Goal: Information Seeking & Learning: Learn about a topic

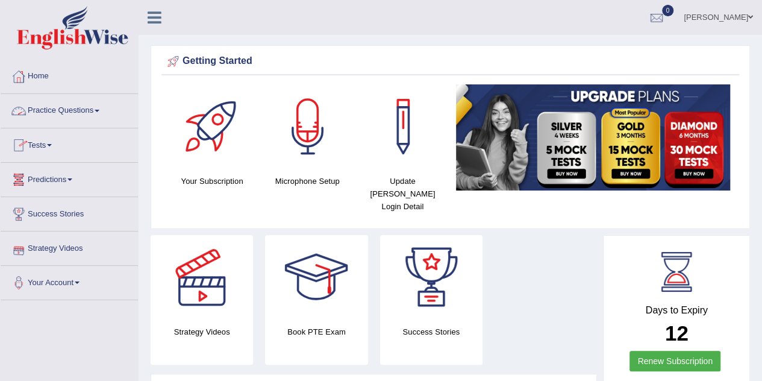
click at [71, 113] on link "Practice Questions" at bounding box center [69, 109] width 137 height 30
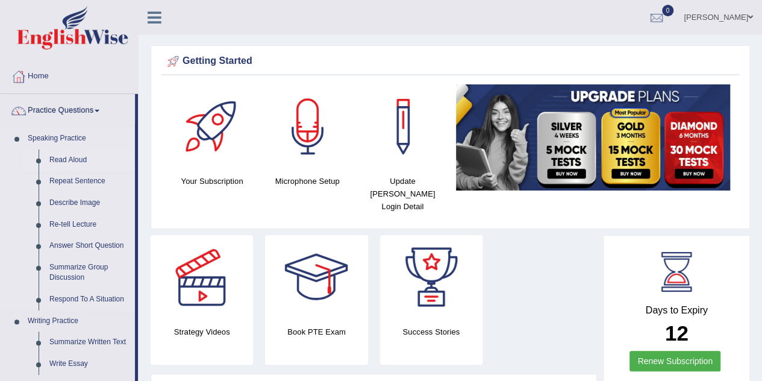
click at [86, 162] on link "Read Aloud" at bounding box center [89, 160] width 91 height 22
click at [74, 156] on link "Read Aloud" at bounding box center [89, 160] width 91 height 22
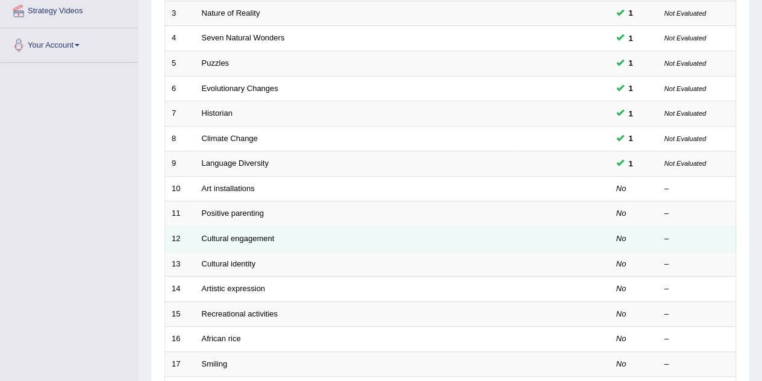
scroll to position [241, 0]
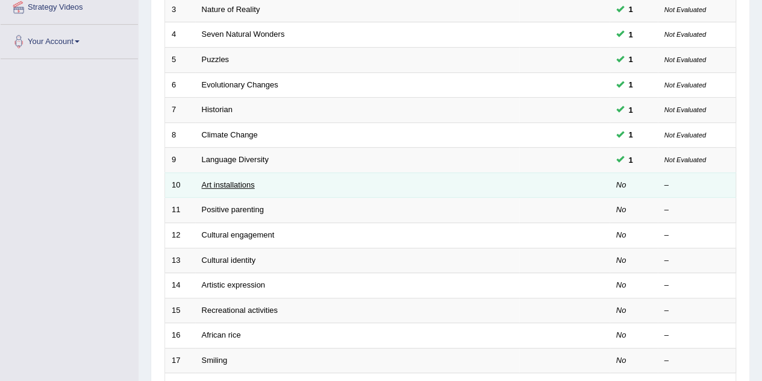
click at [223, 184] on link "Art installations" at bounding box center [228, 184] width 53 height 9
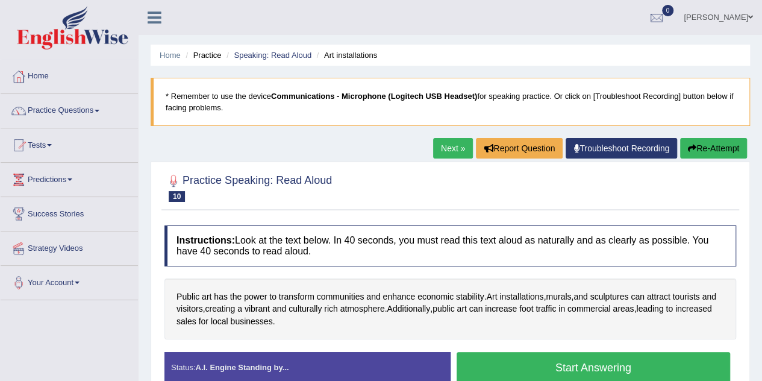
scroll to position [60, 0]
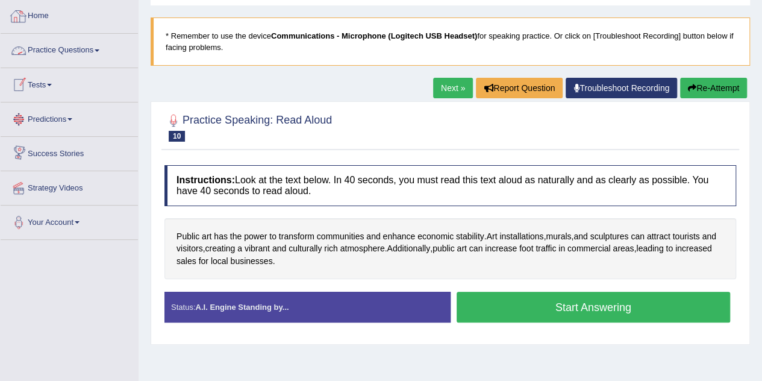
click at [41, 20] on link "Home" at bounding box center [69, 14] width 137 height 30
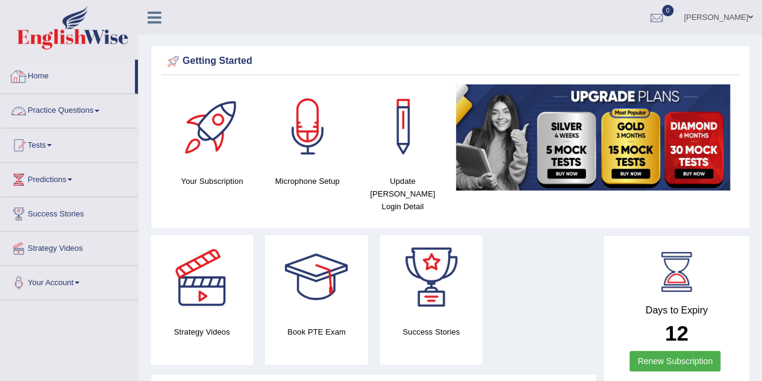
click at [48, 74] on link "Home" at bounding box center [68, 75] width 134 height 30
click at [88, 108] on link "Practice Questions" at bounding box center [69, 109] width 137 height 30
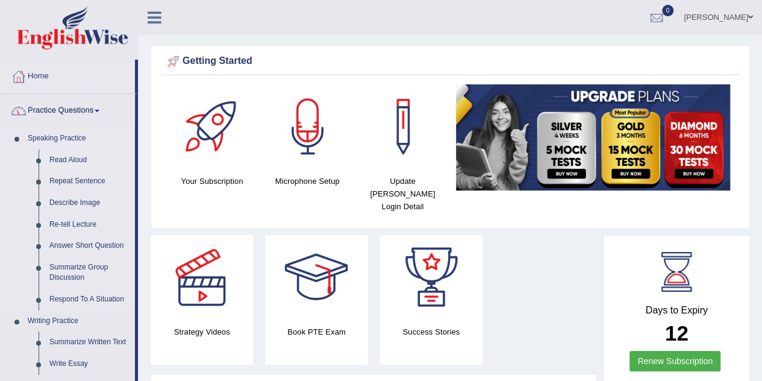
click at [80, 156] on link "Read Aloud" at bounding box center [89, 160] width 91 height 22
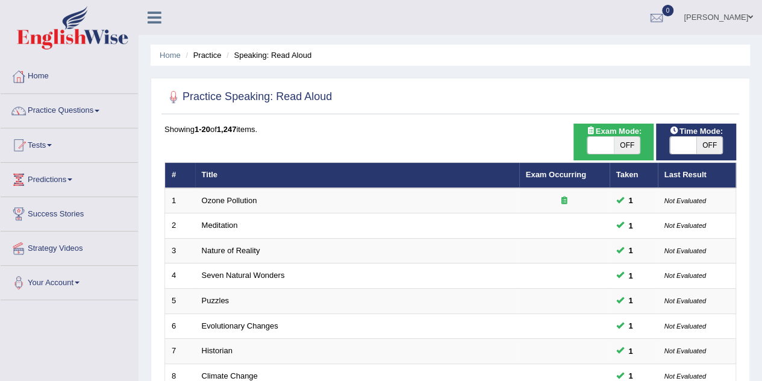
click at [714, 146] on span "OFF" at bounding box center [710, 145] width 27 height 17
checkbox input "true"
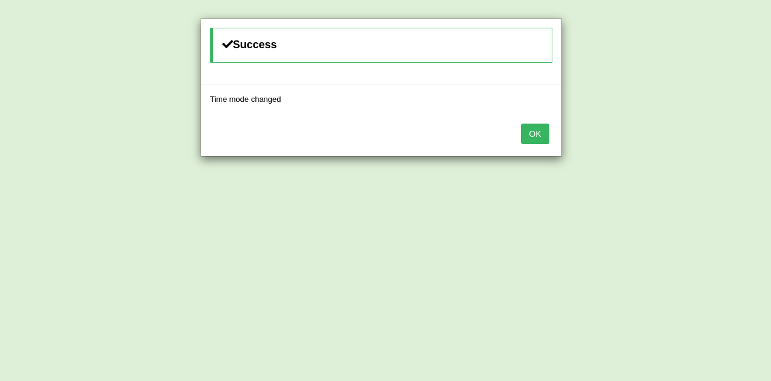
click at [541, 134] on button "OK" at bounding box center [535, 134] width 28 height 20
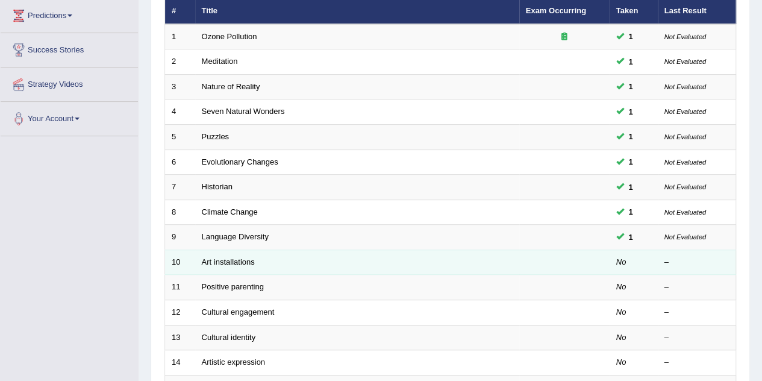
scroll to position [181, 0]
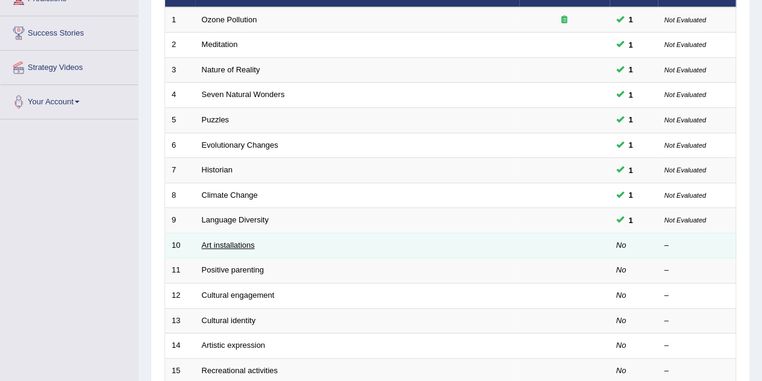
click at [231, 240] on link "Art installations" at bounding box center [228, 244] width 53 height 9
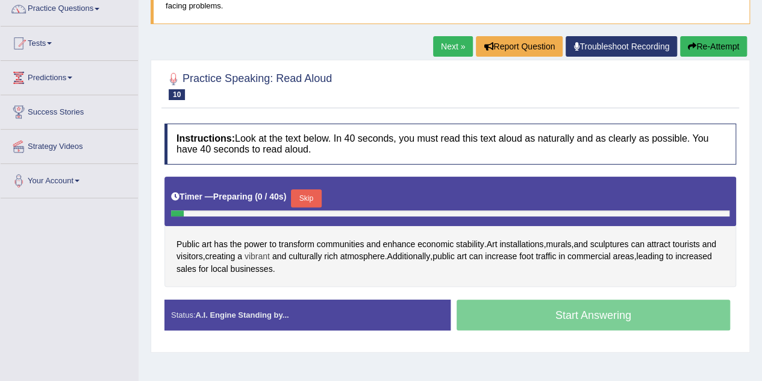
scroll to position [121, 0]
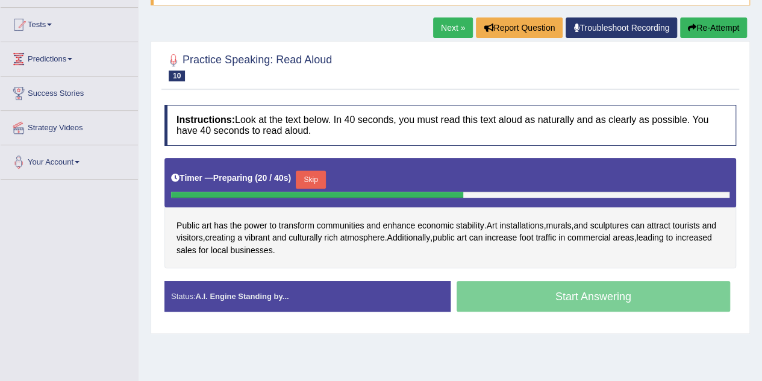
click at [518, 296] on div "Start Answering" at bounding box center [594, 298] width 286 height 34
click at [316, 178] on button "Skip" at bounding box center [311, 180] width 30 height 18
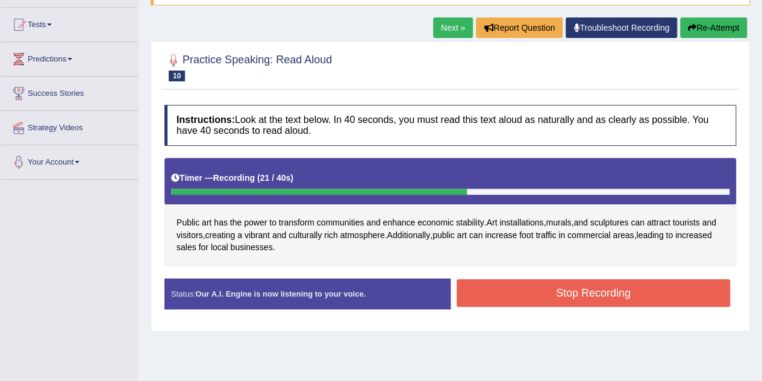
click at [524, 289] on button "Stop Recording" at bounding box center [594, 293] width 274 height 28
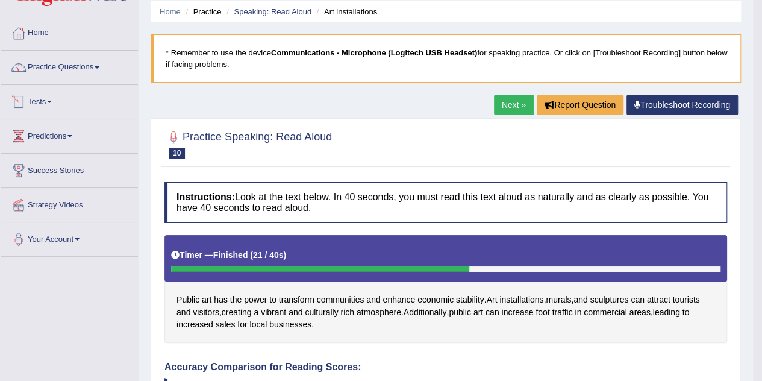
scroll to position [0, 0]
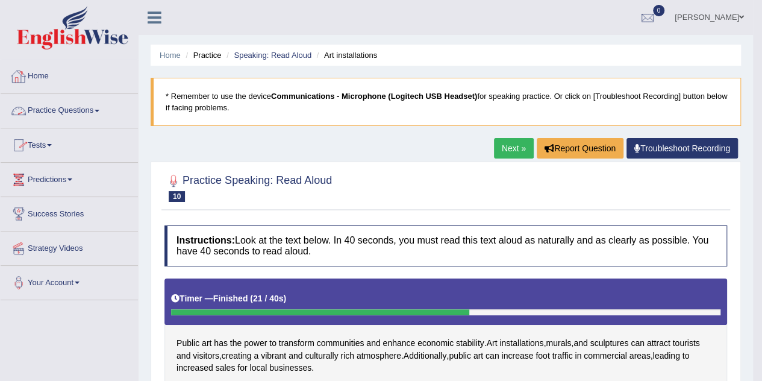
click at [66, 104] on link "Practice Questions" at bounding box center [69, 109] width 137 height 30
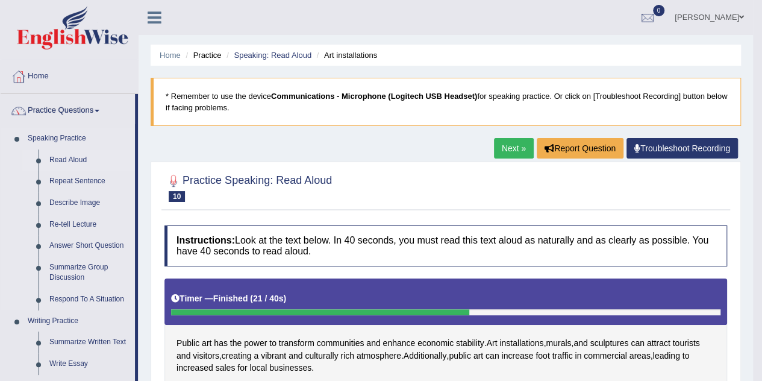
click at [77, 155] on link "Read Aloud" at bounding box center [89, 160] width 91 height 22
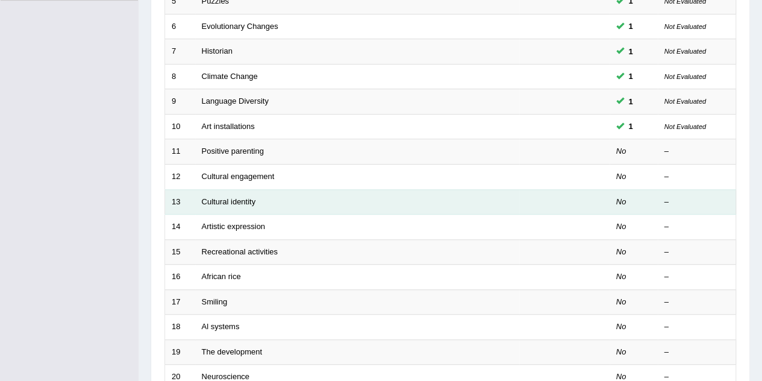
scroll to position [301, 0]
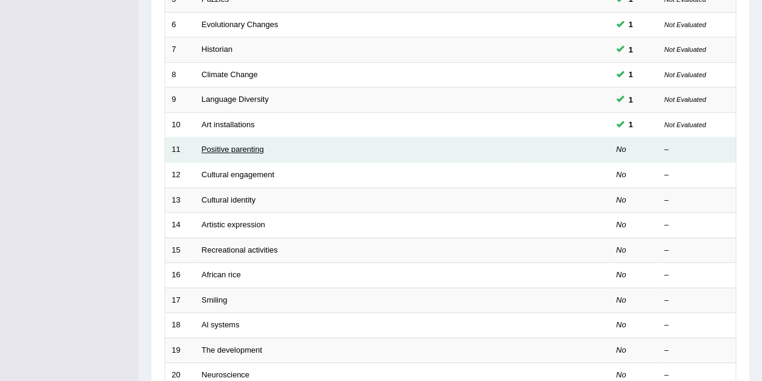
click at [221, 146] on link "Positive parenting" at bounding box center [233, 149] width 62 height 9
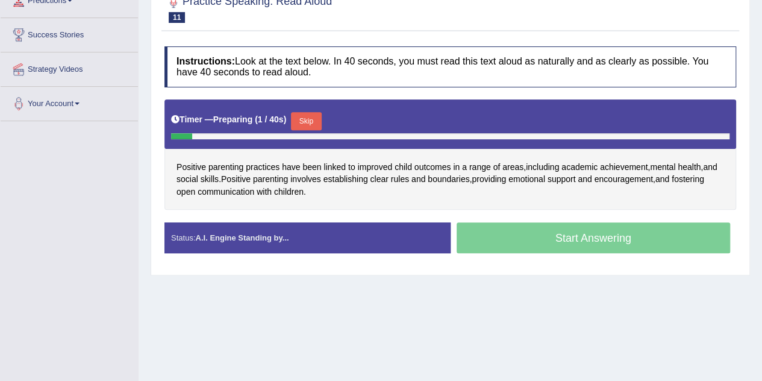
scroll to position [181, 0]
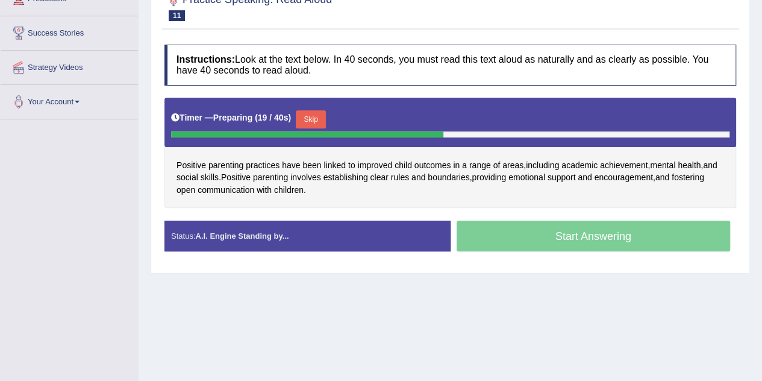
click at [312, 119] on button "Skip" at bounding box center [311, 119] width 30 height 18
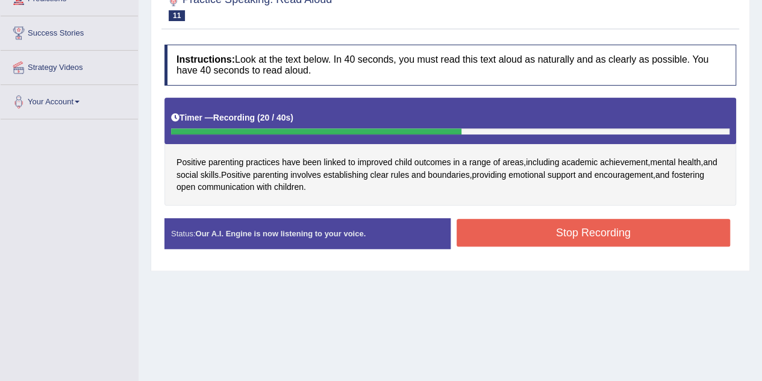
click at [530, 227] on button "Stop Recording" at bounding box center [594, 233] width 274 height 28
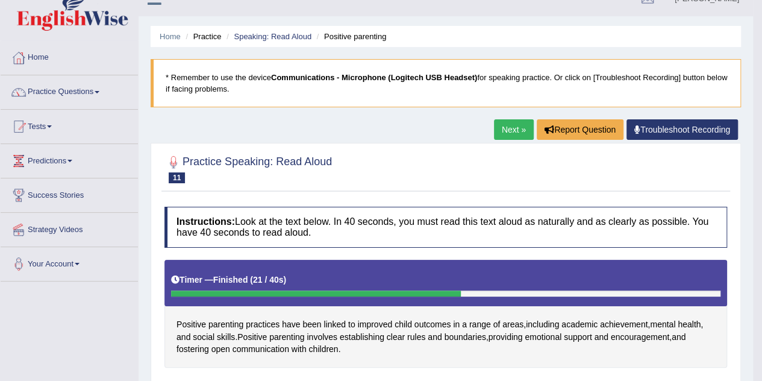
scroll to position [0, 0]
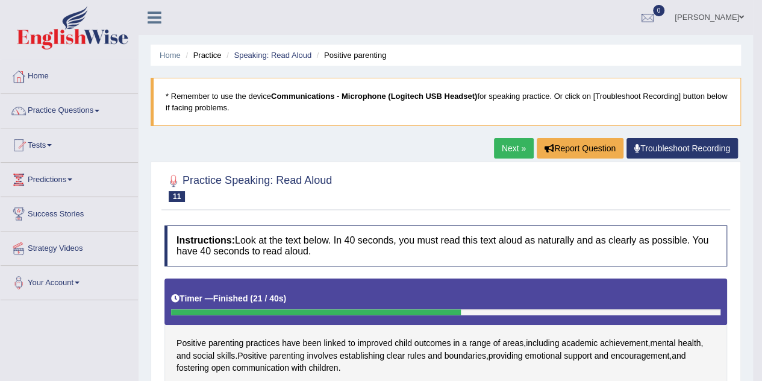
click at [75, 106] on link "Practice Questions" at bounding box center [69, 109] width 137 height 30
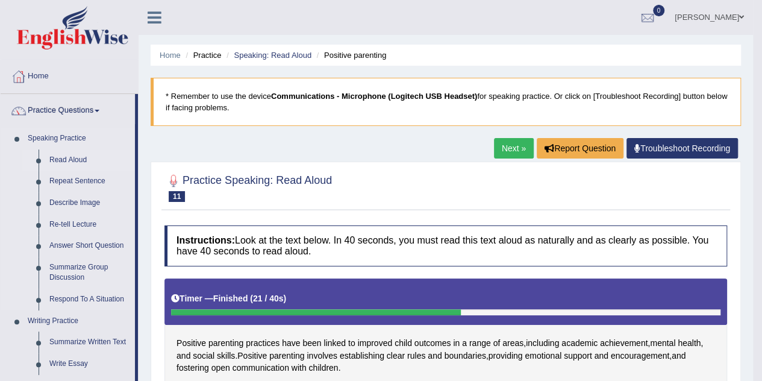
click at [81, 161] on link "Read Aloud" at bounding box center [89, 160] width 91 height 22
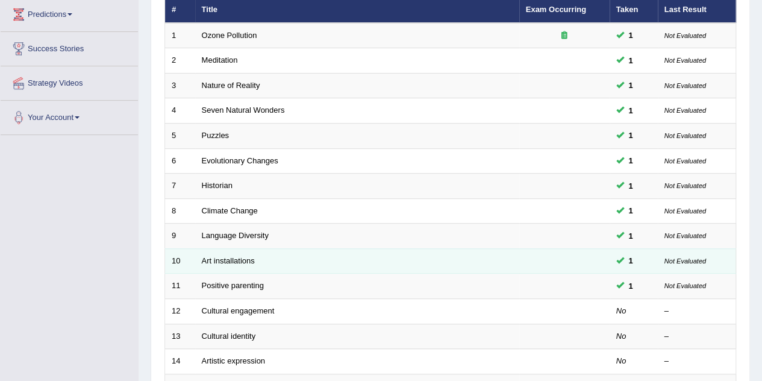
scroll to position [241, 0]
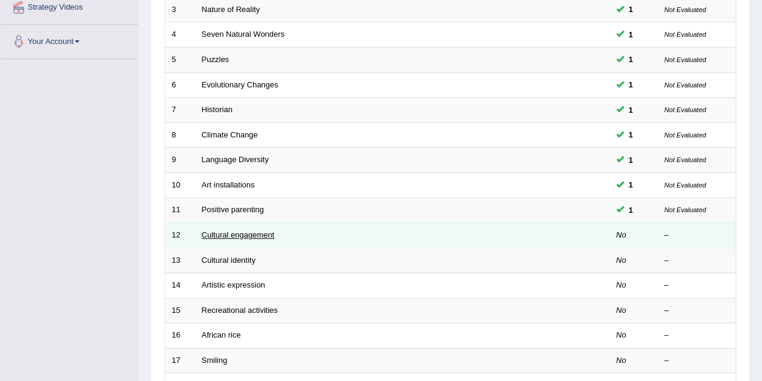
click at [242, 231] on link "Cultural engagement" at bounding box center [238, 234] width 73 height 9
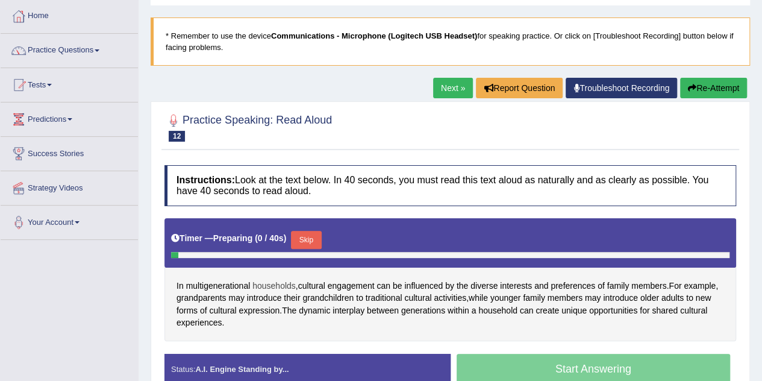
scroll to position [121, 0]
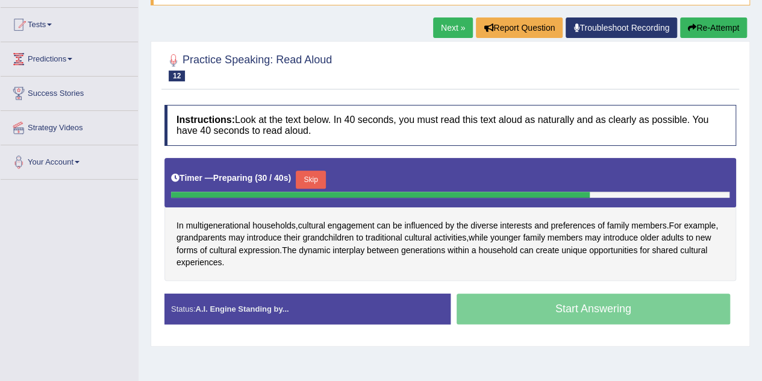
click at [321, 180] on button "Skip" at bounding box center [311, 180] width 30 height 18
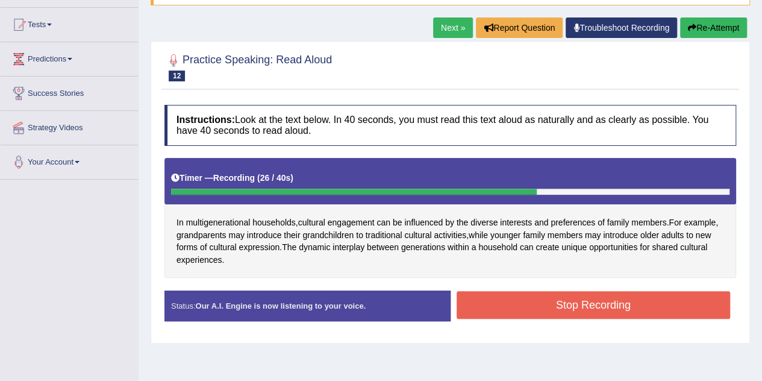
click at [582, 306] on button "Stop Recording" at bounding box center [594, 305] width 274 height 28
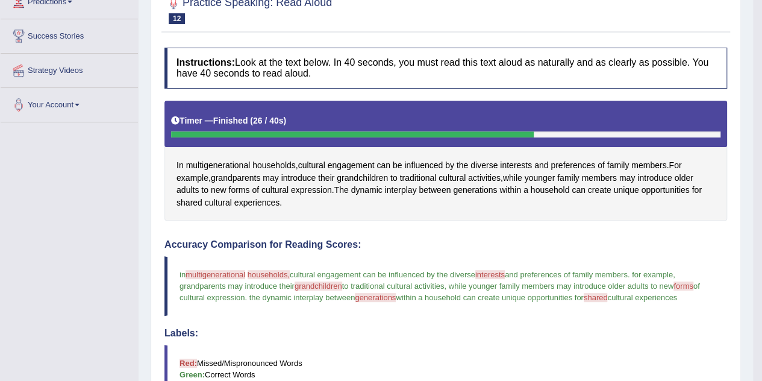
scroll to position [60, 0]
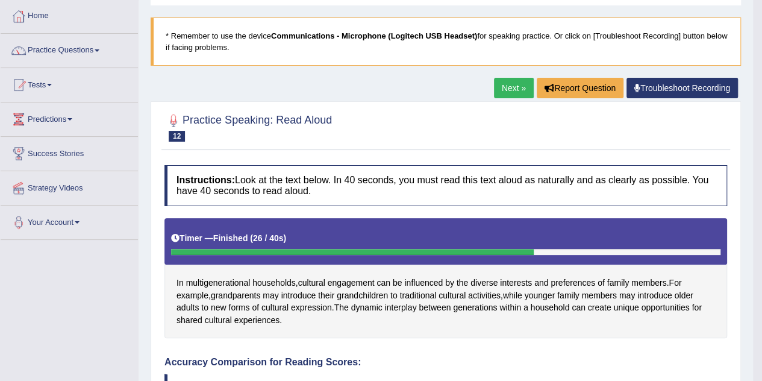
click at [515, 82] on link "Next »" at bounding box center [514, 88] width 40 height 20
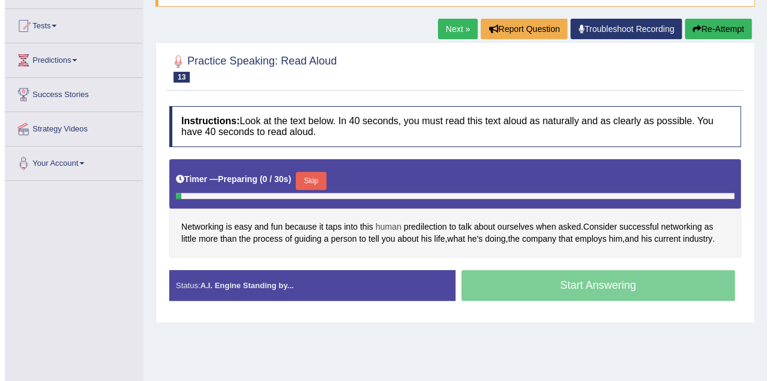
scroll to position [121, 0]
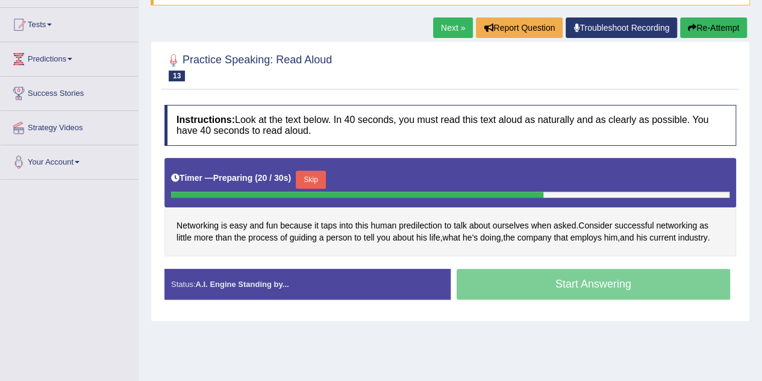
click at [321, 172] on button "Skip" at bounding box center [311, 180] width 30 height 18
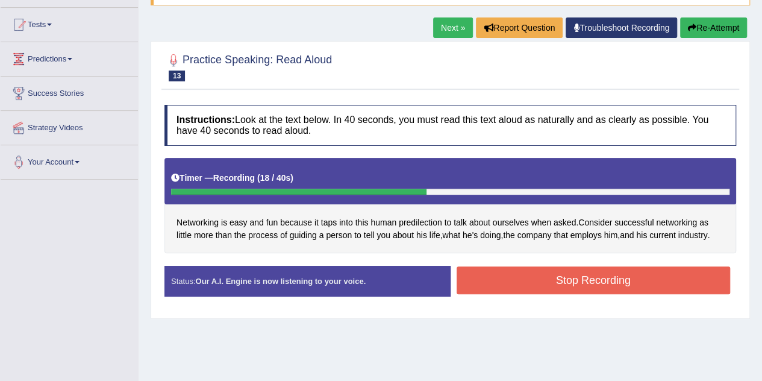
click at [536, 285] on button "Stop Recording" at bounding box center [594, 280] width 274 height 28
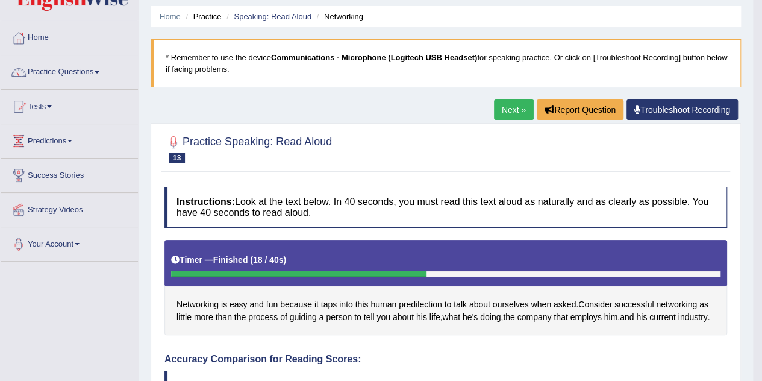
scroll to position [0, 0]
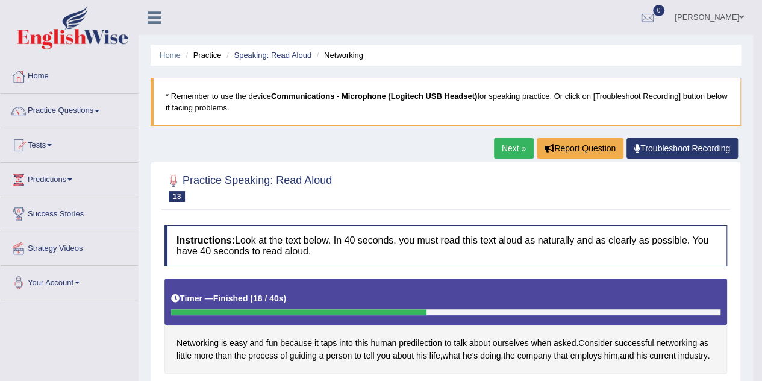
click at [509, 149] on link "Next »" at bounding box center [514, 148] width 40 height 20
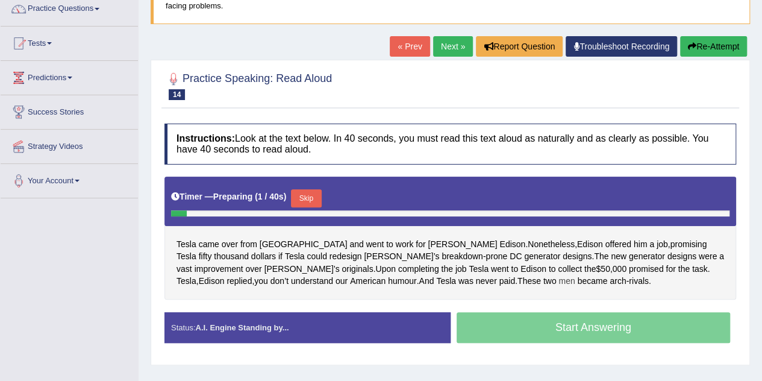
scroll to position [121, 0]
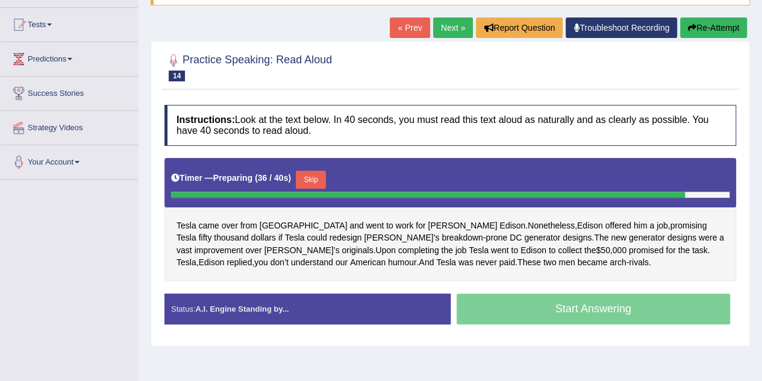
click at [319, 177] on button "Skip" at bounding box center [311, 180] width 30 height 18
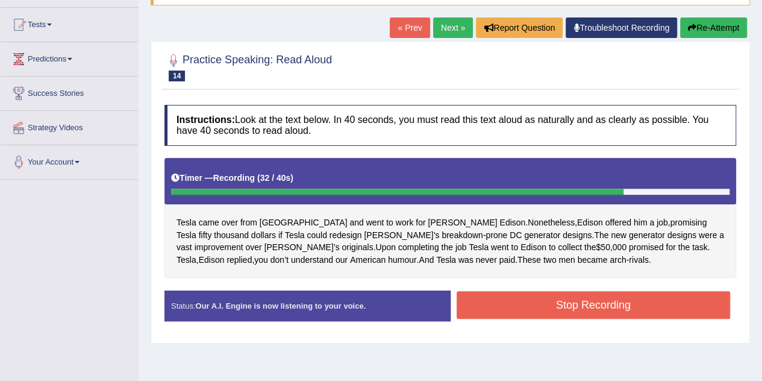
click at [580, 304] on button "Stop Recording" at bounding box center [594, 305] width 274 height 28
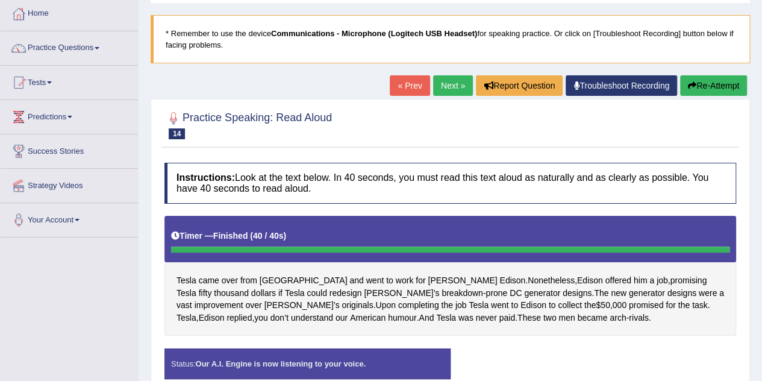
scroll to position [60, 0]
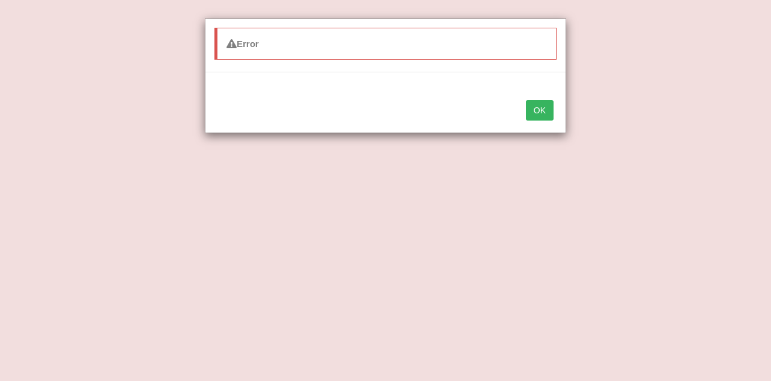
click at [539, 111] on button "OK" at bounding box center [540, 110] width 28 height 20
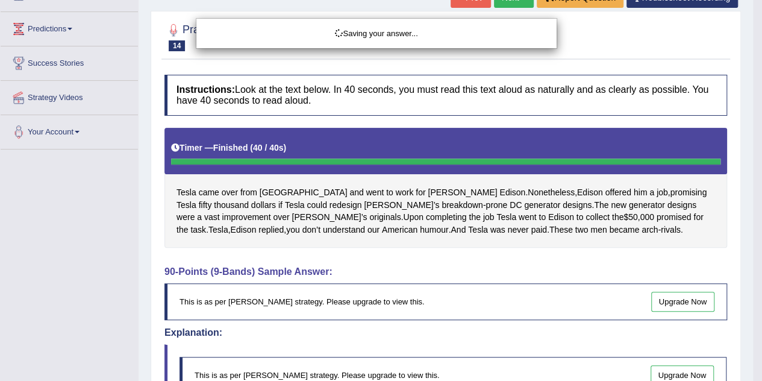
scroll to position [86, 0]
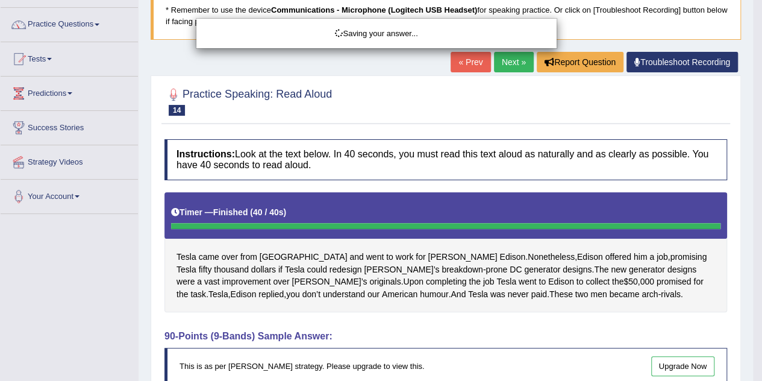
click at [66, 31] on div "Saving your answer..." at bounding box center [381, 190] width 762 height 381
click at [71, 22] on div "Saving your answer..." at bounding box center [381, 190] width 762 height 381
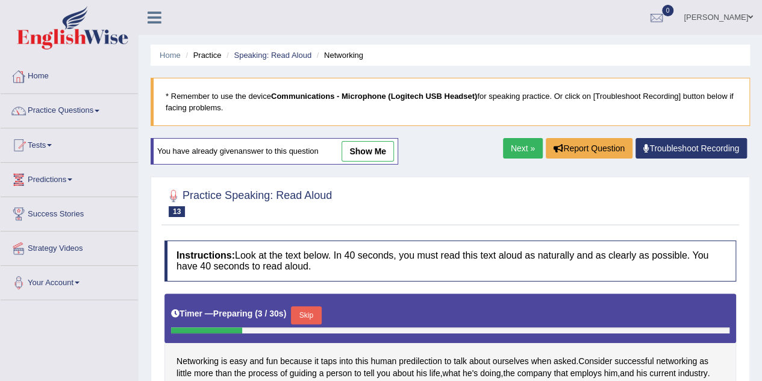
click at [99, 111] on span at bounding box center [97, 111] width 5 height 2
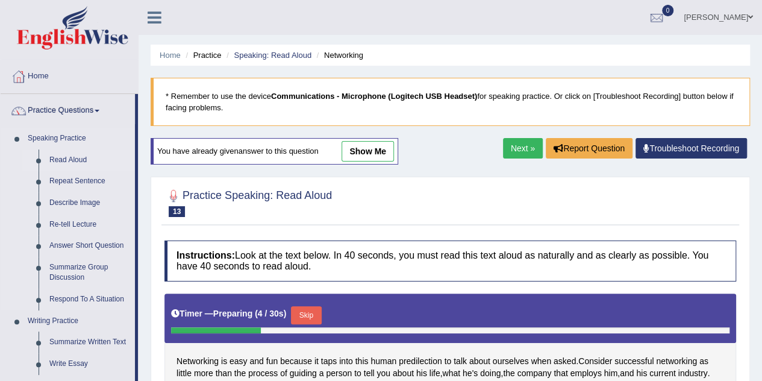
click at [72, 153] on link "Read Aloud" at bounding box center [89, 160] width 91 height 22
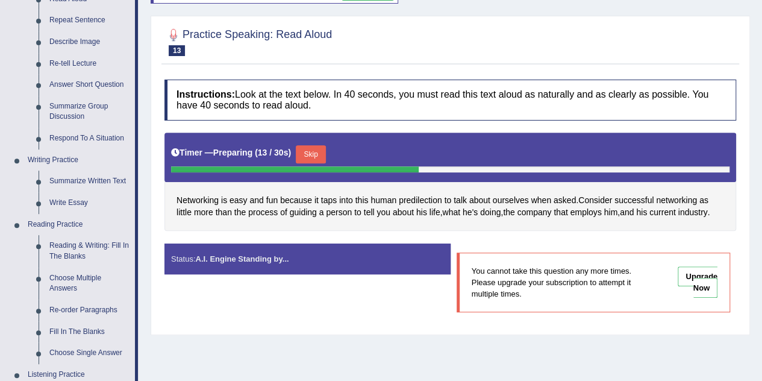
scroll to position [60, 0]
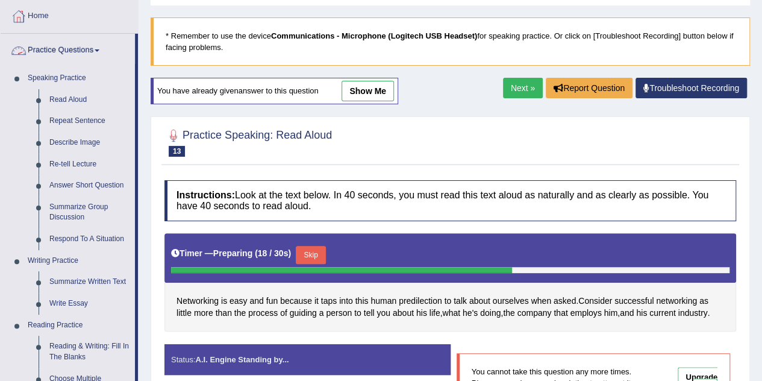
click at [98, 49] on link "Practice Questions" at bounding box center [68, 49] width 134 height 30
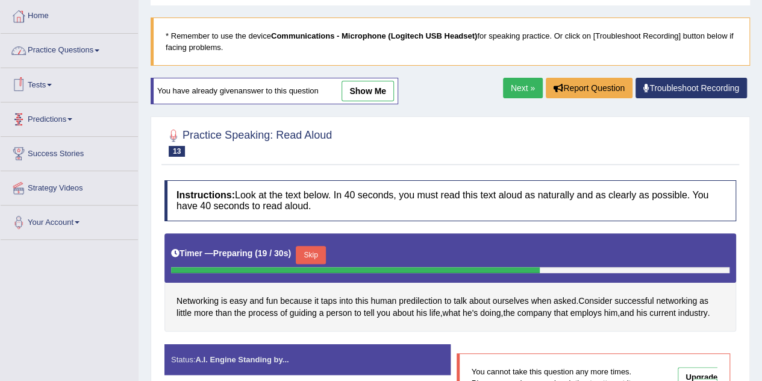
click at [97, 49] on link "Practice Questions" at bounding box center [69, 49] width 137 height 30
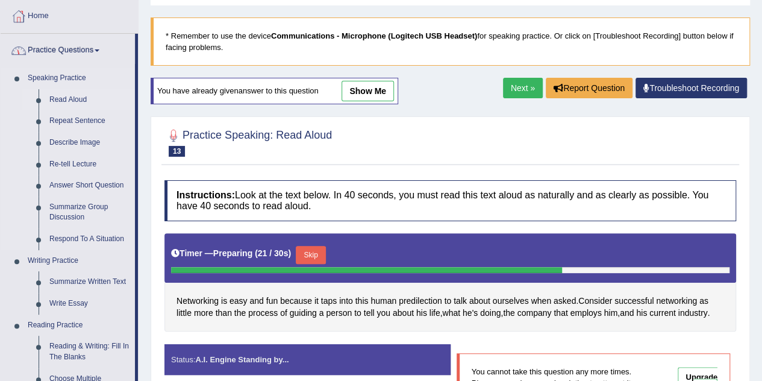
click at [60, 92] on link "Read Aloud" at bounding box center [89, 100] width 91 height 22
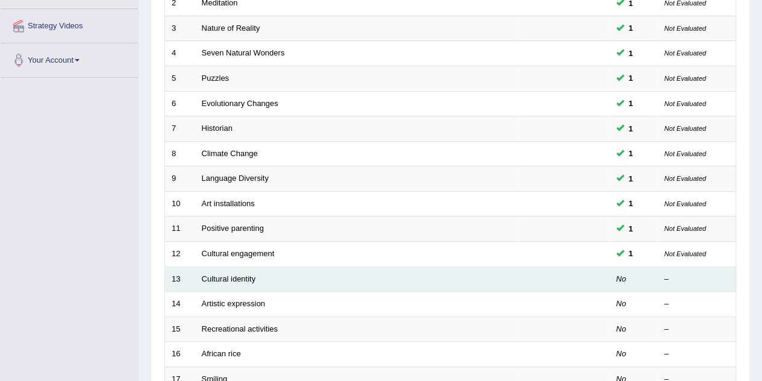
scroll to position [241, 0]
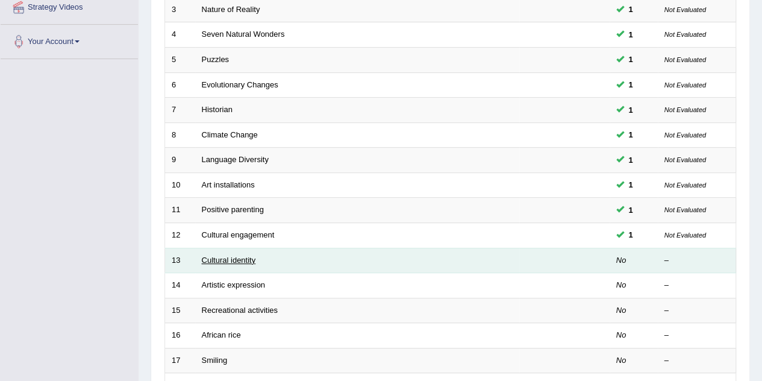
click at [251, 256] on link "Cultural identity" at bounding box center [229, 260] width 54 height 9
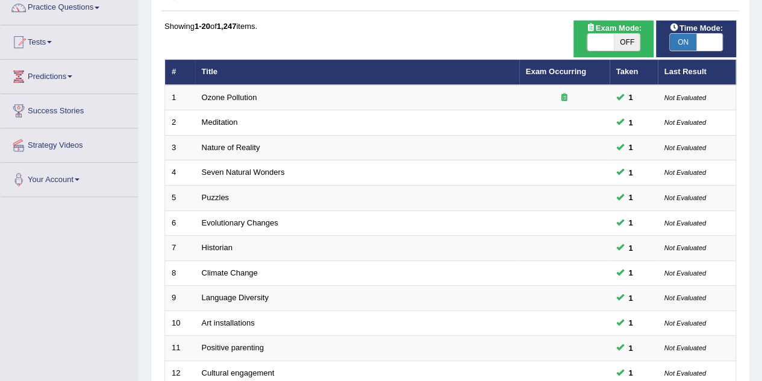
scroll to position [60, 0]
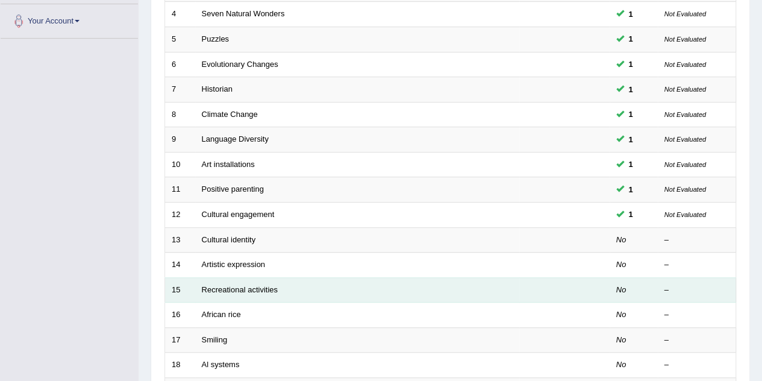
scroll to position [301, 0]
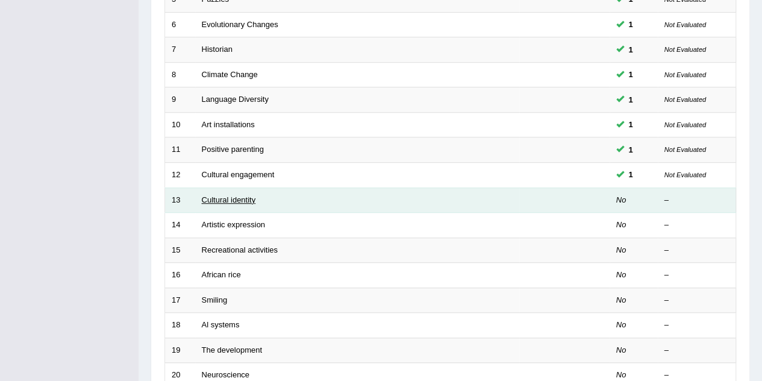
click at [236, 197] on link "Cultural identity" at bounding box center [229, 199] width 54 height 9
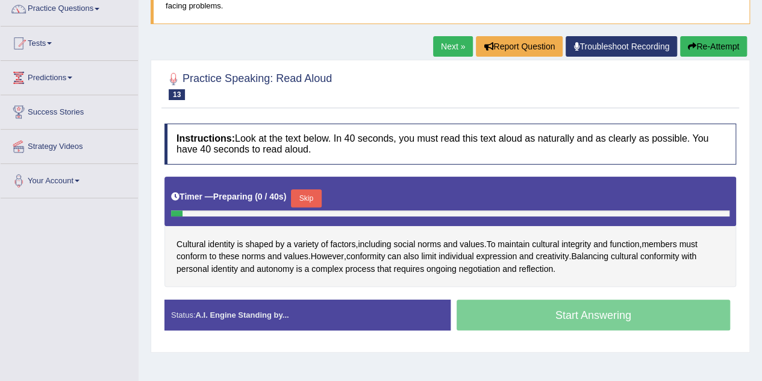
scroll to position [121, 0]
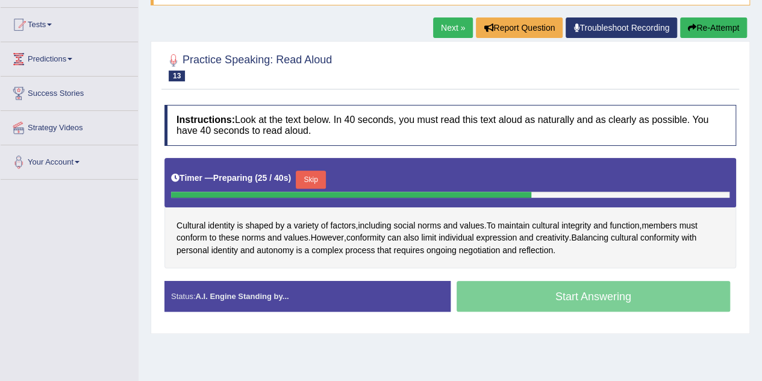
click at [317, 181] on button "Skip" at bounding box center [311, 180] width 30 height 18
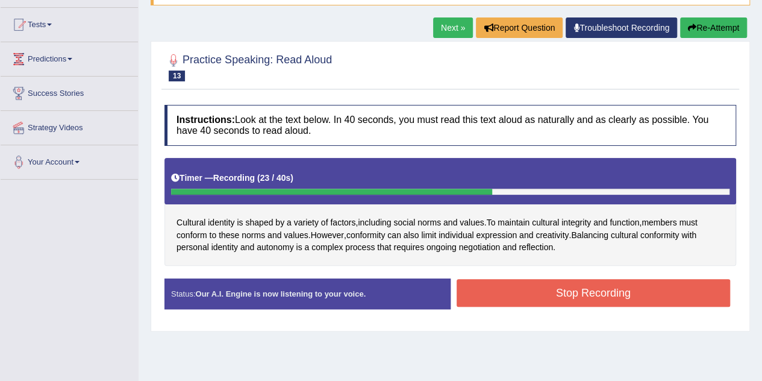
click at [546, 295] on button "Stop Recording" at bounding box center [594, 293] width 274 height 28
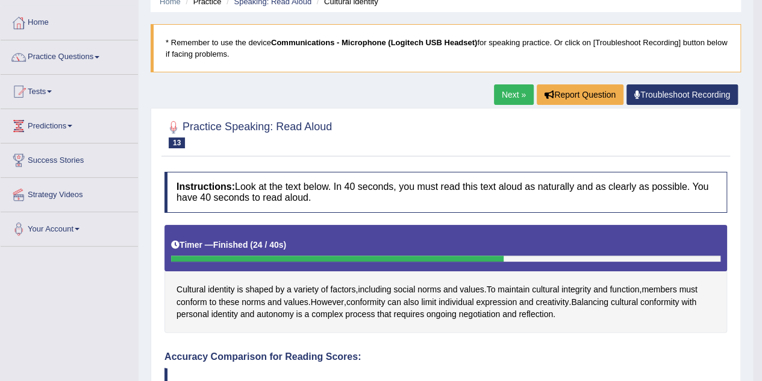
scroll to position [0, 0]
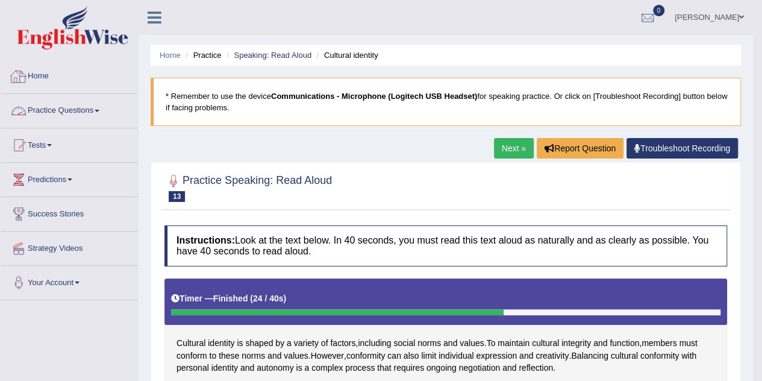
click at [85, 114] on link "Practice Questions" at bounding box center [69, 109] width 137 height 30
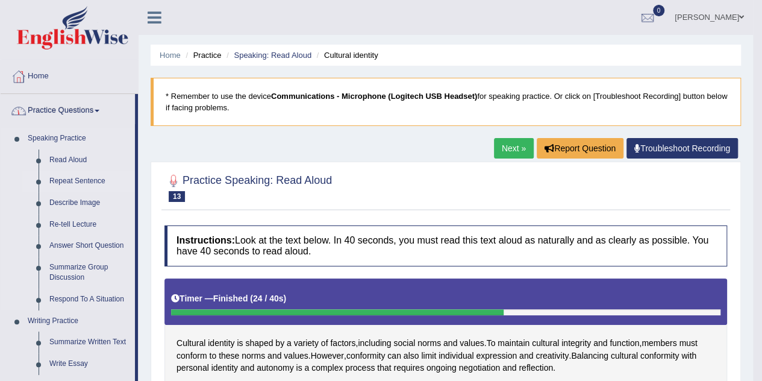
click at [75, 181] on link "Repeat Sentence" at bounding box center [89, 182] width 91 height 22
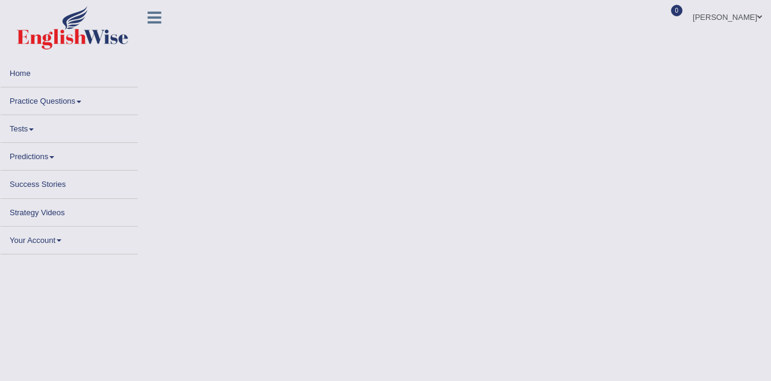
click at [68, 99] on link "Practice Questions" at bounding box center [69, 99] width 137 height 24
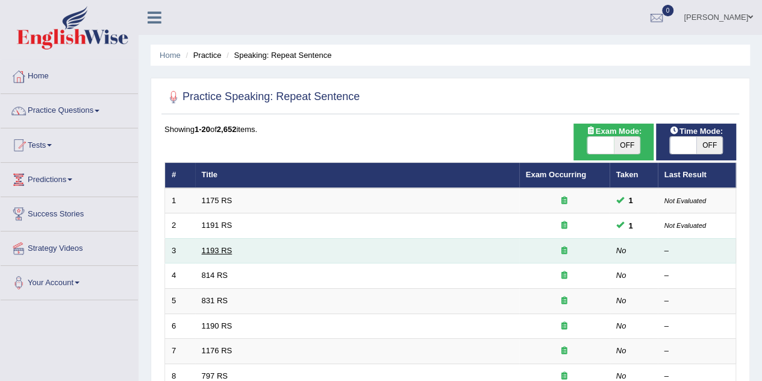
click at [208, 250] on link "1193 RS" at bounding box center [217, 250] width 31 height 9
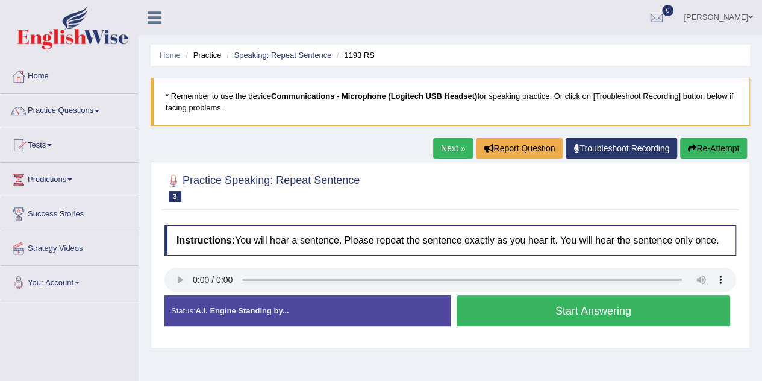
click at [591, 306] on button "Start Answering" at bounding box center [594, 310] width 274 height 31
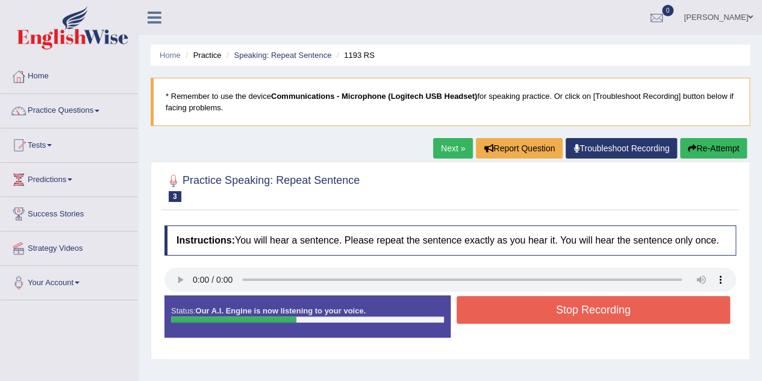
click at [594, 310] on button "Stop Recording" at bounding box center [594, 310] width 274 height 28
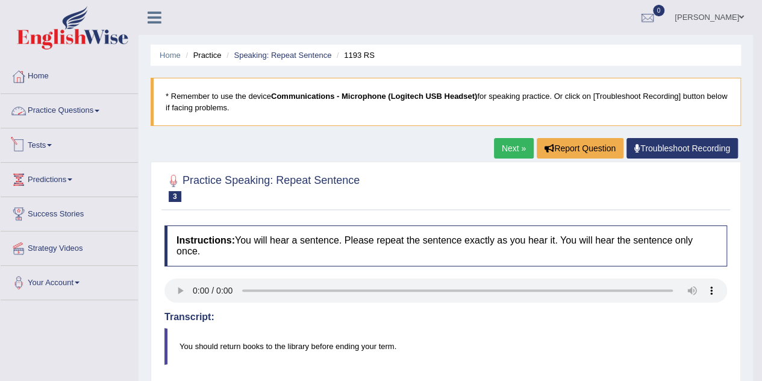
click at [80, 105] on link "Practice Questions" at bounding box center [69, 109] width 137 height 30
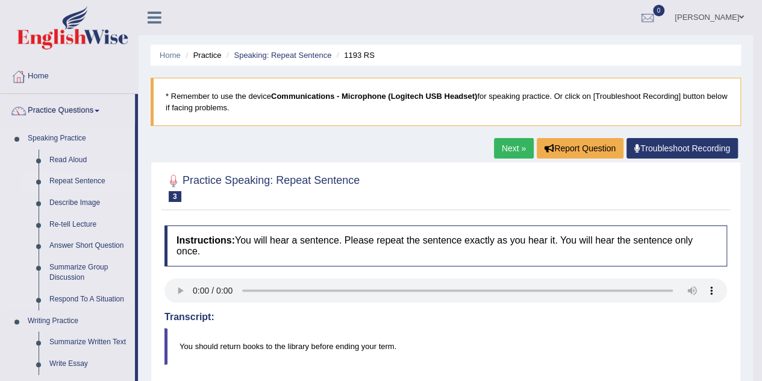
click at [76, 182] on link "Repeat Sentence" at bounding box center [89, 182] width 91 height 22
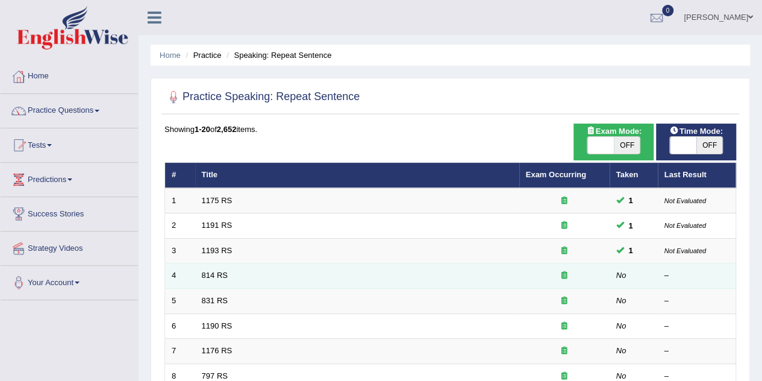
click at [214, 280] on td "814 RS" at bounding box center [357, 275] width 324 height 25
click at [219, 275] on link "814 RS" at bounding box center [215, 275] width 26 height 9
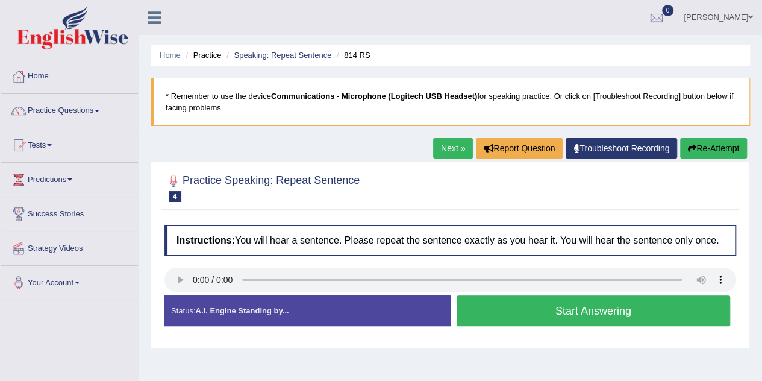
click at [528, 316] on button "Start Answering" at bounding box center [594, 310] width 274 height 31
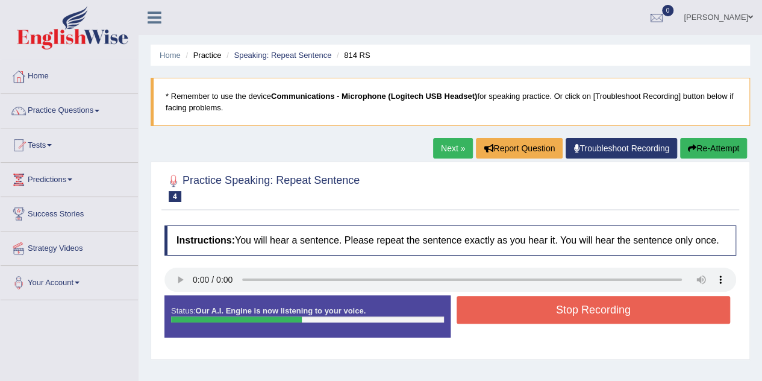
click at [530, 315] on button "Stop Recording" at bounding box center [594, 310] width 274 height 28
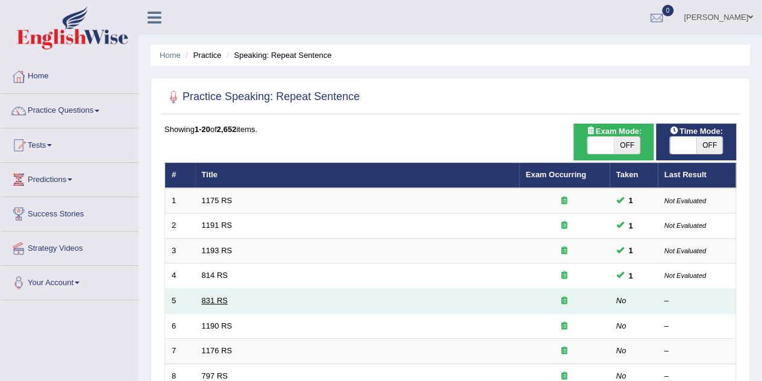
click at [218, 303] on link "831 RS" at bounding box center [215, 300] width 26 height 9
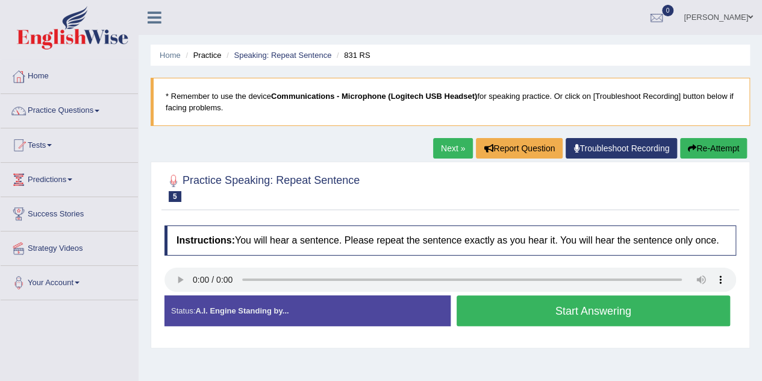
click at [549, 319] on button "Start Answering" at bounding box center [594, 310] width 274 height 31
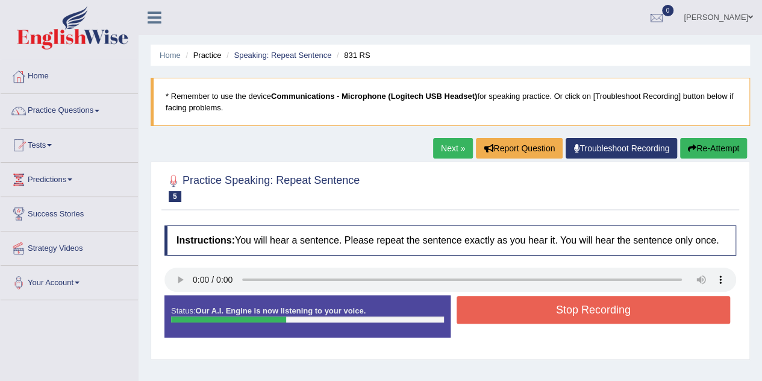
click at [550, 318] on button "Stop Recording" at bounding box center [594, 310] width 274 height 28
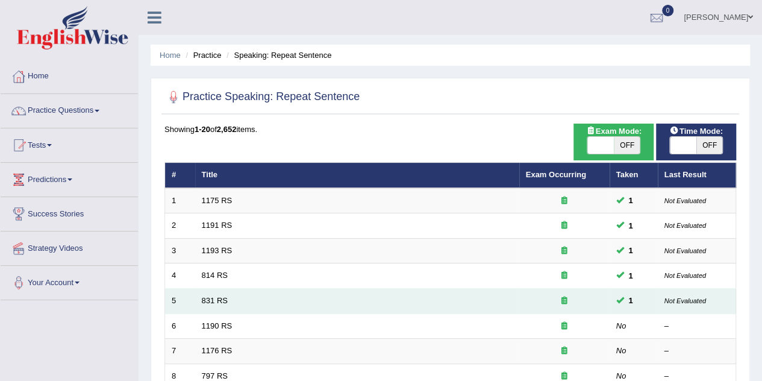
click at [619, 296] on span at bounding box center [621, 300] width 8 height 8
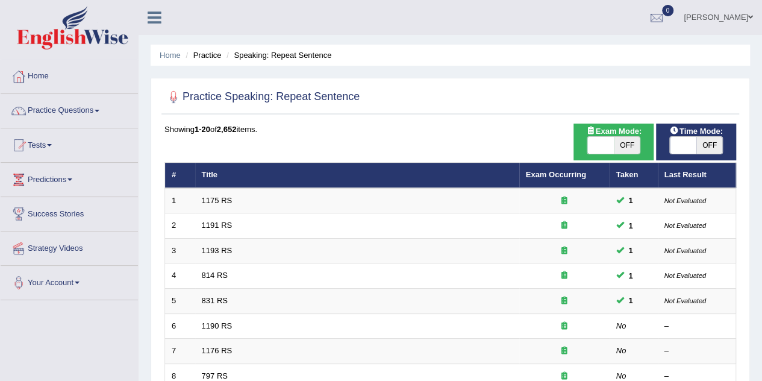
click at [703, 146] on span "OFF" at bounding box center [710, 145] width 27 height 17
checkbox input "true"
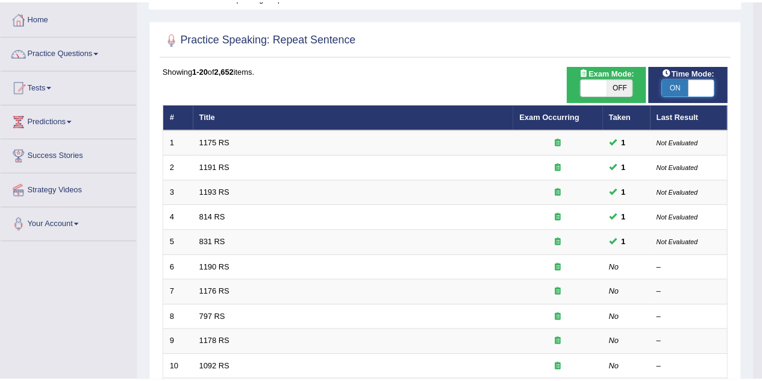
scroll to position [60, 0]
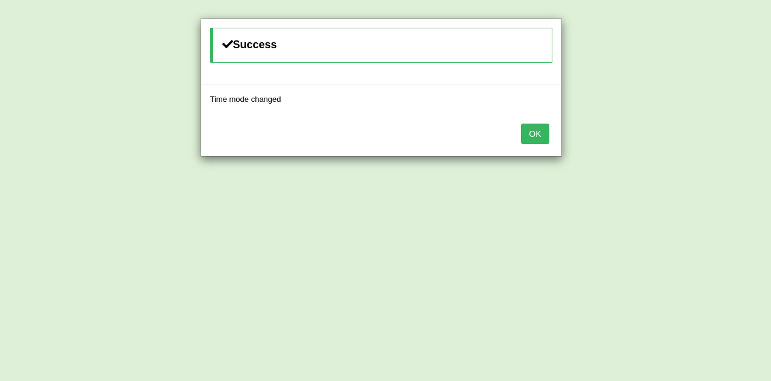
click at [527, 133] on button "OK" at bounding box center [535, 134] width 28 height 20
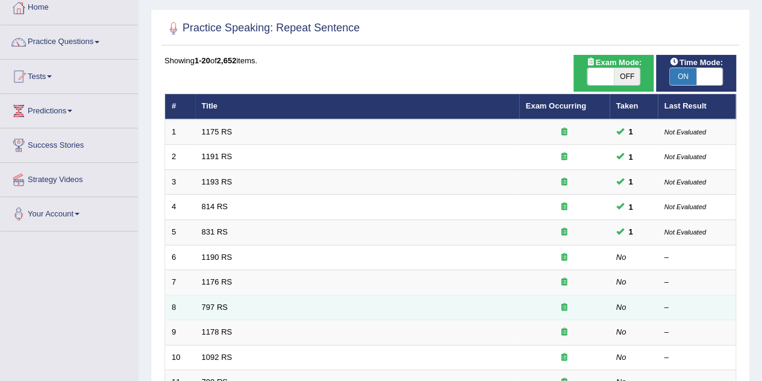
scroll to position [121, 0]
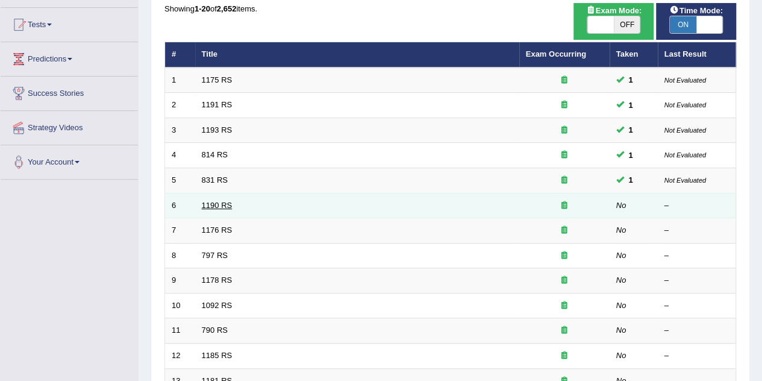
click at [219, 201] on link "1190 RS" at bounding box center [217, 205] width 31 height 9
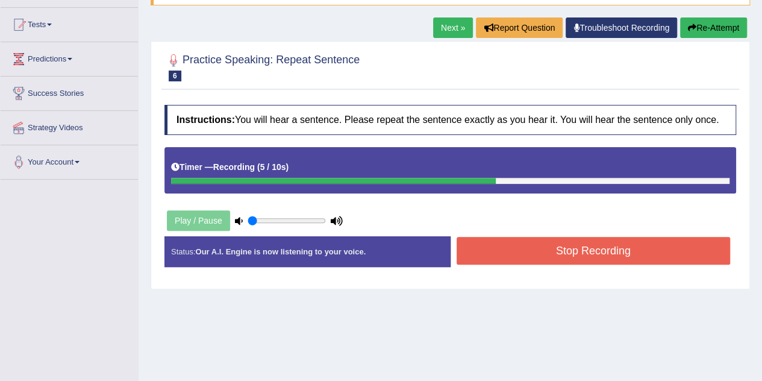
click at [519, 254] on button "Stop Recording" at bounding box center [594, 251] width 274 height 28
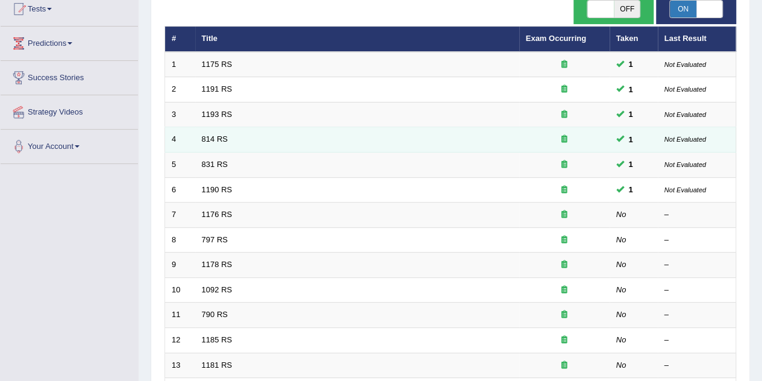
scroll to position [121, 0]
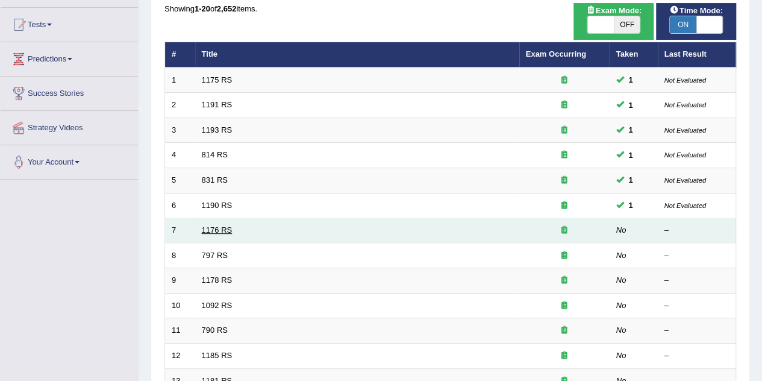
click at [212, 225] on link "1176 RS" at bounding box center [217, 229] width 31 height 9
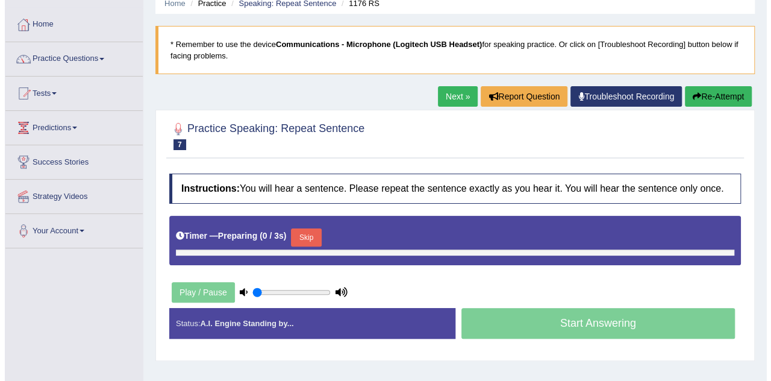
scroll to position [60, 0]
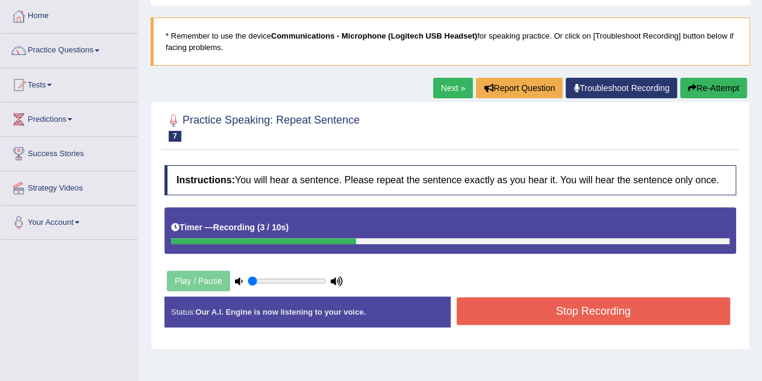
click at [564, 313] on button "Stop Recording" at bounding box center [594, 311] width 274 height 28
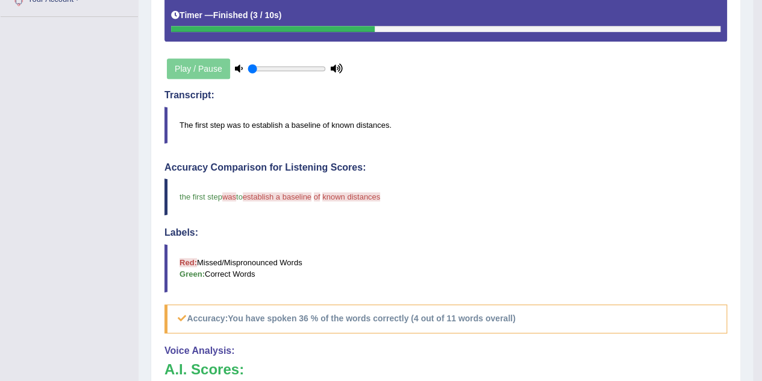
scroll to position [239, 0]
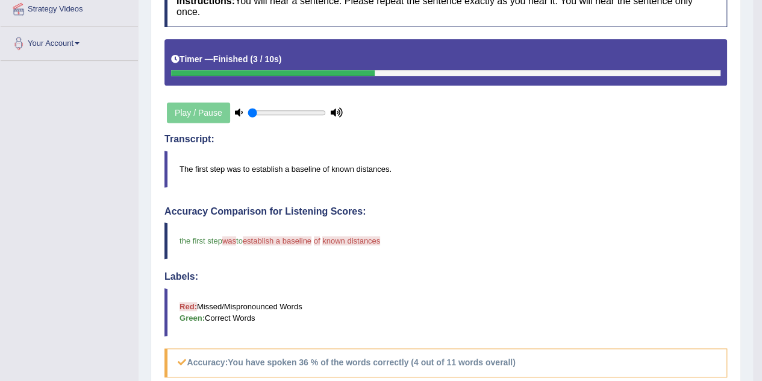
click at [204, 114] on div "Play / Pause" at bounding box center [255, 113] width 181 height 30
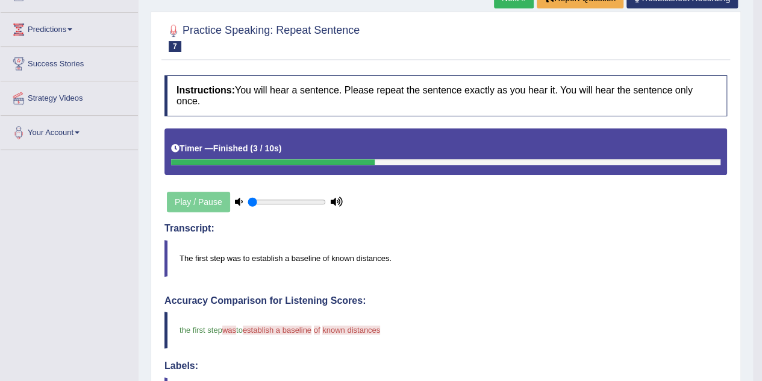
scroll to position [58, 0]
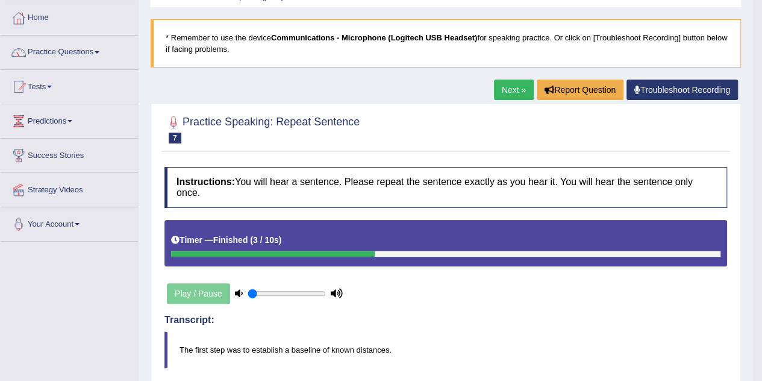
click at [182, 293] on div "Play / Pause" at bounding box center [255, 293] width 181 height 30
click at [240, 289] on icon at bounding box center [239, 293] width 8 height 8
click at [336, 295] on icon at bounding box center [337, 293] width 12 height 8
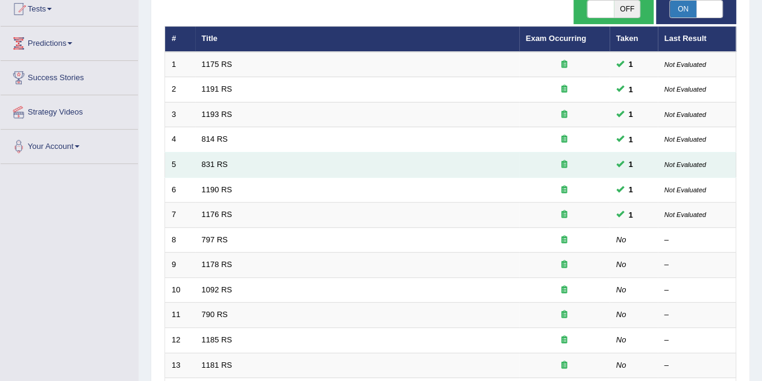
scroll to position [121, 0]
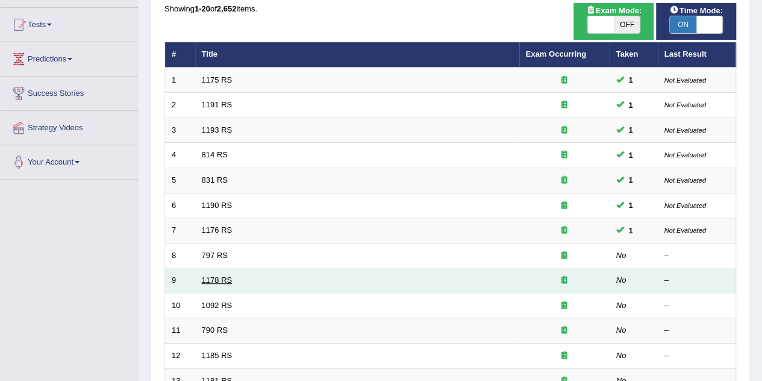
click at [230, 277] on link "1178 RS" at bounding box center [217, 279] width 31 height 9
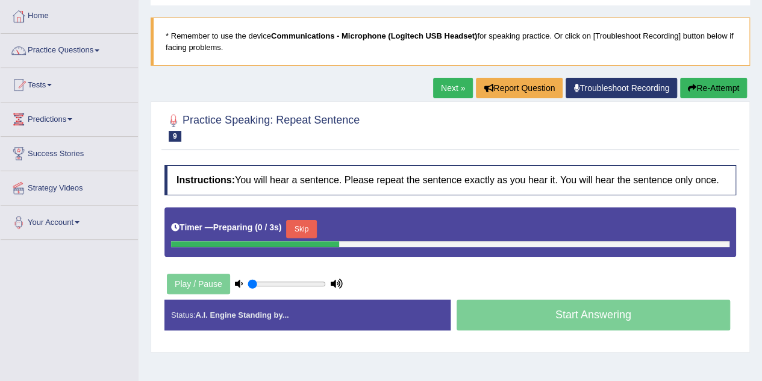
scroll to position [121, 0]
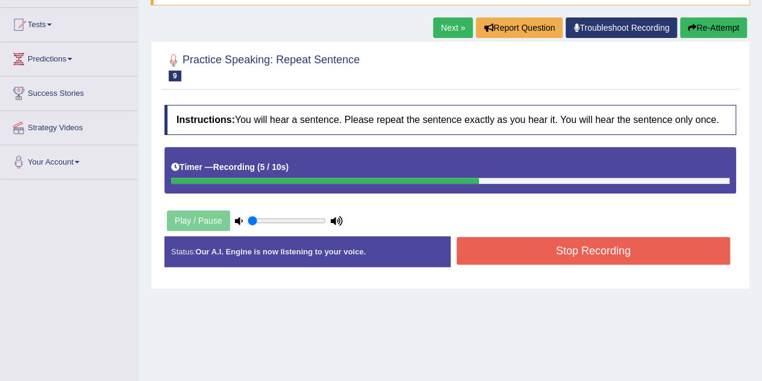
click at [548, 255] on button "Stop Recording" at bounding box center [594, 251] width 274 height 28
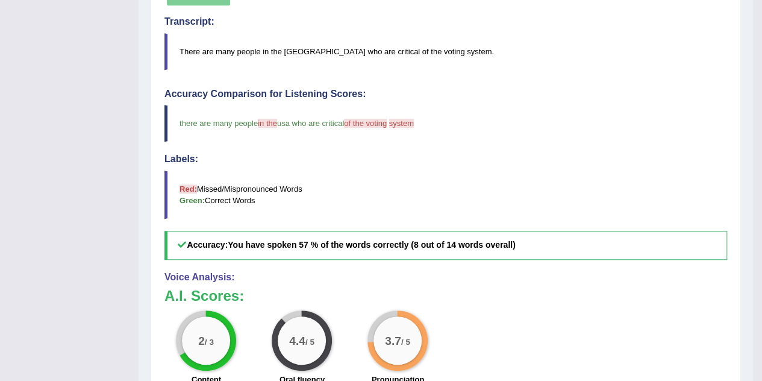
scroll to position [362, 0]
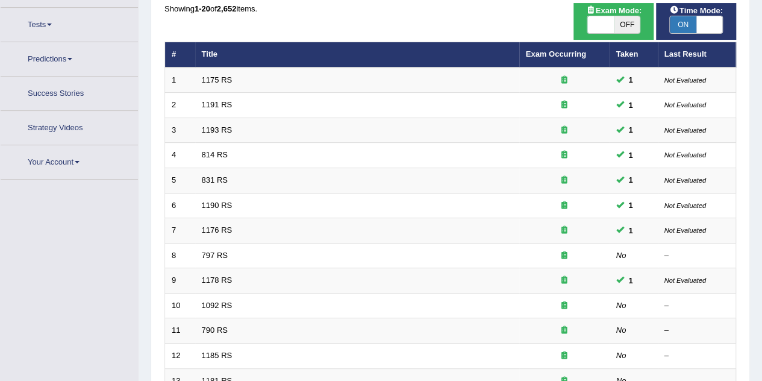
scroll to position [136, 0]
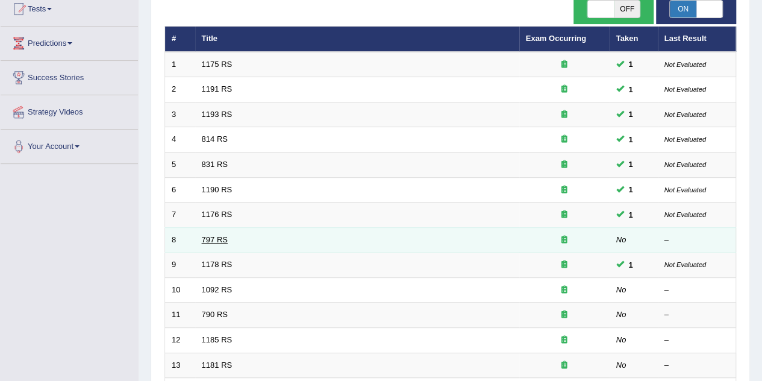
click at [218, 239] on link "797 RS" at bounding box center [215, 239] width 26 height 9
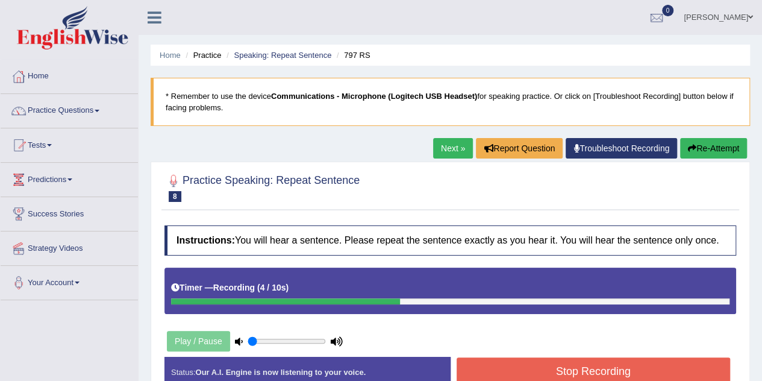
click at [551, 368] on button "Stop Recording" at bounding box center [594, 371] width 274 height 28
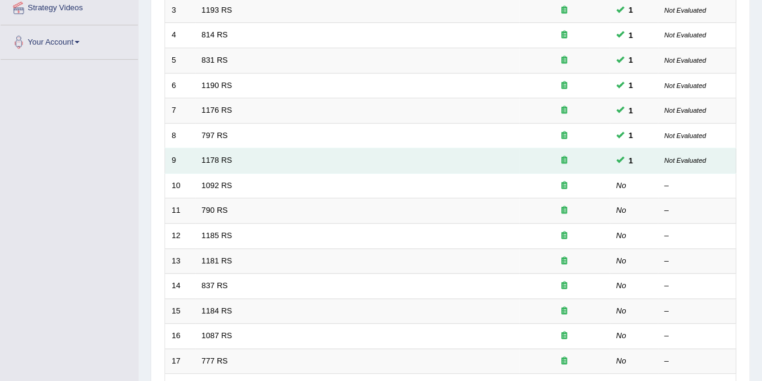
scroll to position [241, 0]
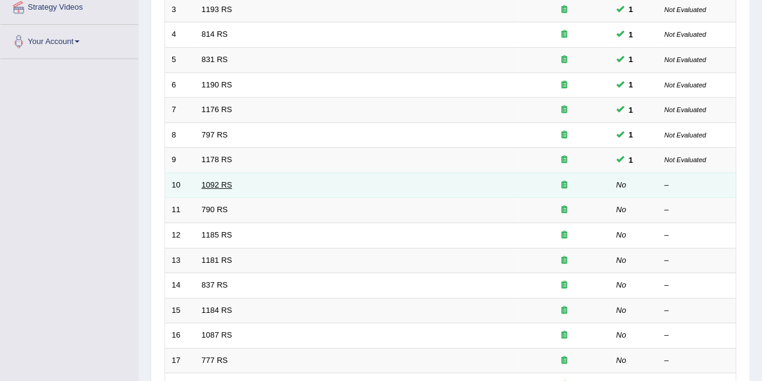
click at [215, 184] on link "1092 RS" at bounding box center [217, 184] width 31 height 9
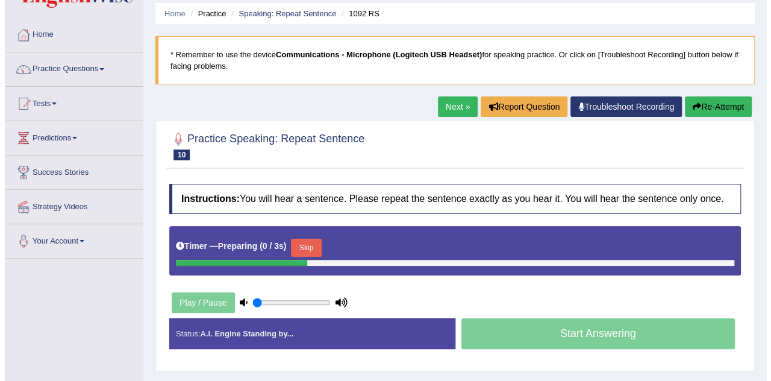
scroll to position [60, 0]
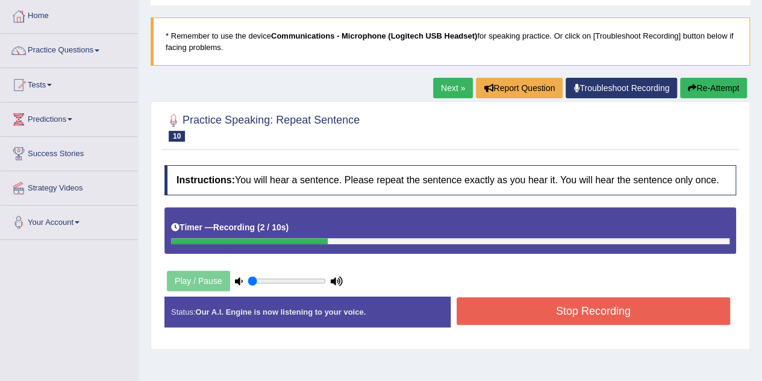
click at [559, 298] on button "Stop Recording" at bounding box center [594, 311] width 274 height 28
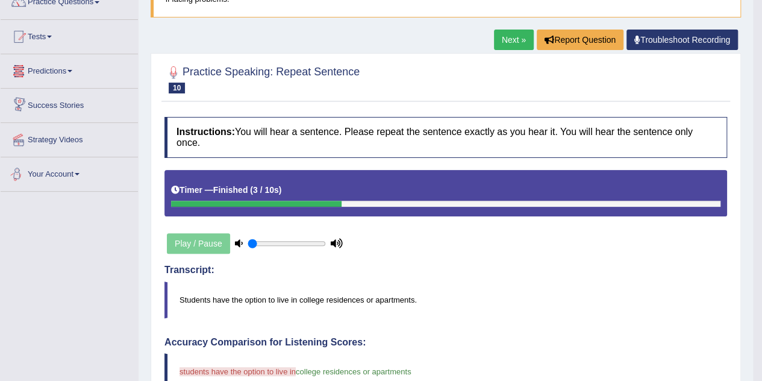
scroll to position [0, 0]
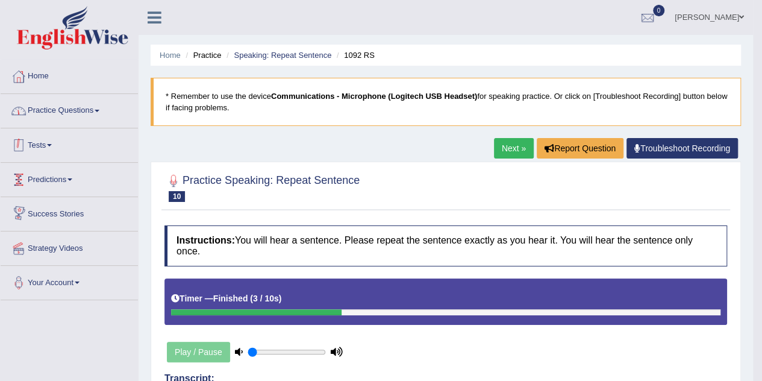
click at [77, 116] on link "Practice Questions" at bounding box center [69, 109] width 137 height 30
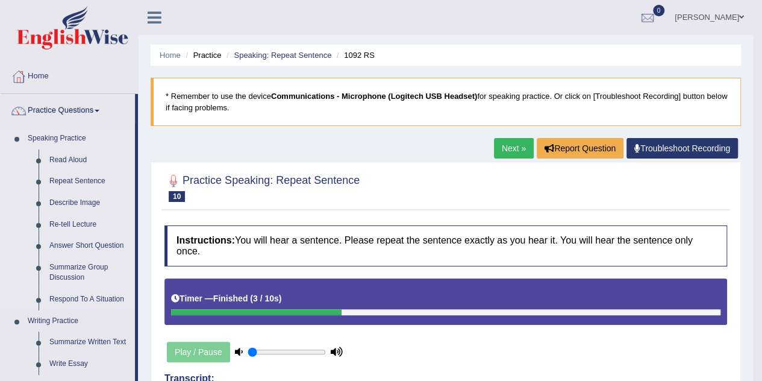
click at [80, 204] on link "Describe Image" at bounding box center [89, 203] width 91 height 22
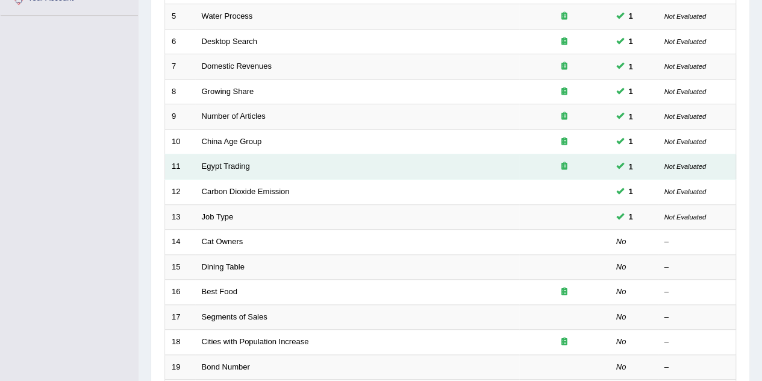
scroll to position [301, 0]
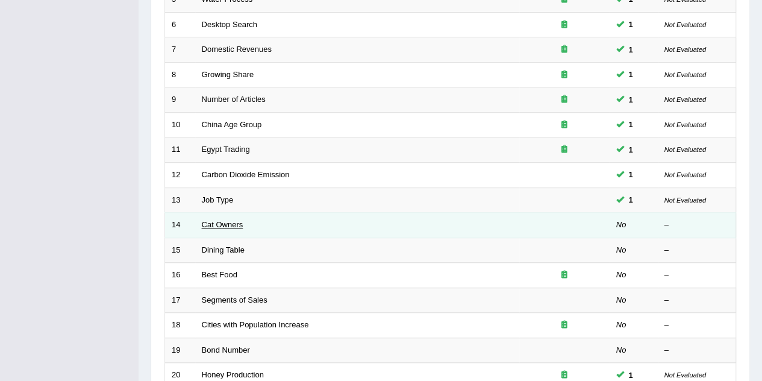
click at [208, 223] on link "Cat Owners" at bounding box center [223, 224] width 42 height 9
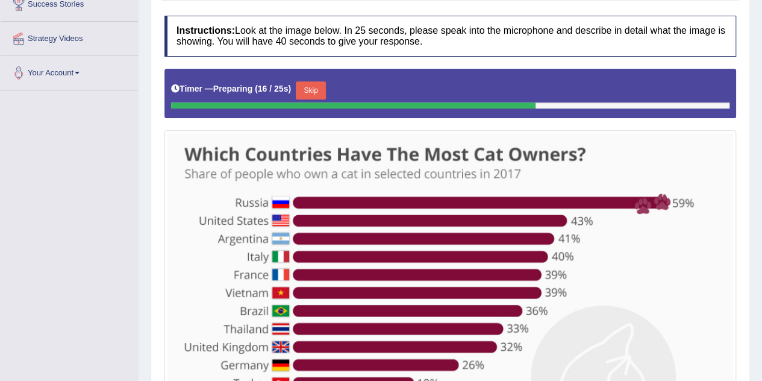
scroll to position [136, 0]
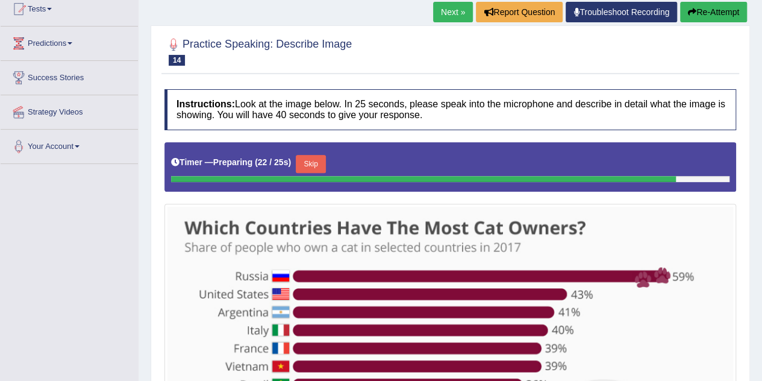
click at [319, 161] on button "Skip" at bounding box center [311, 164] width 30 height 18
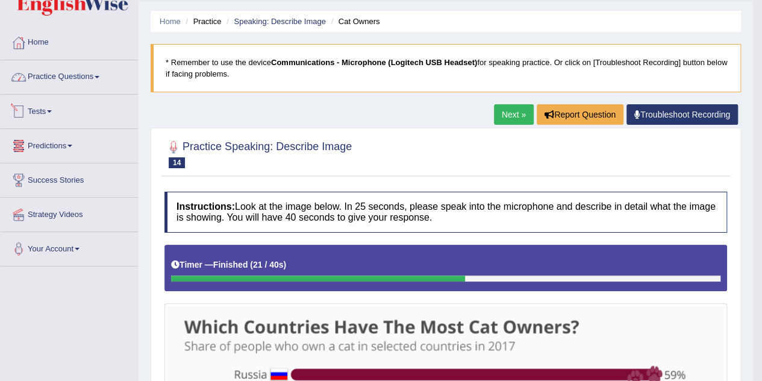
scroll to position [0, 0]
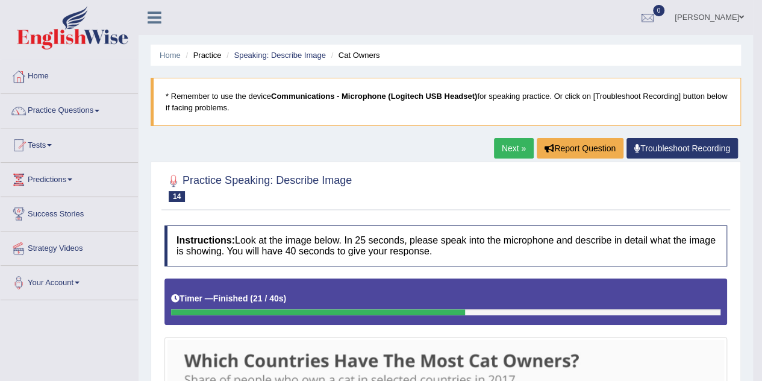
click at [513, 150] on link "Next »" at bounding box center [514, 148] width 40 height 20
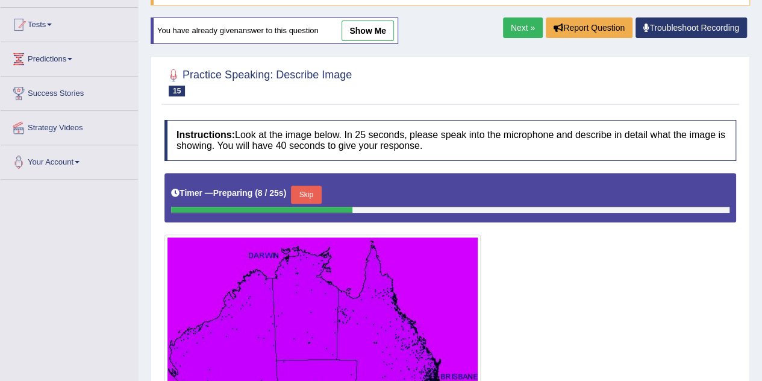
scroll to position [181, 0]
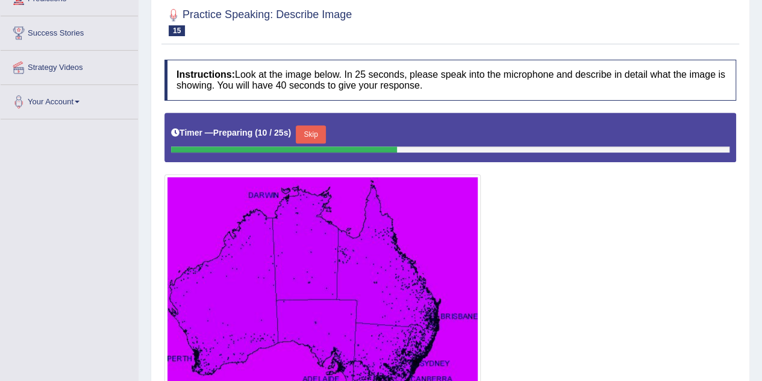
click at [317, 132] on button "Skip" at bounding box center [311, 134] width 30 height 18
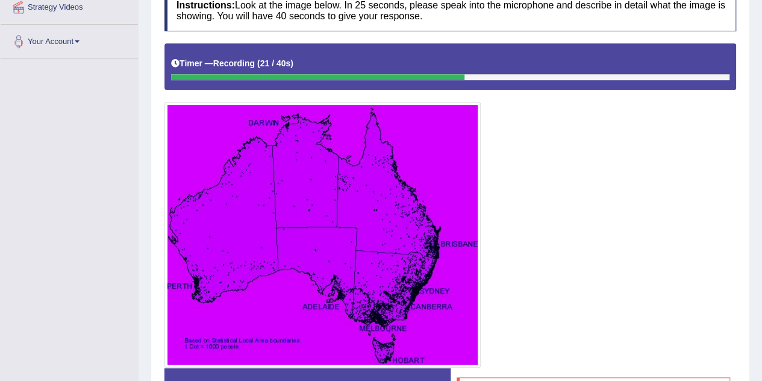
scroll to position [362, 0]
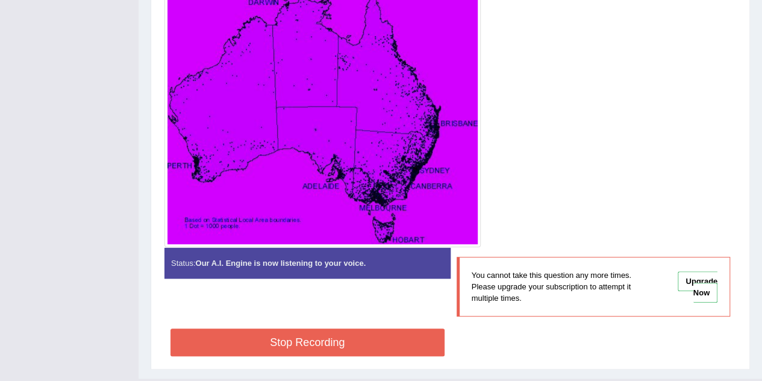
click at [345, 332] on button "Stop Recording" at bounding box center [308, 342] width 274 height 28
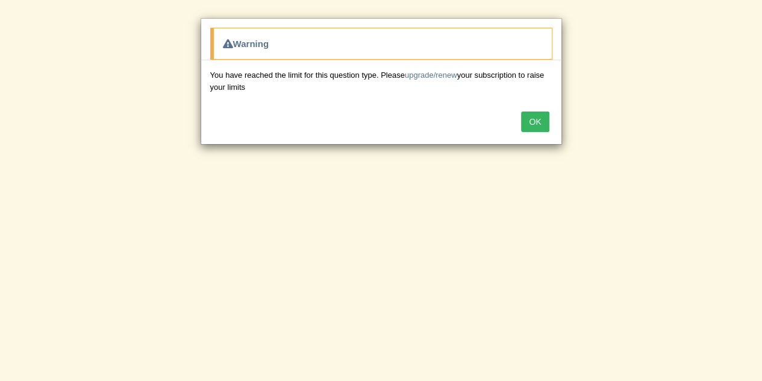
scroll to position [417, 0]
click at [544, 121] on button "OK" at bounding box center [535, 121] width 28 height 20
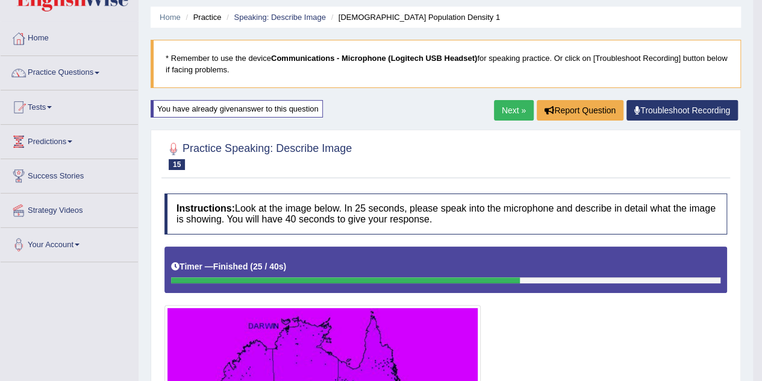
scroll to position [0, 0]
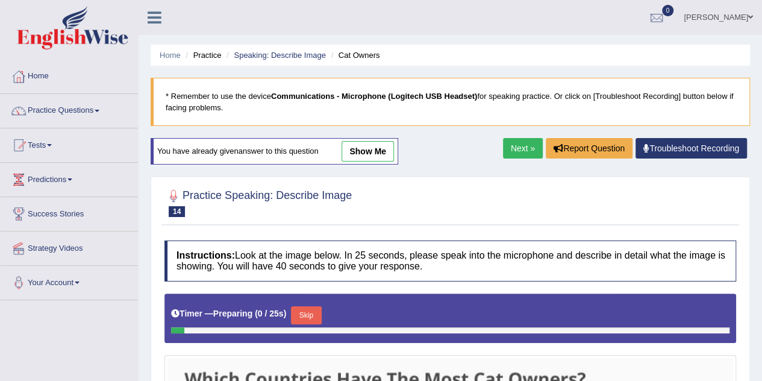
click at [77, 108] on link "Practice Questions" at bounding box center [69, 109] width 137 height 30
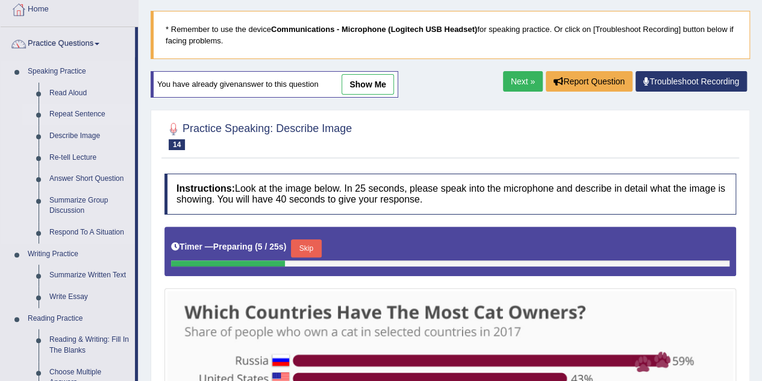
scroll to position [60, 0]
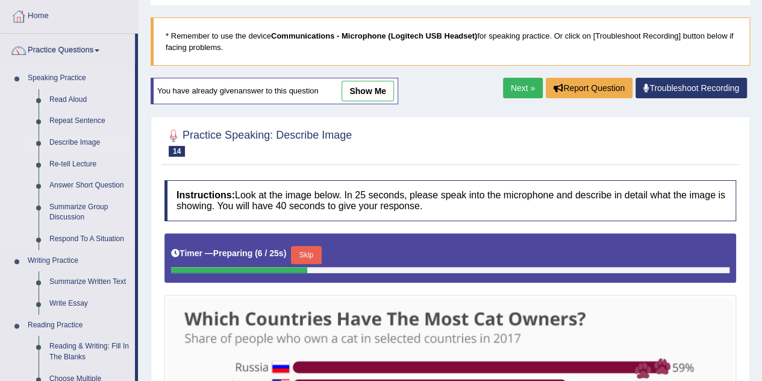
click at [89, 140] on link "Describe Image" at bounding box center [89, 143] width 91 height 22
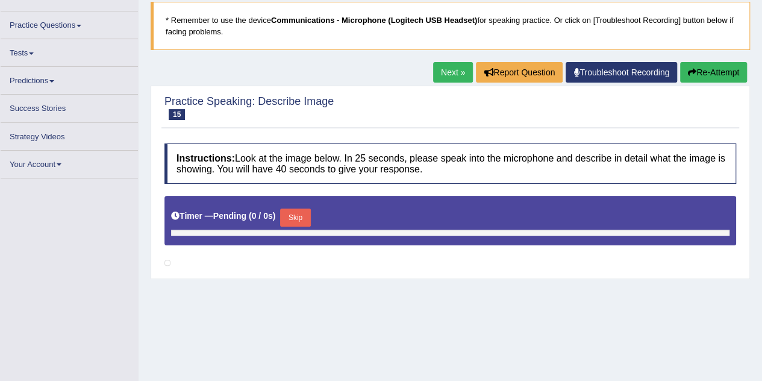
scroll to position [60, 0]
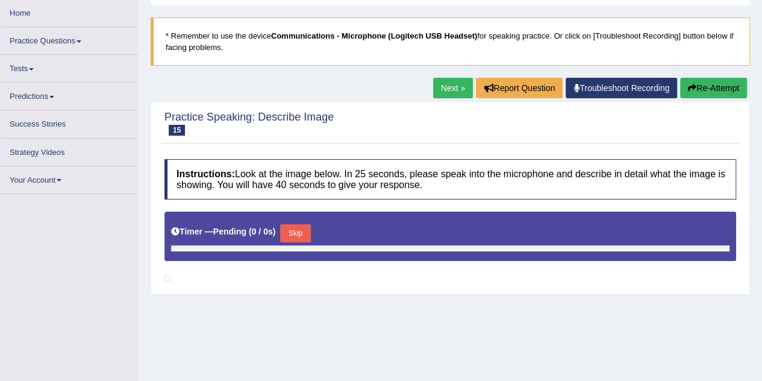
click at [48, 148] on link "Strategy Videos" at bounding box center [69, 151] width 137 height 24
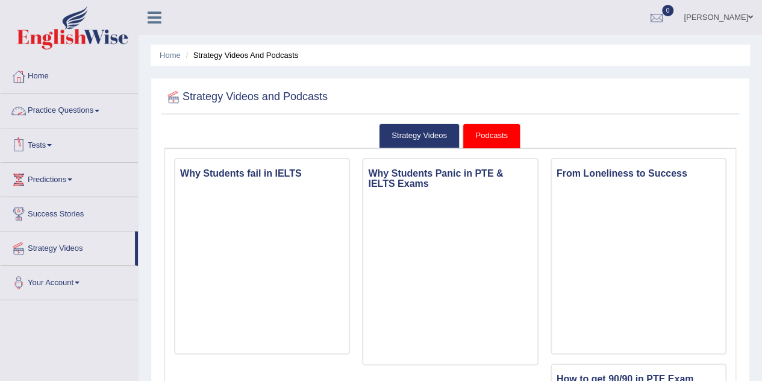
click at [91, 110] on link "Practice Questions" at bounding box center [69, 109] width 137 height 30
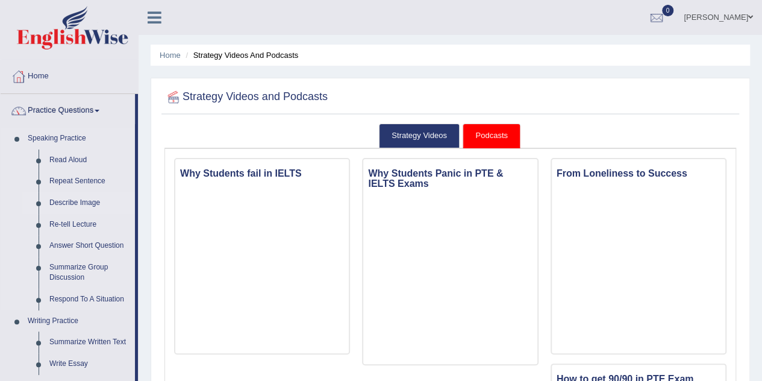
click at [89, 205] on link "Describe Image" at bounding box center [89, 203] width 91 height 22
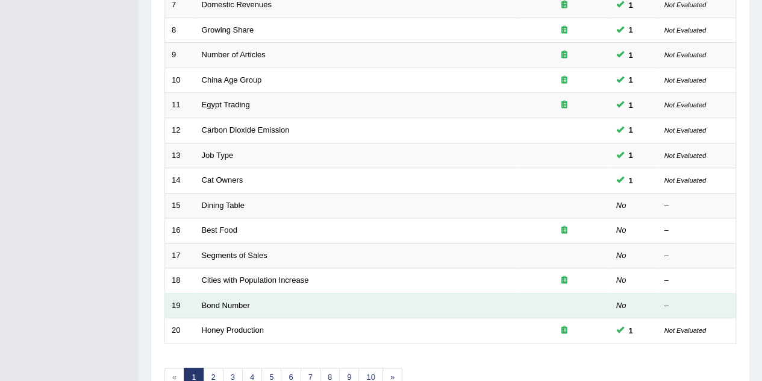
scroll to position [411, 0]
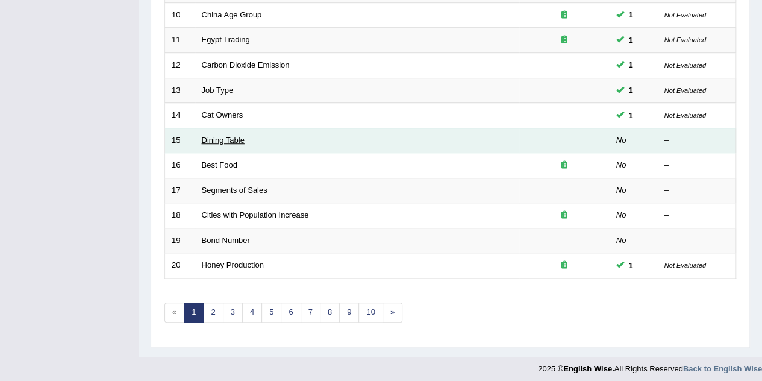
click at [237, 137] on link "Dining Table" at bounding box center [223, 140] width 43 height 9
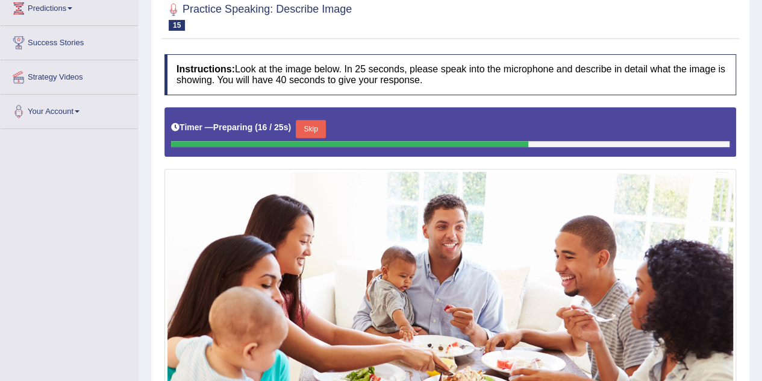
scroll to position [231, 0]
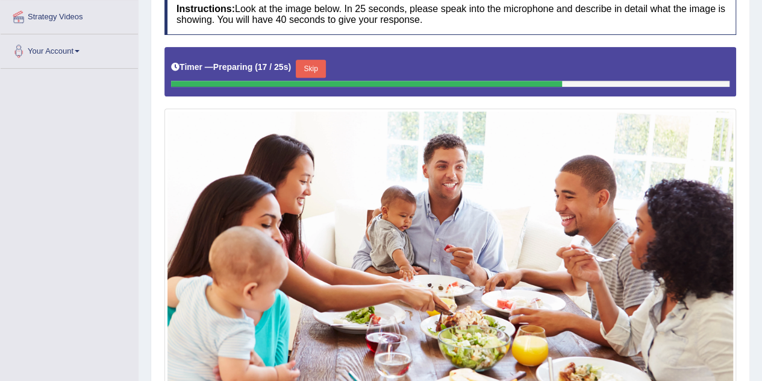
click at [321, 67] on button "Skip" at bounding box center [311, 69] width 30 height 18
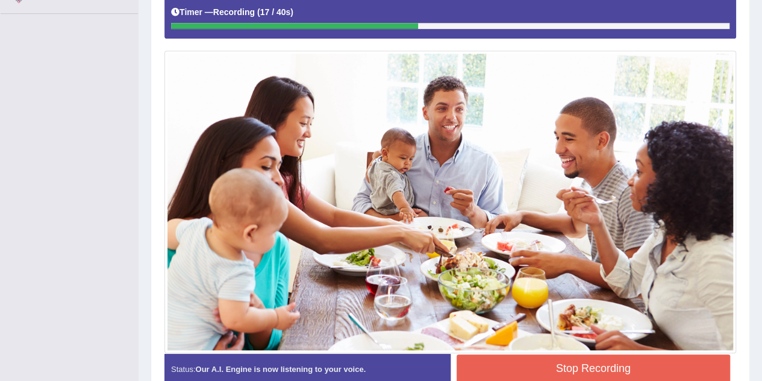
scroll to position [350, 0]
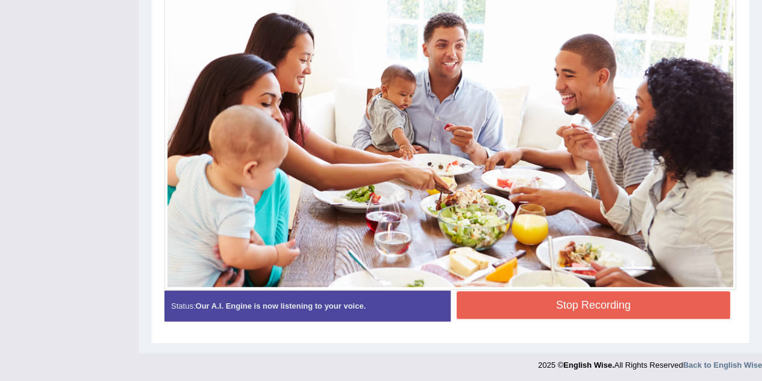
click at [586, 302] on button "Stop Recording" at bounding box center [594, 305] width 274 height 28
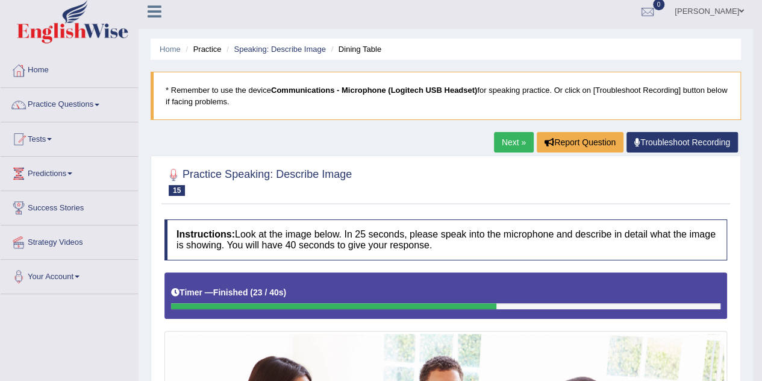
scroll to position [0, 0]
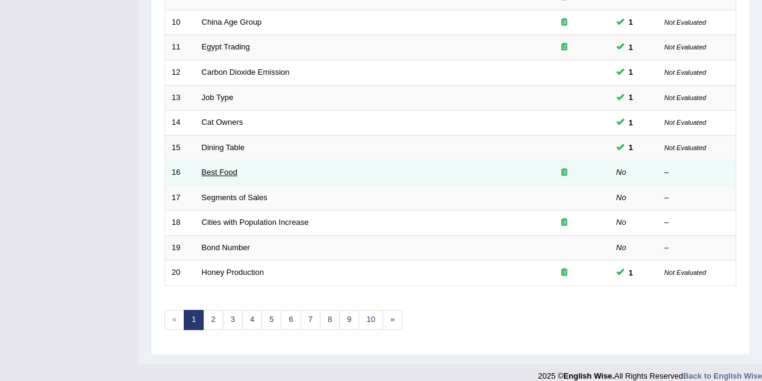
click at [230, 168] on link "Best Food" at bounding box center [220, 172] width 36 height 9
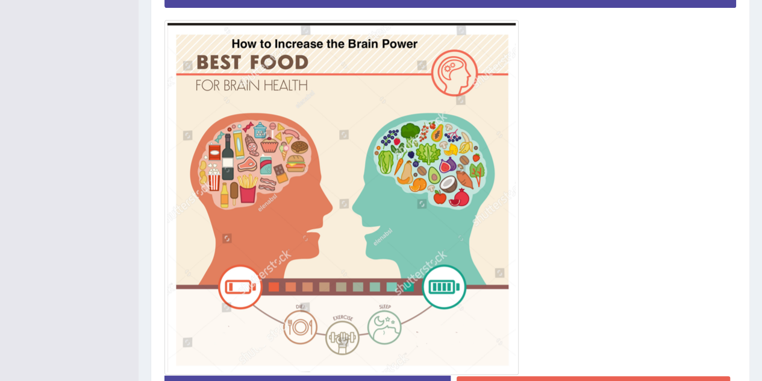
scroll to position [377, 0]
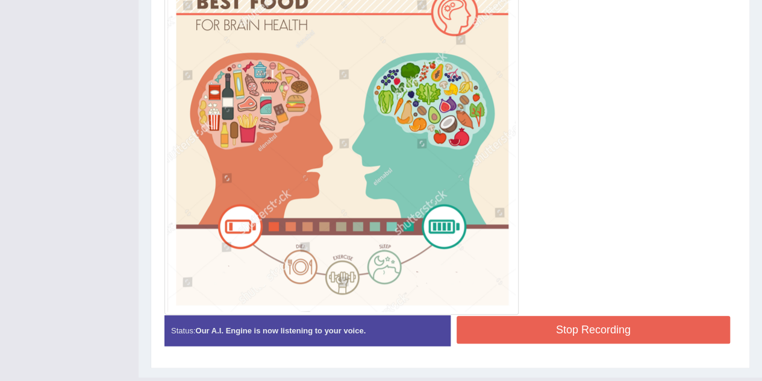
click at [542, 322] on button "Stop Recording" at bounding box center [594, 330] width 274 height 28
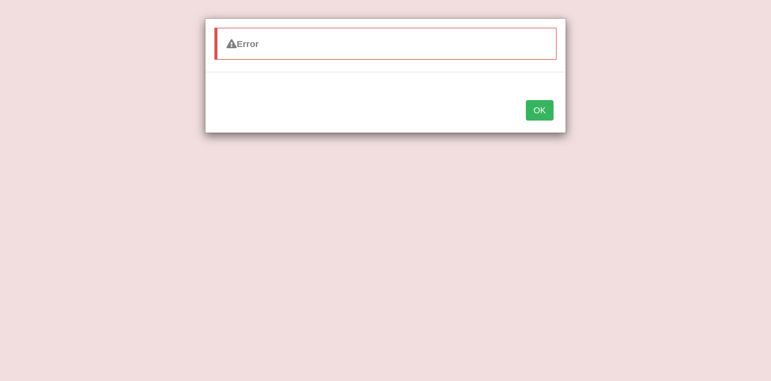
click at [546, 101] on button "OK" at bounding box center [540, 110] width 28 height 20
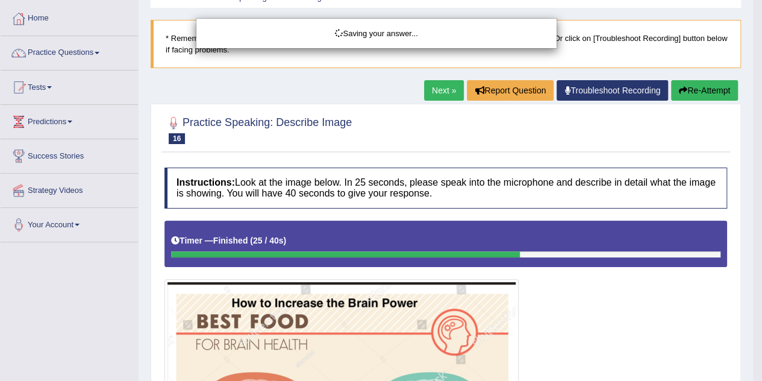
scroll to position [22, 0]
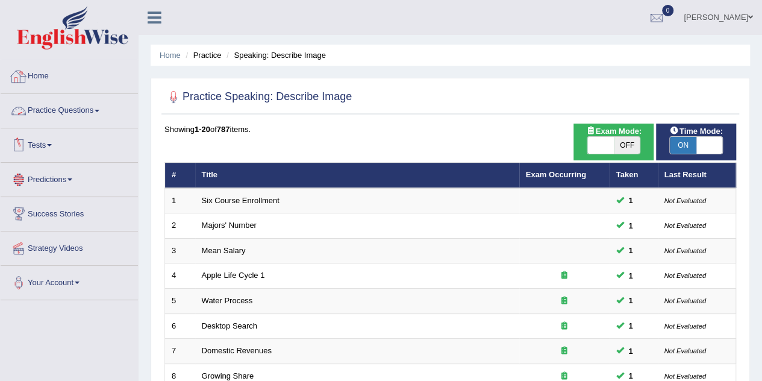
click at [76, 100] on link "Practice Questions" at bounding box center [69, 109] width 137 height 30
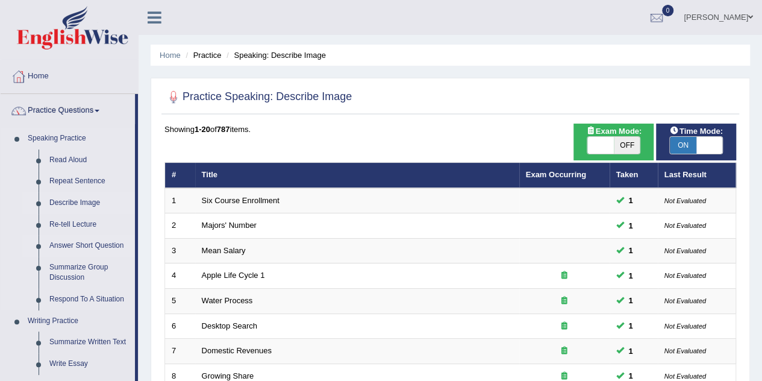
click at [93, 240] on link "Answer Short Question" at bounding box center [89, 246] width 91 height 22
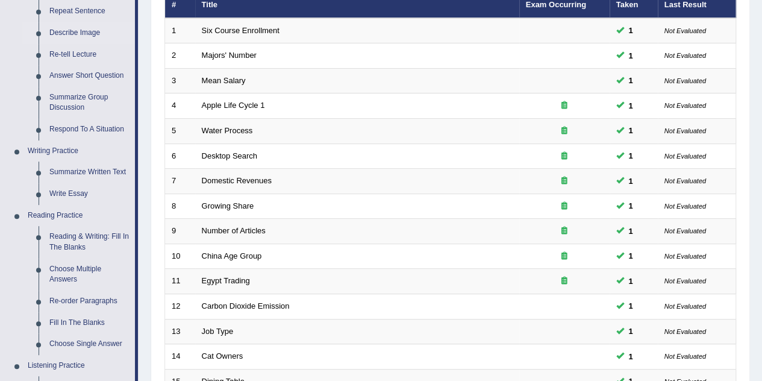
scroll to position [60, 0]
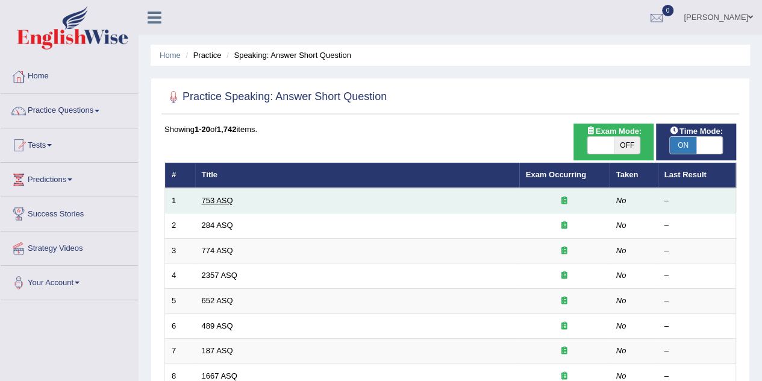
click at [227, 203] on link "753 ASQ" at bounding box center [217, 200] width 31 height 9
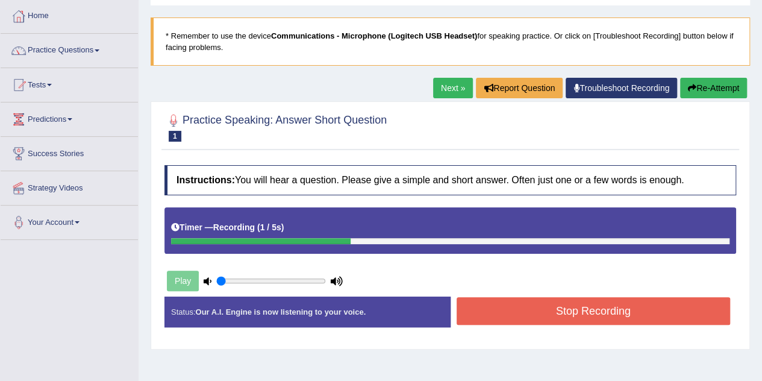
click at [553, 315] on button "Stop Recording" at bounding box center [594, 311] width 274 height 28
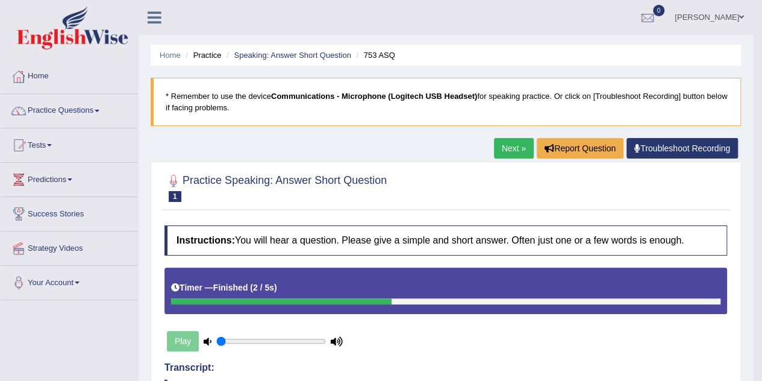
click at [517, 149] on link "Next »" at bounding box center [514, 148] width 40 height 20
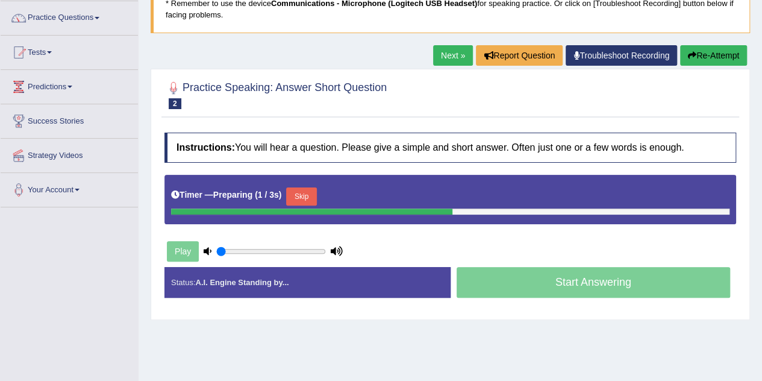
scroll to position [121, 0]
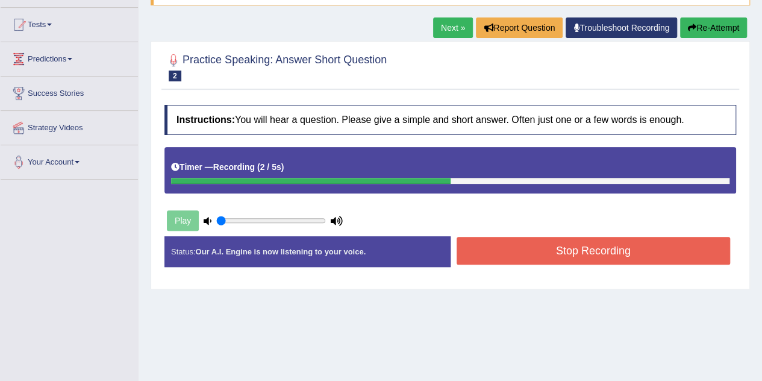
click at [514, 249] on button "Stop Recording" at bounding box center [594, 251] width 274 height 28
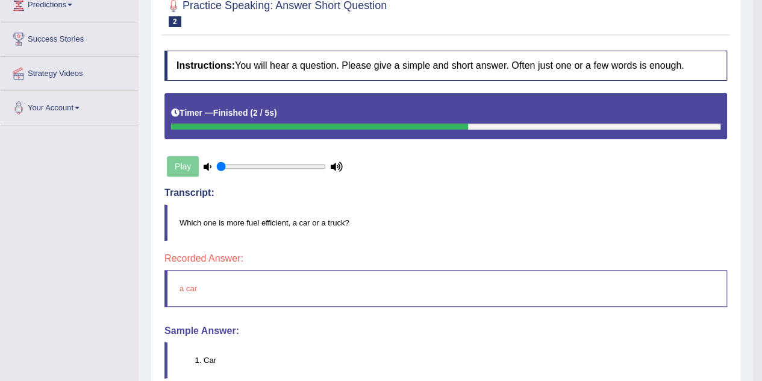
scroll to position [54, 0]
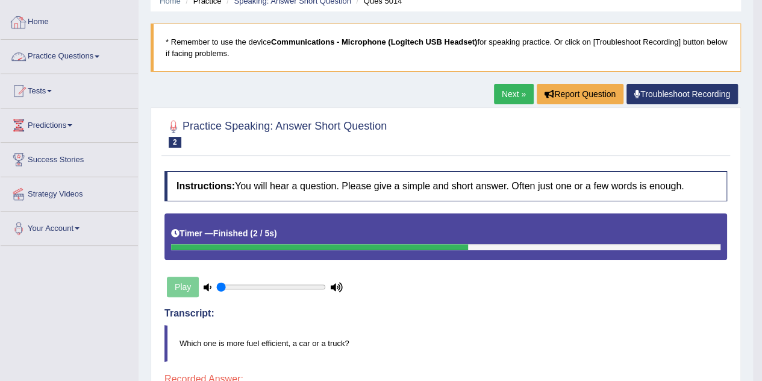
click at [83, 60] on link "Practice Questions" at bounding box center [69, 55] width 137 height 30
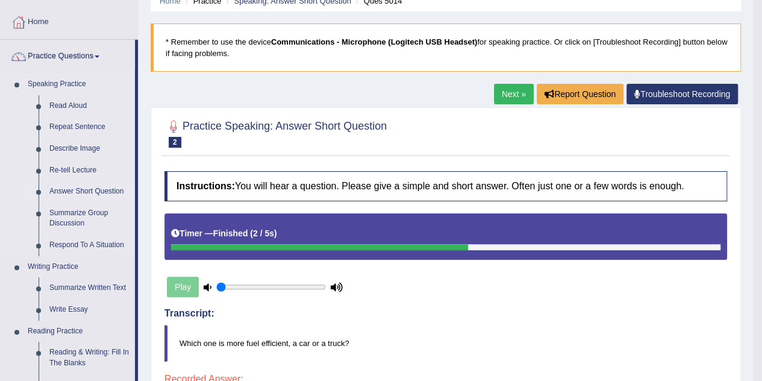
click at [90, 192] on link "Answer Short Question" at bounding box center [89, 192] width 91 height 22
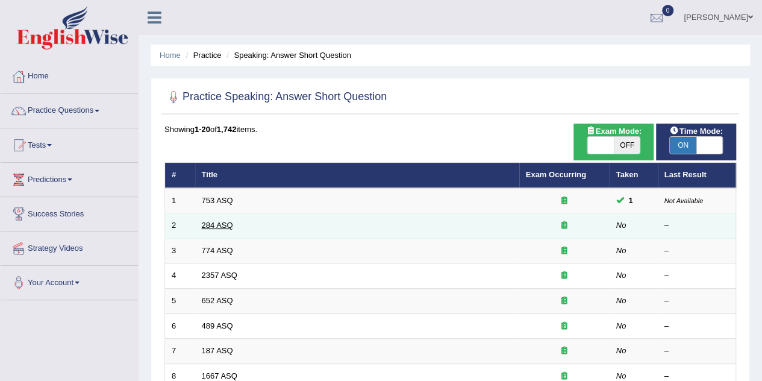
click at [223, 222] on link "284 ASQ" at bounding box center [217, 225] width 31 height 9
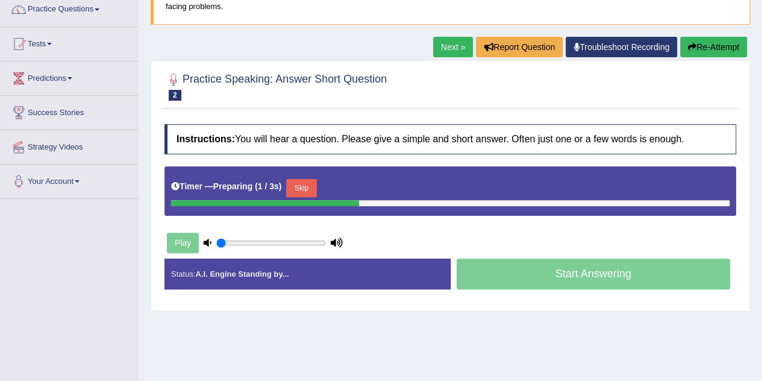
scroll to position [121, 0]
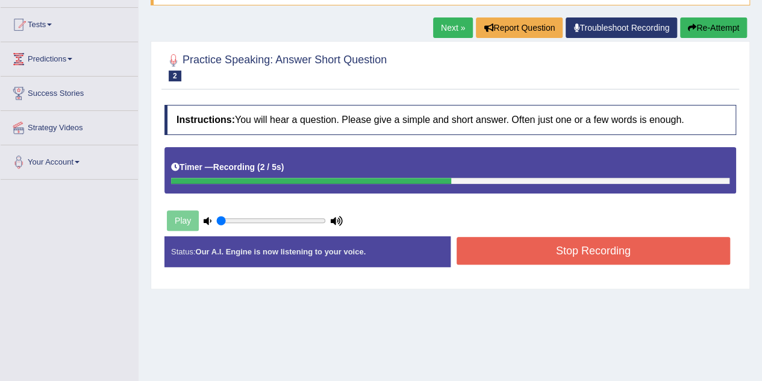
click at [553, 251] on button "Stop Recording" at bounding box center [594, 251] width 274 height 28
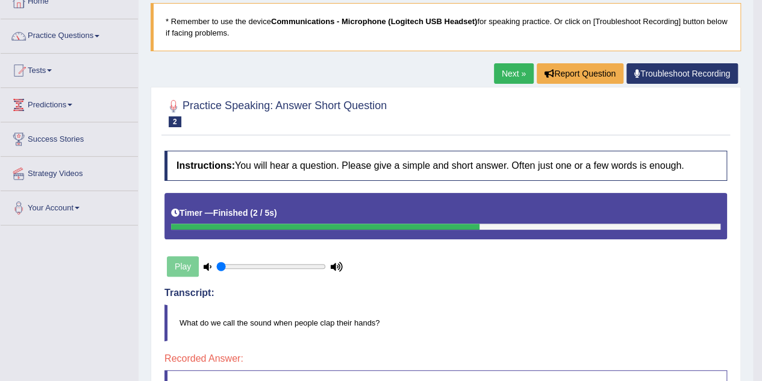
scroll to position [11, 0]
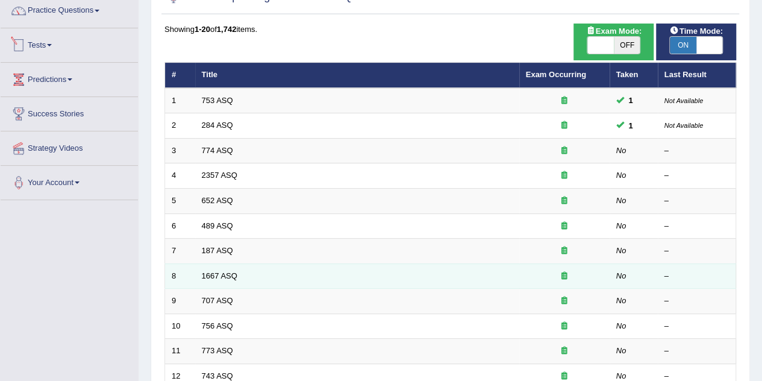
scroll to position [181, 0]
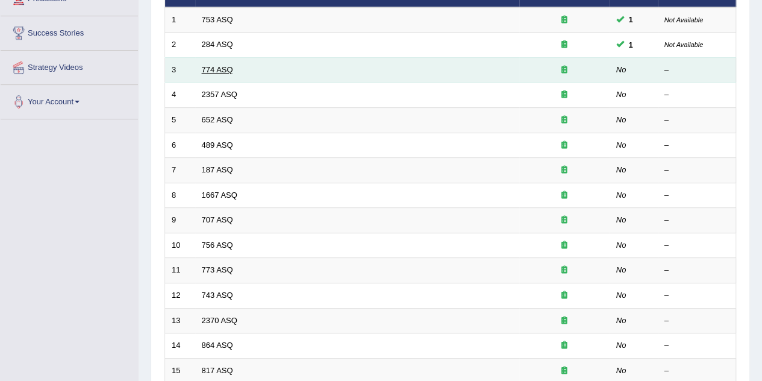
click at [218, 70] on link "774 ASQ" at bounding box center [217, 69] width 31 height 9
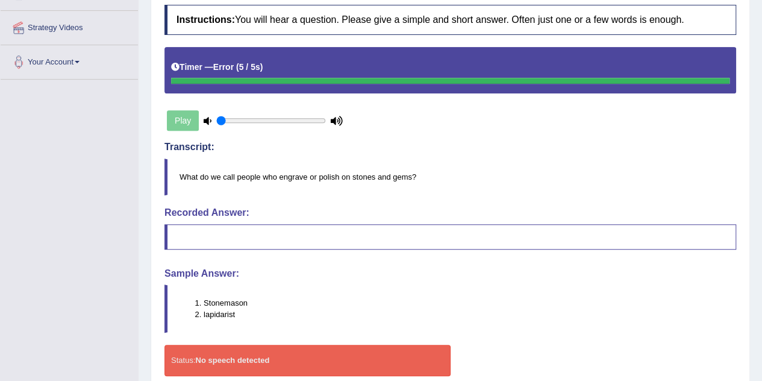
scroll to position [153, 0]
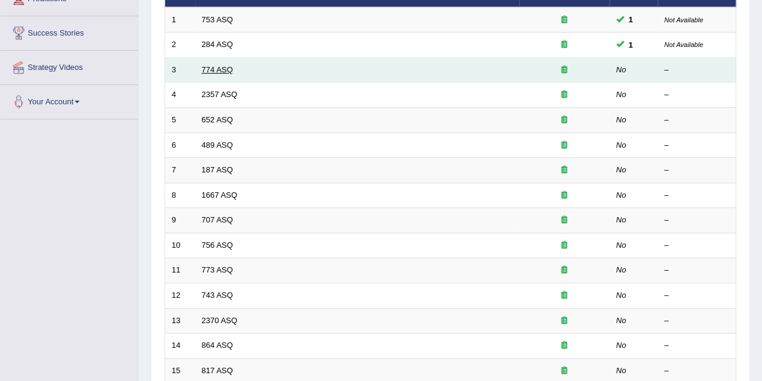
click at [218, 65] on link "774 ASQ" at bounding box center [217, 69] width 31 height 9
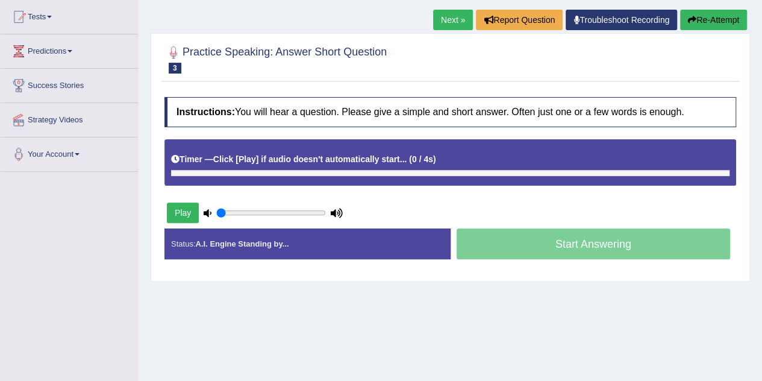
scroll to position [121, 0]
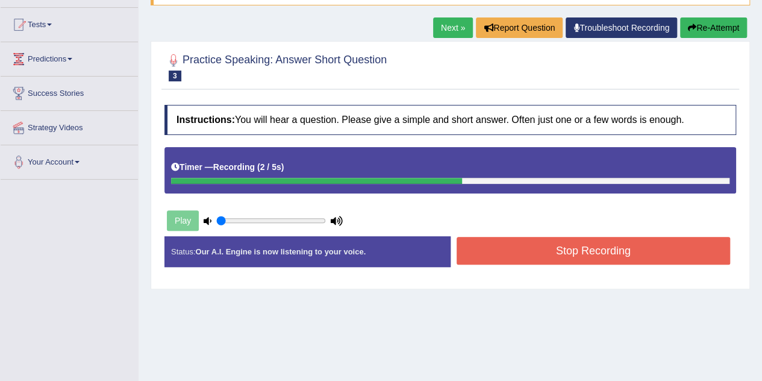
click at [558, 253] on button "Stop Recording" at bounding box center [594, 251] width 274 height 28
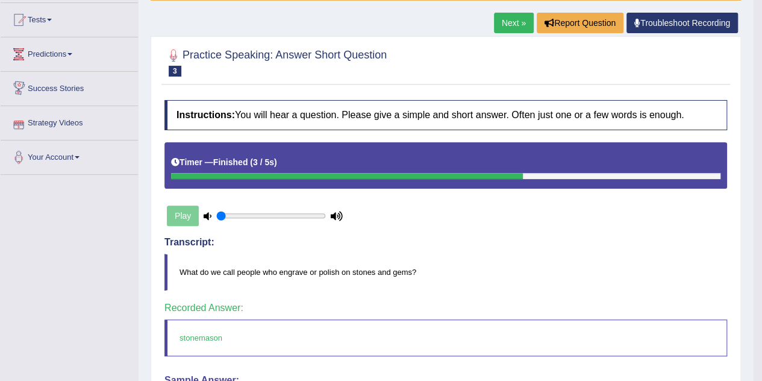
scroll to position [22, 0]
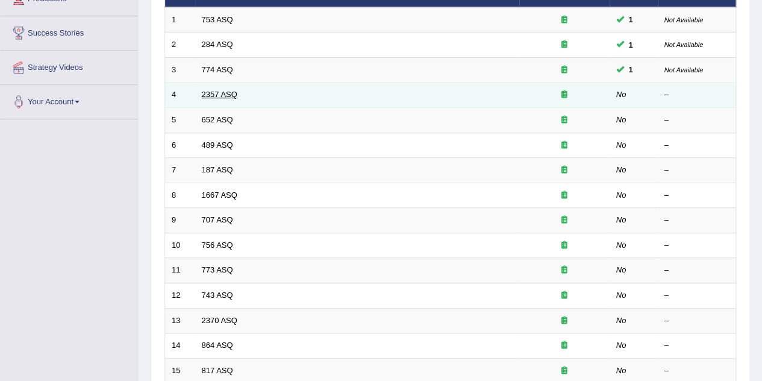
click at [204, 95] on link "2357 ASQ" at bounding box center [220, 94] width 36 height 9
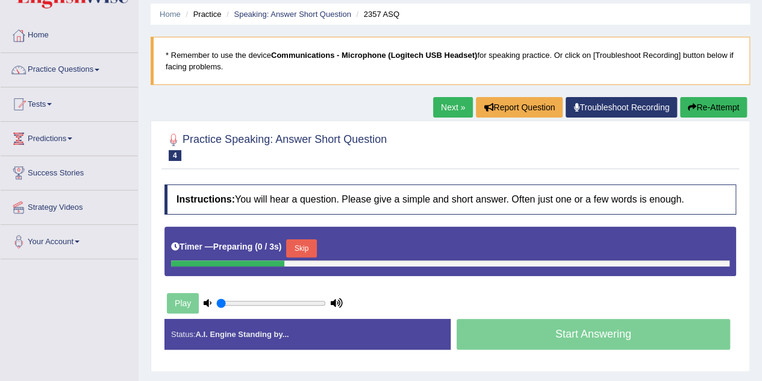
scroll to position [60, 0]
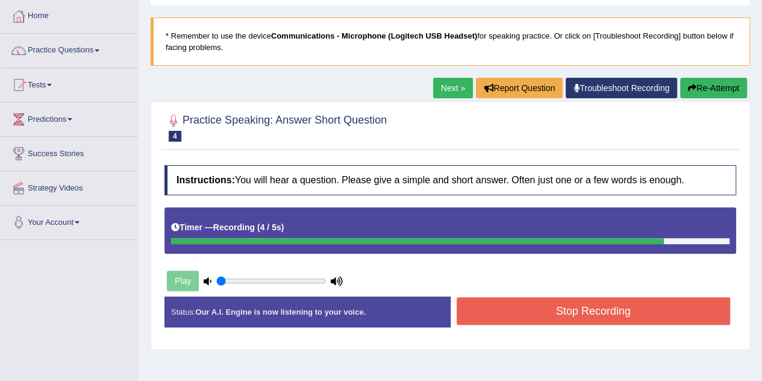
click at [535, 313] on button "Stop Recording" at bounding box center [594, 311] width 274 height 28
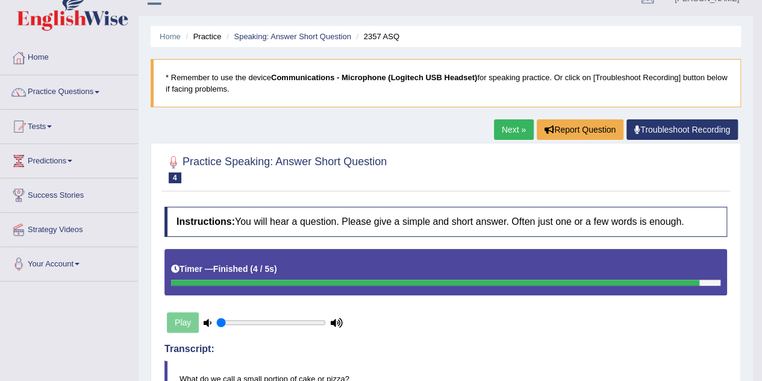
scroll to position [0, 0]
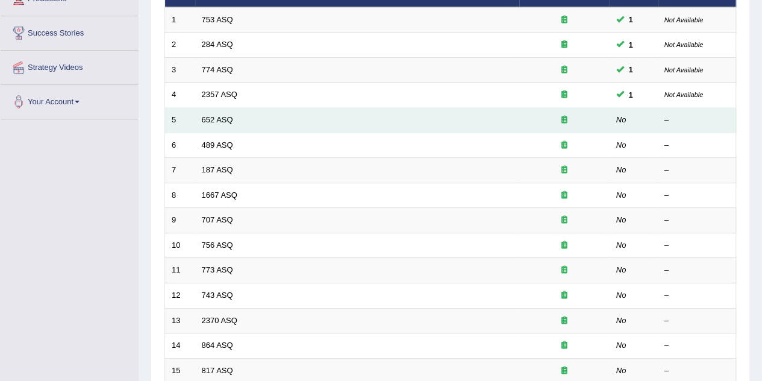
click at [235, 117] on td "652 ASQ" at bounding box center [357, 120] width 324 height 25
click at [215, 116] on link "652 ASQ" at bounding box center [217, 119] width 31 height 9
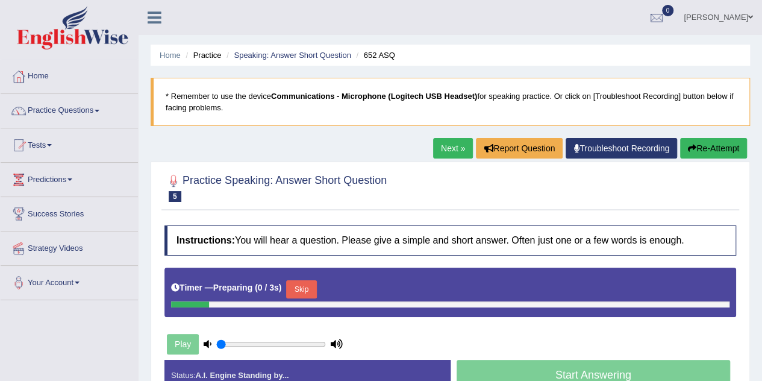
scroll to position [60, 0]
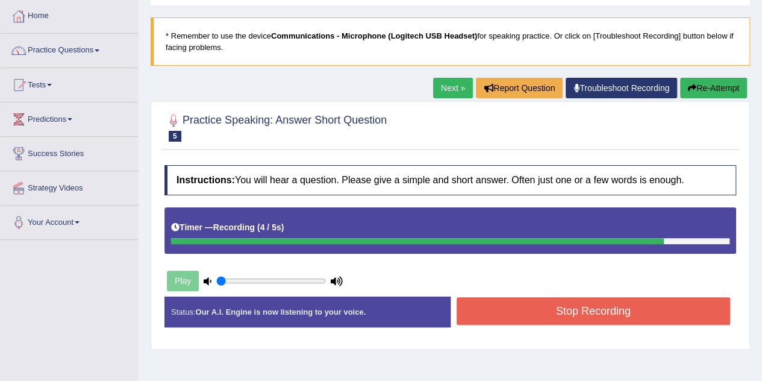
click at [586, 314] on button "Stop Recording" at bounding box center [594, 311] width 274 height 28
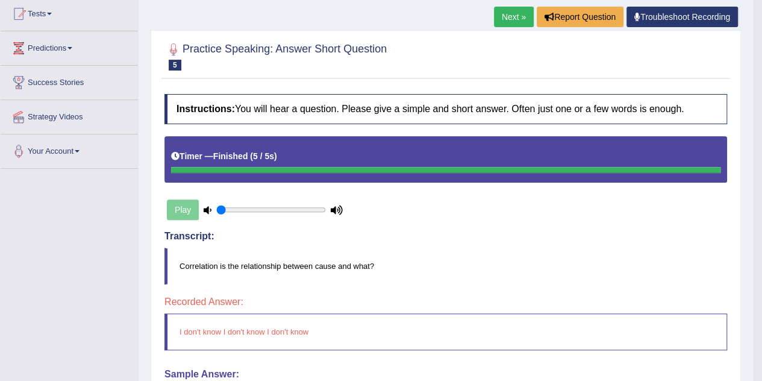
scroll to position [131, 0]
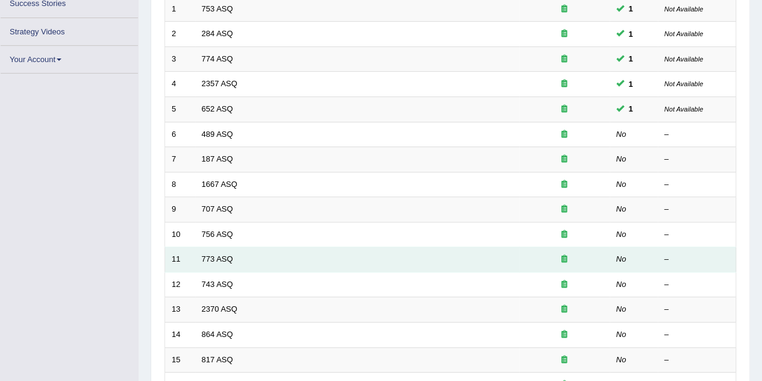
scroll to position [210, 0]
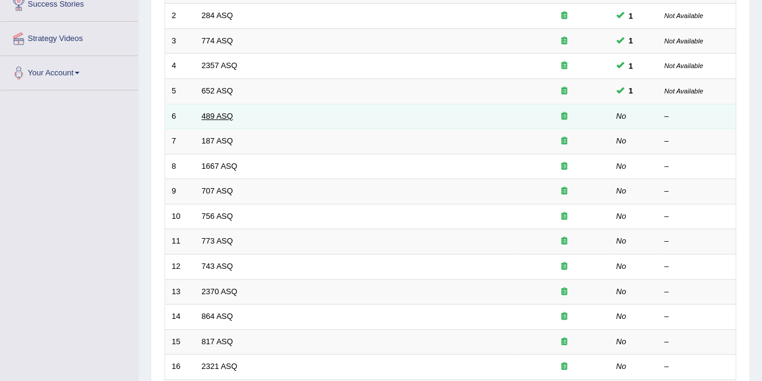
click at [217, 111] on link "489 ASQ" at bounding box center [217, 115] width 31 height 9
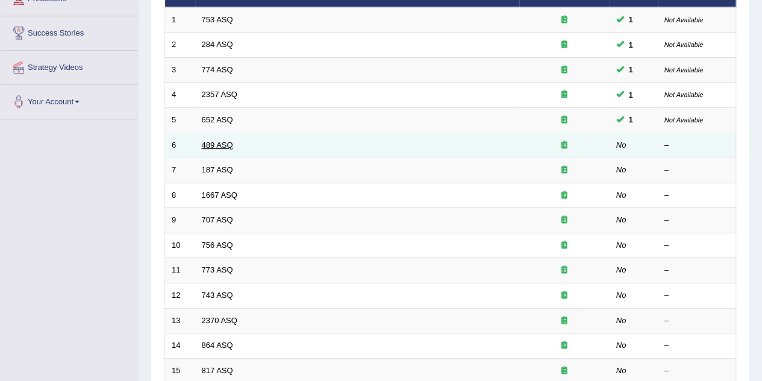
click at [222, 144] on link "489 ASQ" at bounding box center [217, 144] width 31 height 9
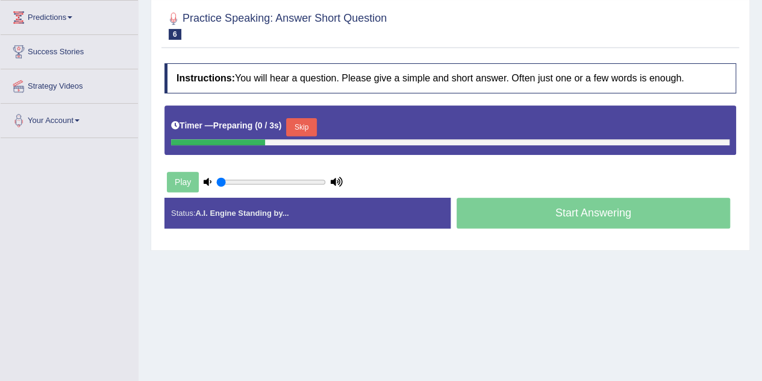
scroll to position [181, 0]
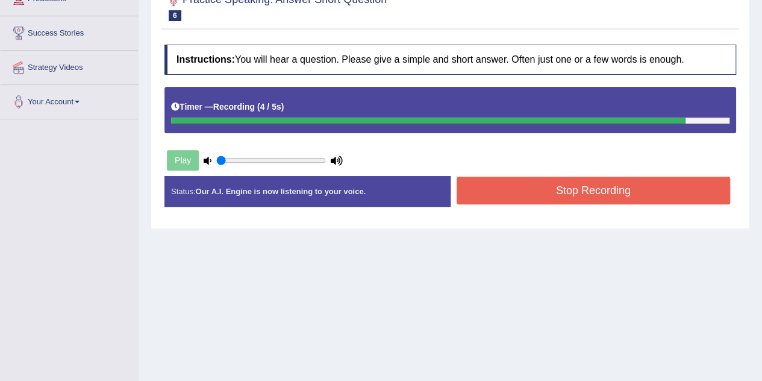
click at [570, 191] on button "Stop Recording" at bounding box center [594, 191] width 274 height 28
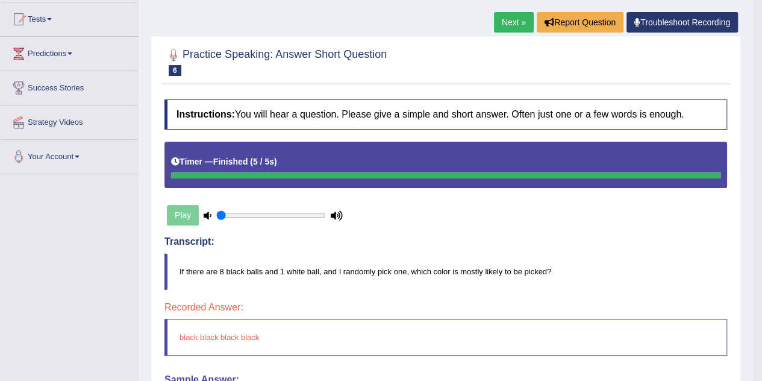
scroll to position [121, 0]
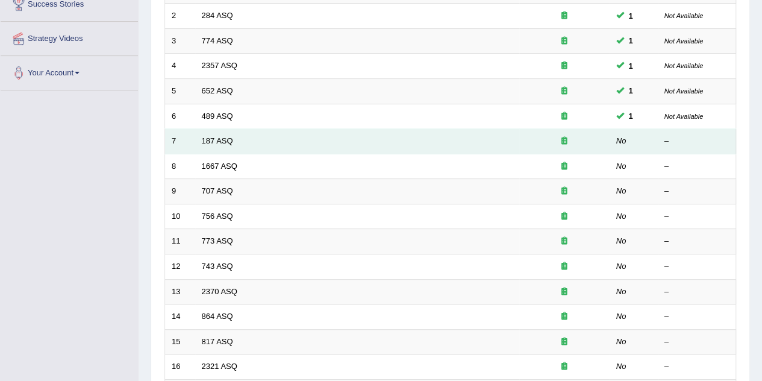
scroll to position [181, 0]
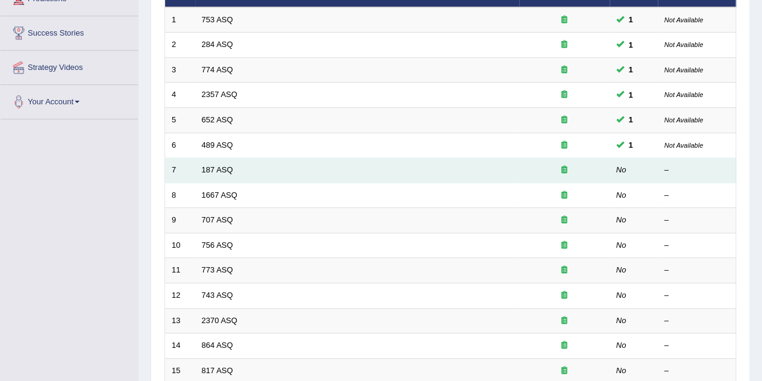
click at [270, 168] on td "187 ASQ" at bounding box center [357, 170] width 324 height 25
click at [219, 166] on link "187 ASQ" at bounding box center [217, 169] width 31 height 9
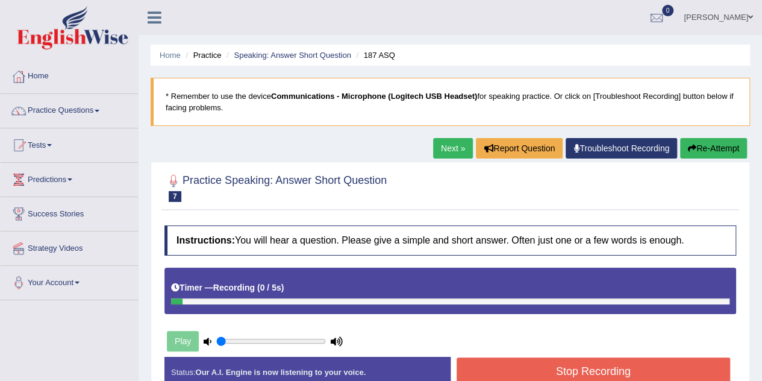
scroll to position [60, 0]
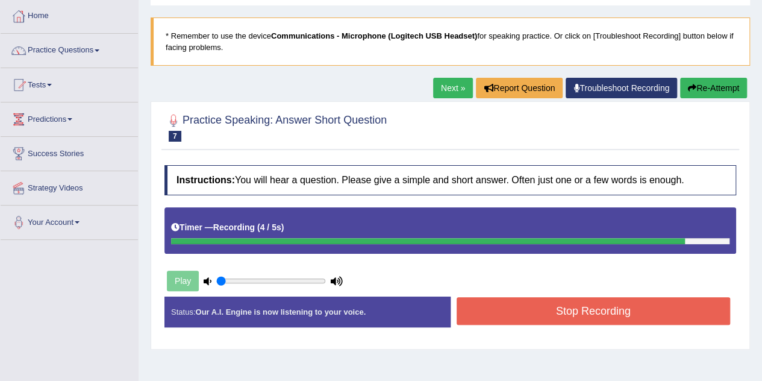
click at [561, 318] on button "Stop Recording" at bounding box center [594, 311] width 274 height 28
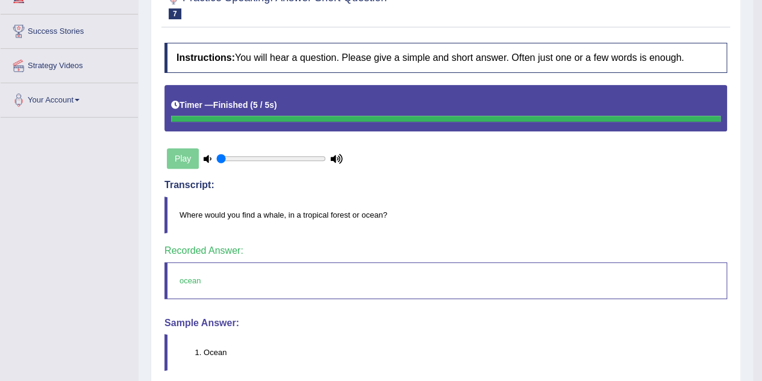
scroll to position [71, 0]
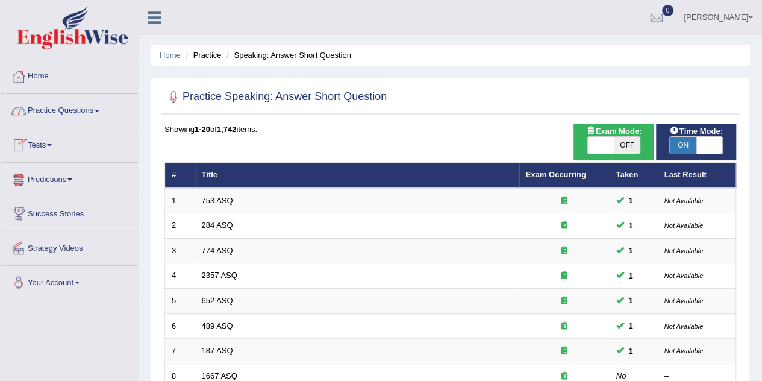
click at [79, 116] on link "Practice Questions" at bounding box center [69, 109] width 137 height 30
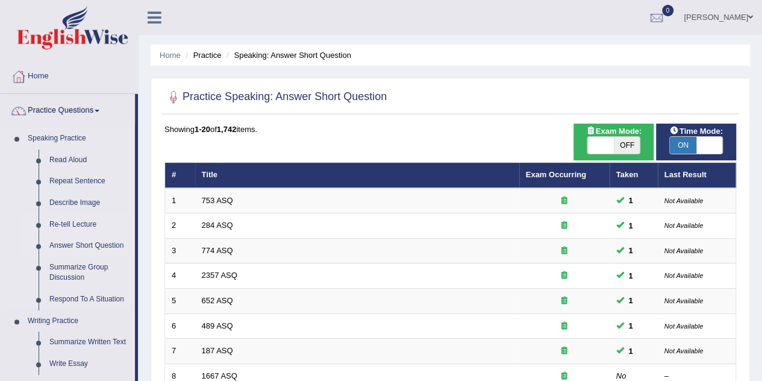
click at [79, 220] on link "Re-tell Lecture" at bounding box center [89, 225] width 91 height 22
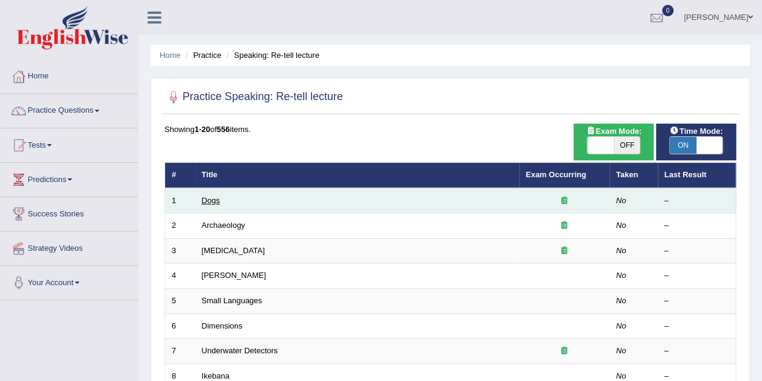
click at [213, 199] on link "Dogs" at bounding box center [211, 200] width 18 height 9
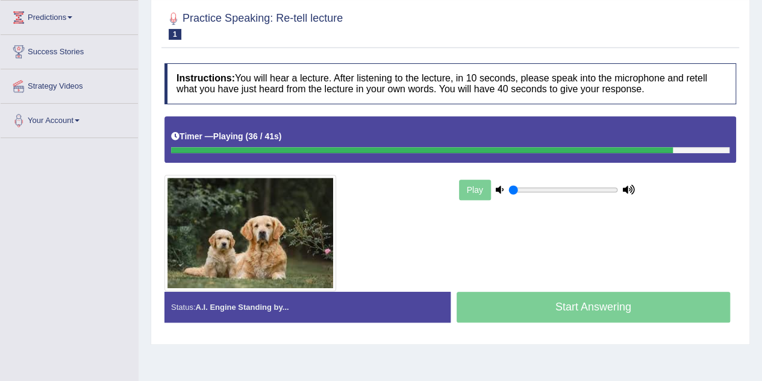
scroll to position [181, 0]
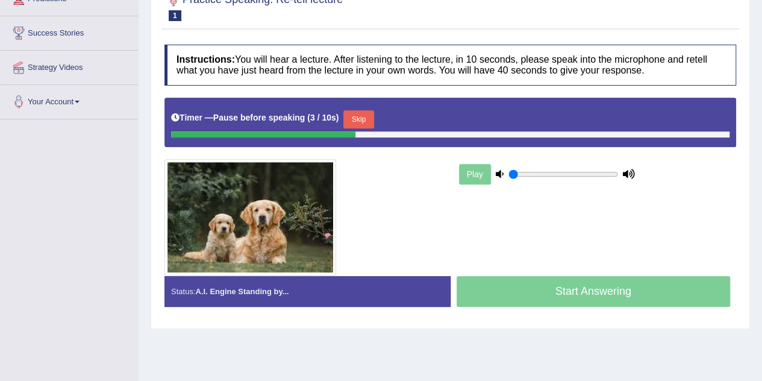
click at [371, 113] on button "Skip" at bounding box center [359, 119] width 30 height 18
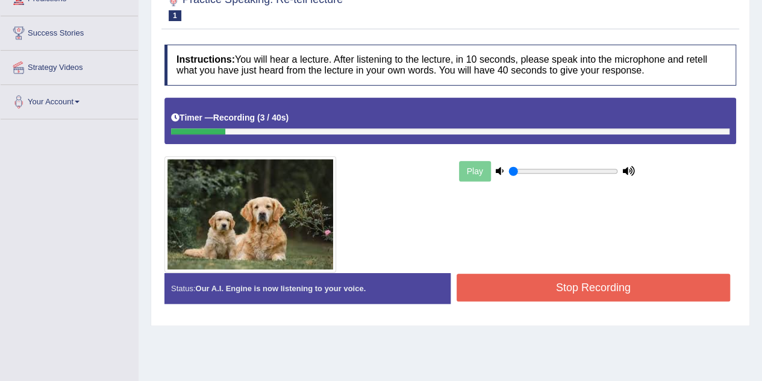
click at [562, 281] on button "Stop Recording" at bounding box center [594, 288] width 274 height 28
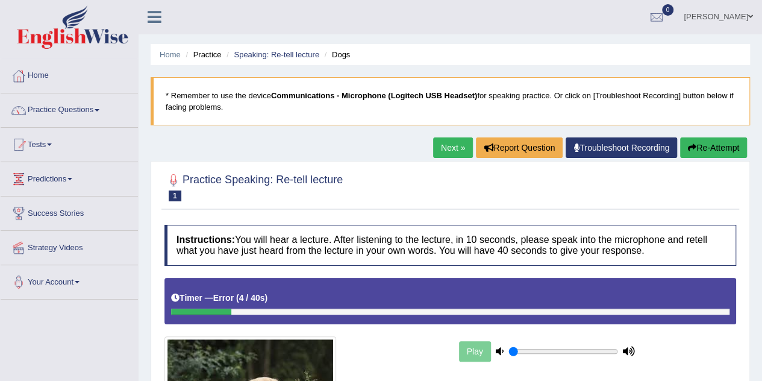
scroll to position [0, 0]
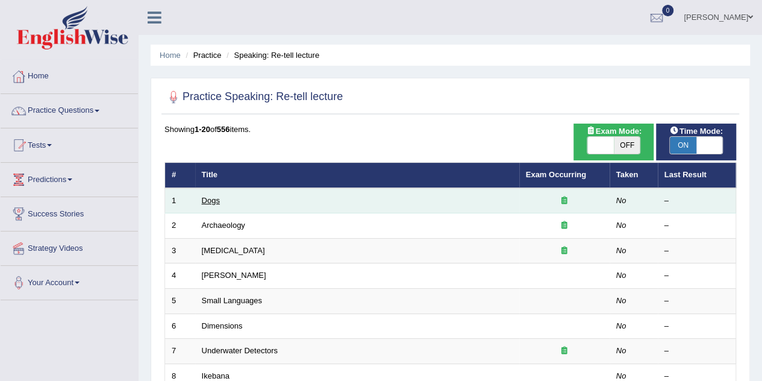
click at [210, 198] on link "Dogs" at bounding box center [211, 200] width 18 height 9
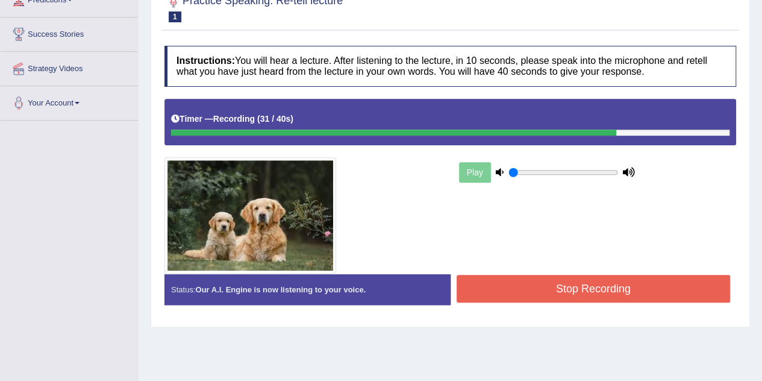
scroll to position [181, 0]
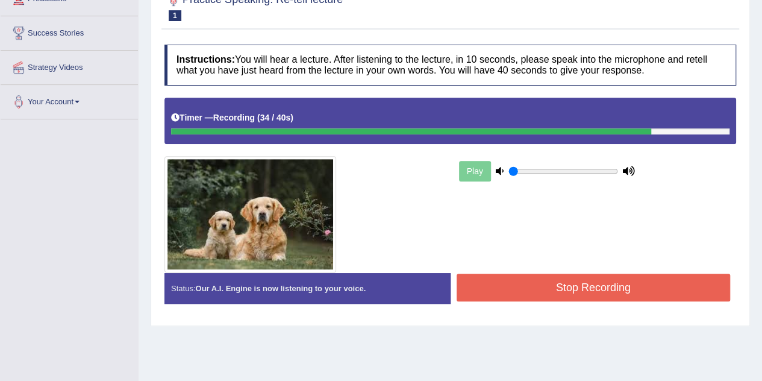
click at [527, 284] on button "Stop Recording" at bounding box center [594, 288] width 274 height 28
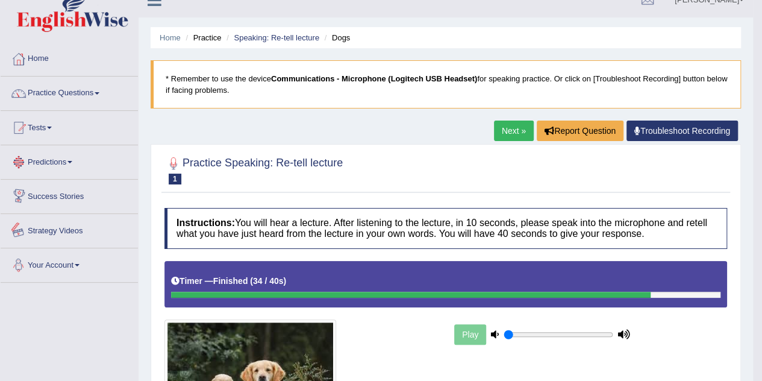
scroll to position [0, 0]
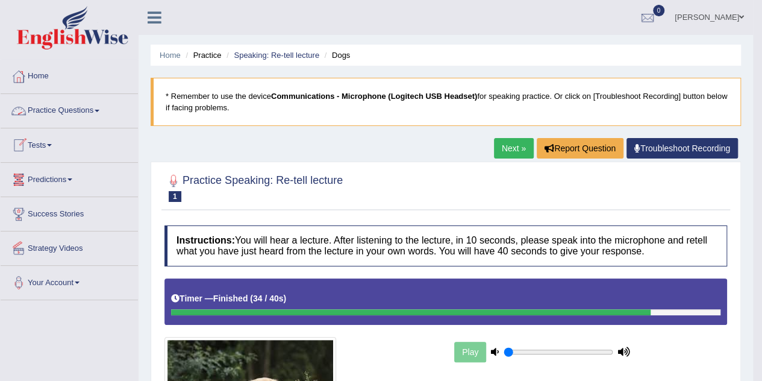
click at [87, 108] on link "Practice Questions" at bounding box center [69, 109] width 137 height 30
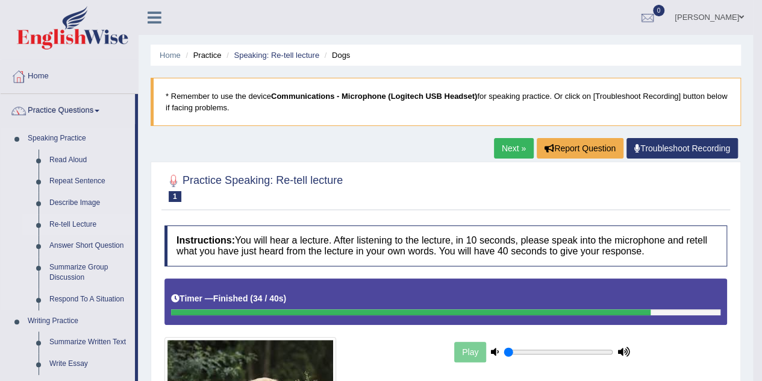
click at [92, 219] on link "Re-tell Lecture" at bounding box center [89, 225] width 91 height 22
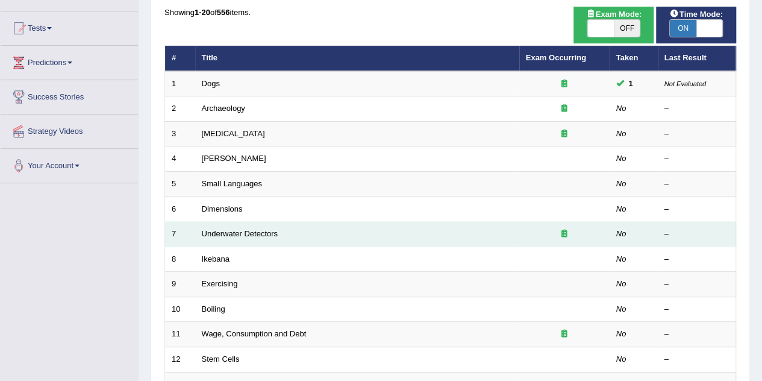
scroll to position [121, 0]
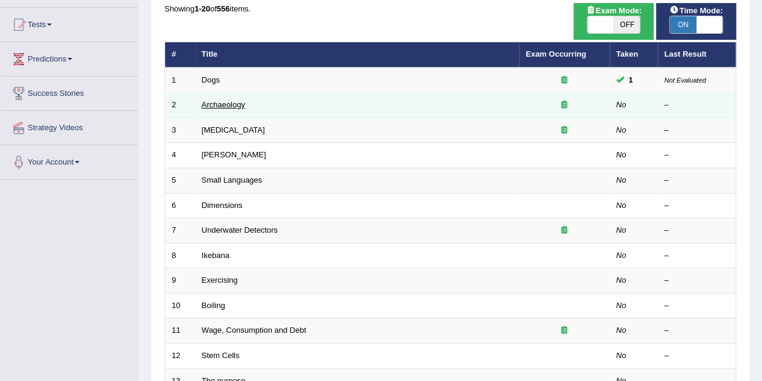
click at [223, 105] on link "Archaeology" at bounding box center [223, 104] width 43 height 9
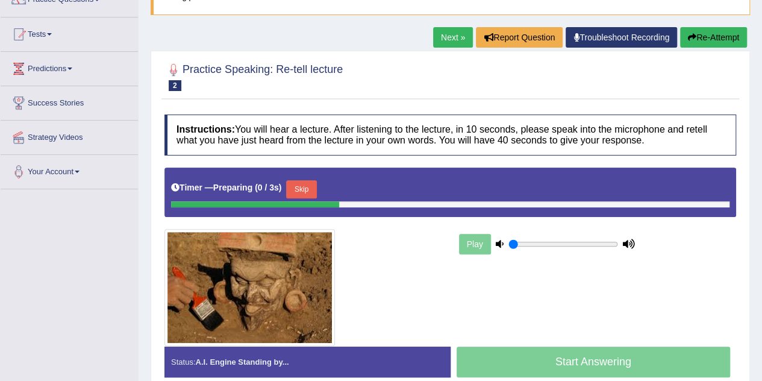
scroll to position [121, 0]
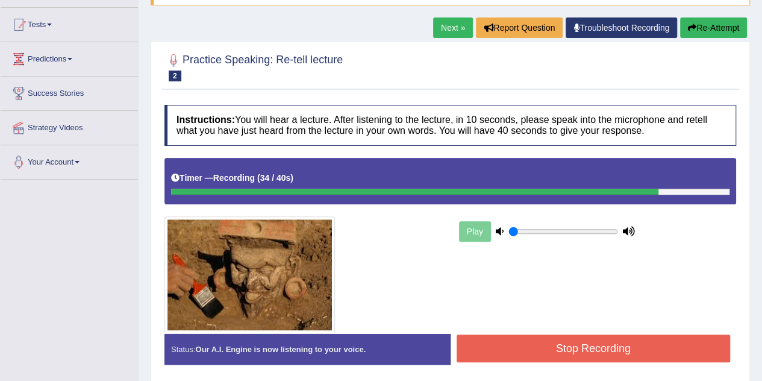
click at [623, 345] on button "Stop Recording" at bounding box center [594, 348] width 274 height 28
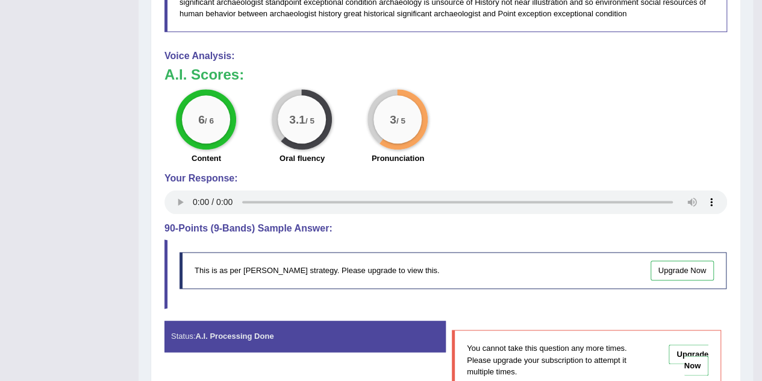
scroll to position [594, 0]
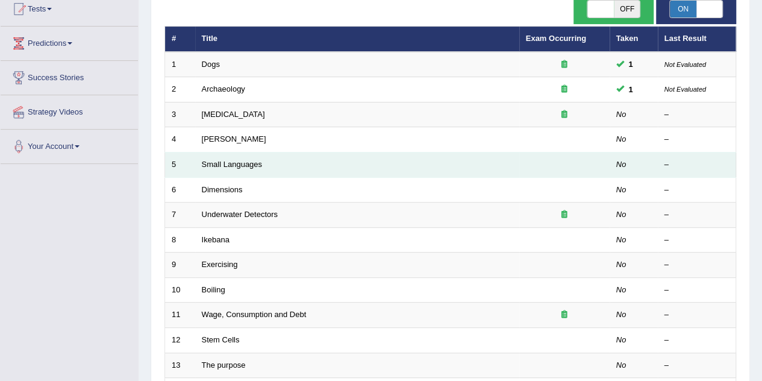
scroll to position [121, 0]
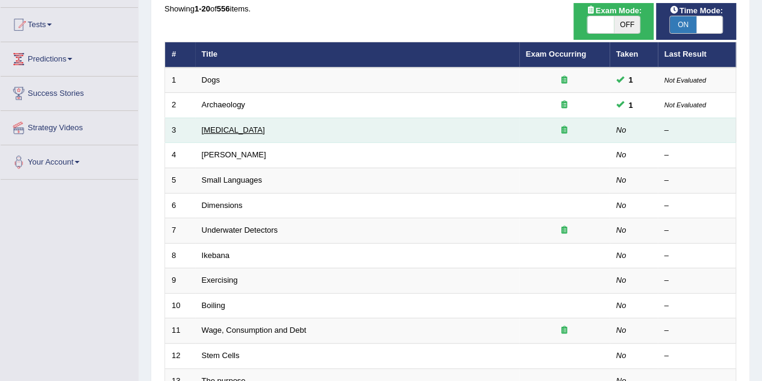
click at [234, 129] on link "[MEDICAL_DATA]" at bounding box center [233, 129] width 63 height 9
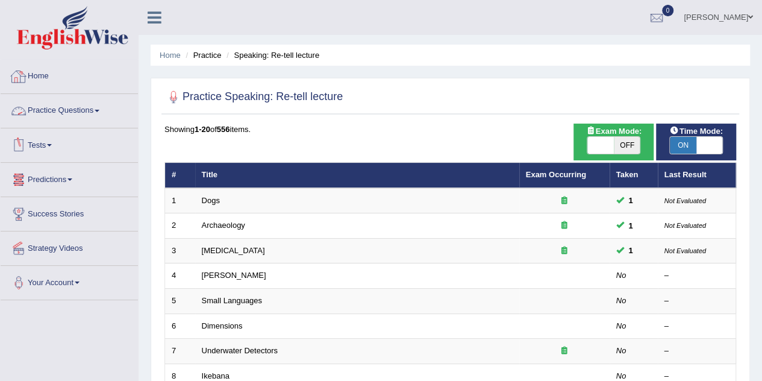
click at [77, 104] on link "Practice Questions" at bounding box center [69, 109] width 137 height 30
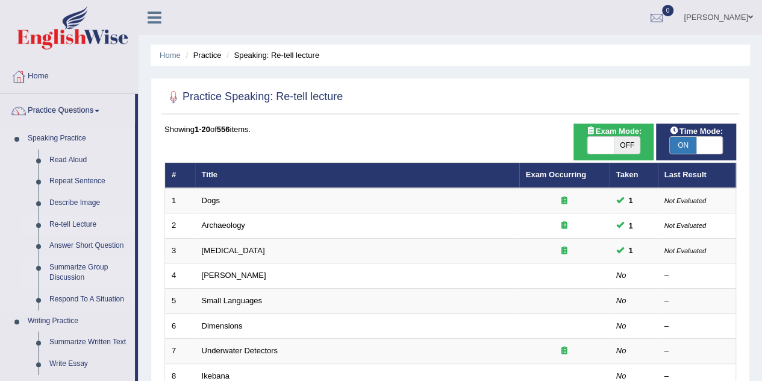
click at [84, 265] on link "Summarize Group Discussion" at bounding box center [89, 273] width 91 height 32
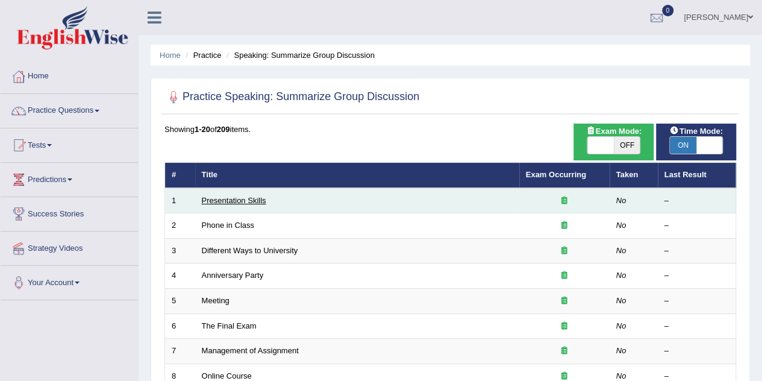
click at [233, 203] on link "Presentation Skills" at bounding box center [234, 200] width 64 height 9
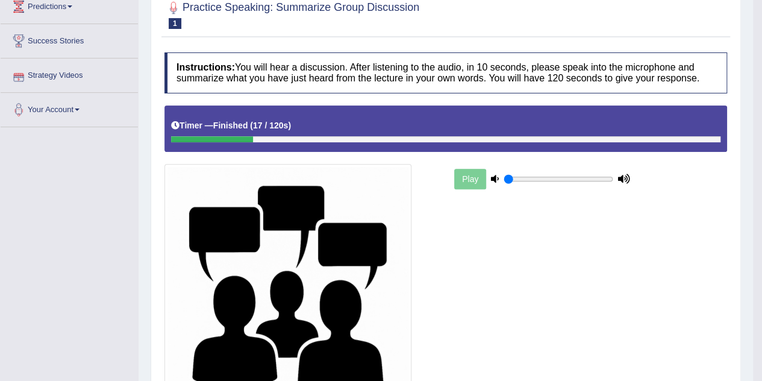
scroll to position [172, 0]
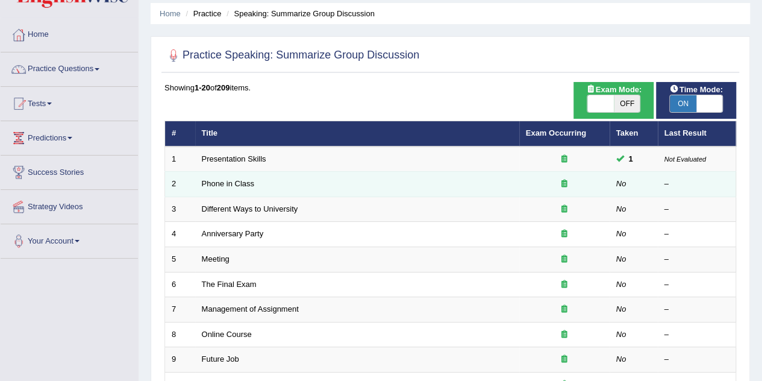
scroll to position [121, 0]
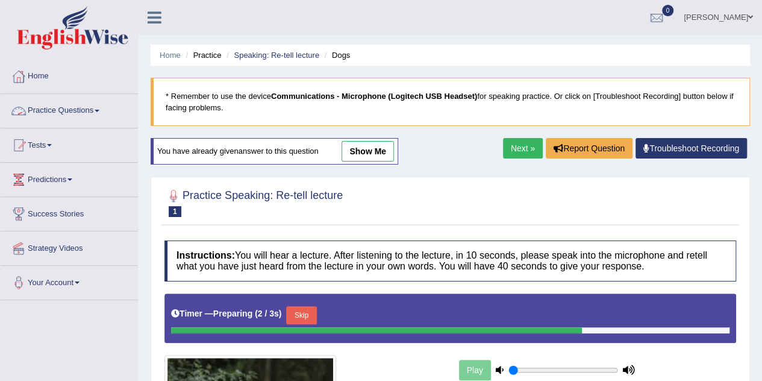
click at [93, 110] on link "Practice Questions" at bounding box center [69, 109] width 137 height 30
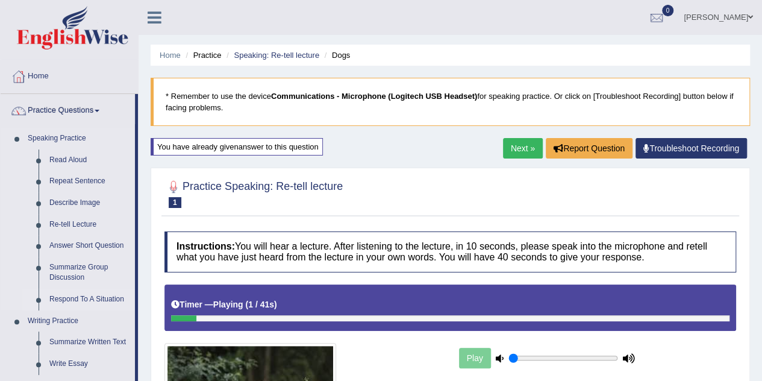
click at [83, 299] on link "Respond To A Situation" at bounding box center [89, 300] width 91 height 22
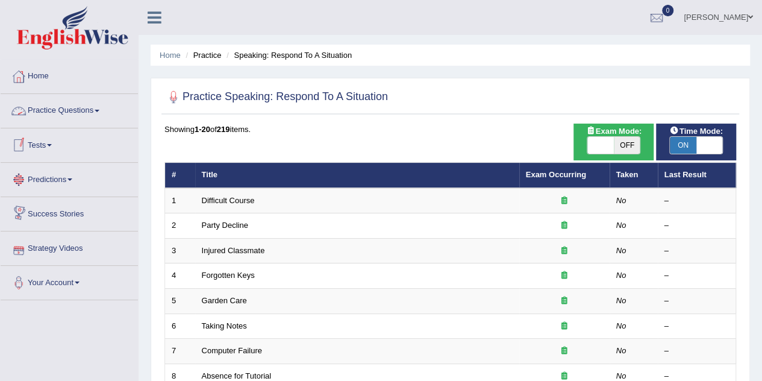
click at [98, 103] on link "Practice Questions" at bounding box center [69, 109] width 137 height 30
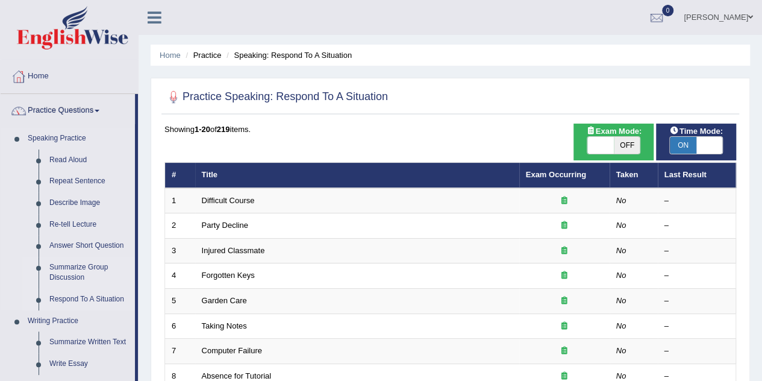
click at [89, 263] on link "Summarize Group Discussion" at bounding box center [89, 273] width 91 height 32
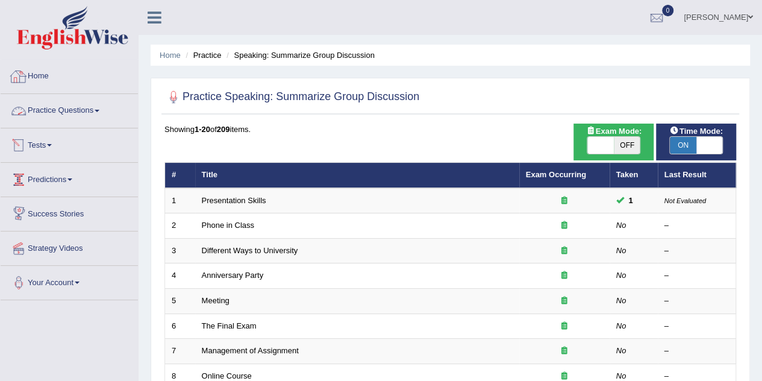
click at [67, 110] on link "Practice Questions" at bounding box center [69, 109] width 137 height 30
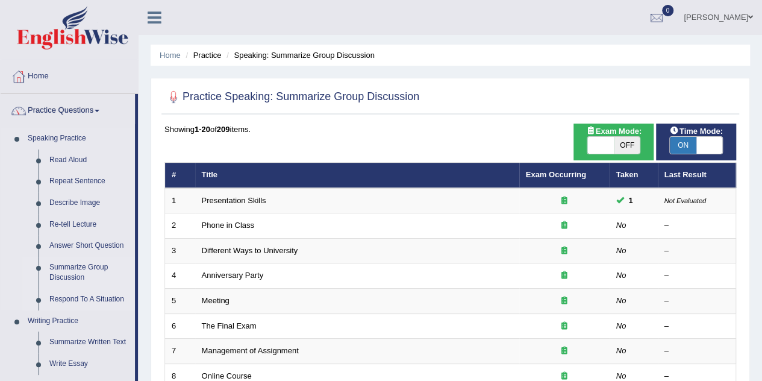
click at [90, 293] on link "Respond To A Situation" at bounding box center [89, 300] width 91 height 22
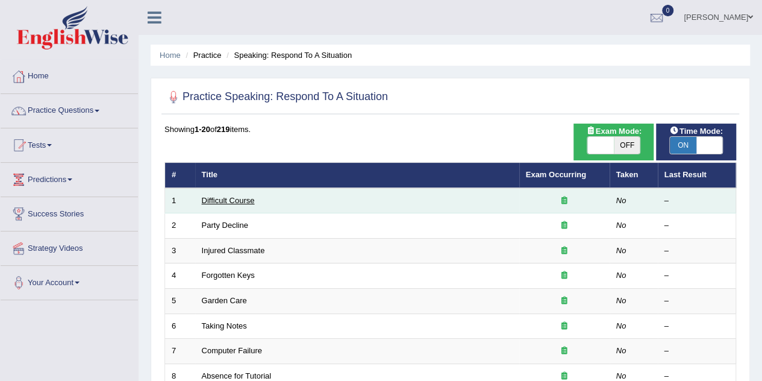
click at [210, 198] on link "Difficult Course" at bounding box center [228, 200] width 53 height 9
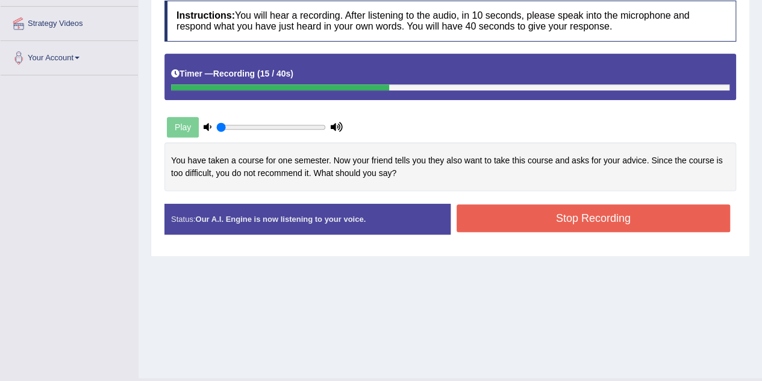
scroll to position [252, 0]
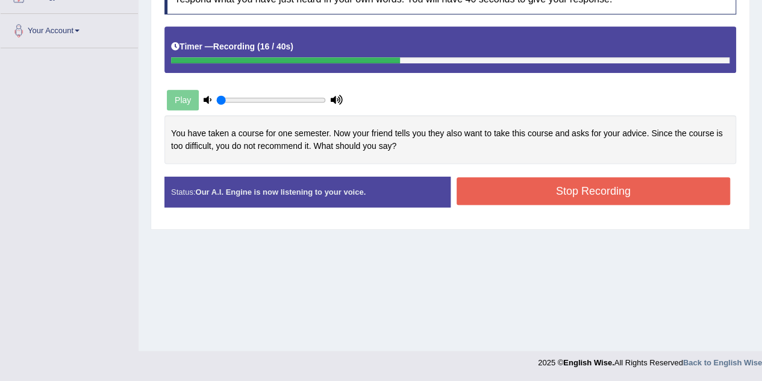
click at [550, 191] on button "Stop Recording" at bounding box center [594, 191] width 274 height 28
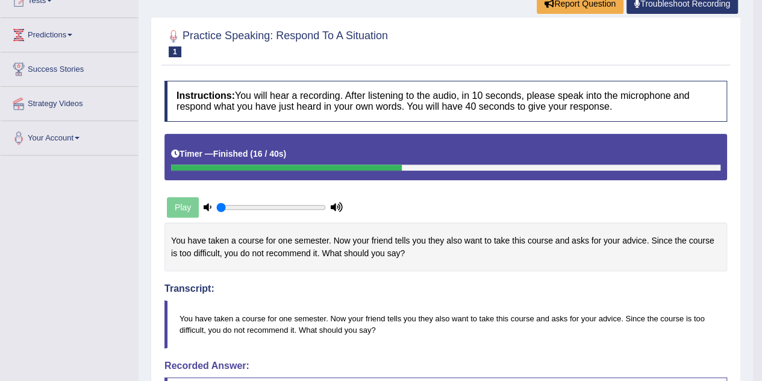
scroll to position [0, 0]
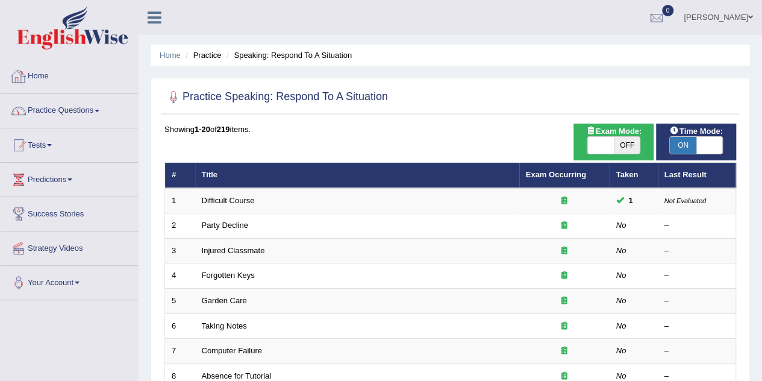
scroll to position [60, 0]
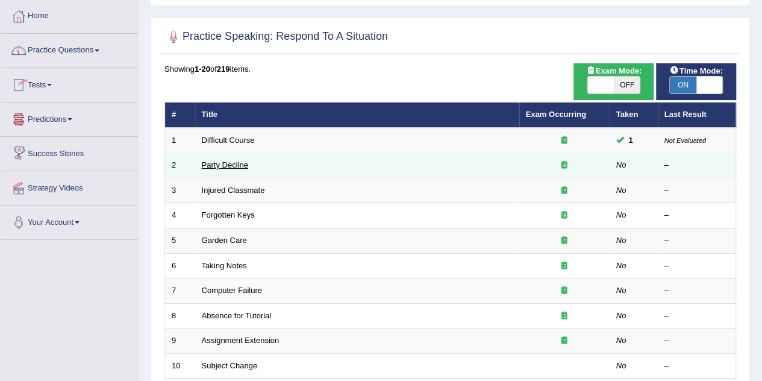
click at [206, 166] on link "Party Decline" at bounding box center [225, 164] width 46 height 9
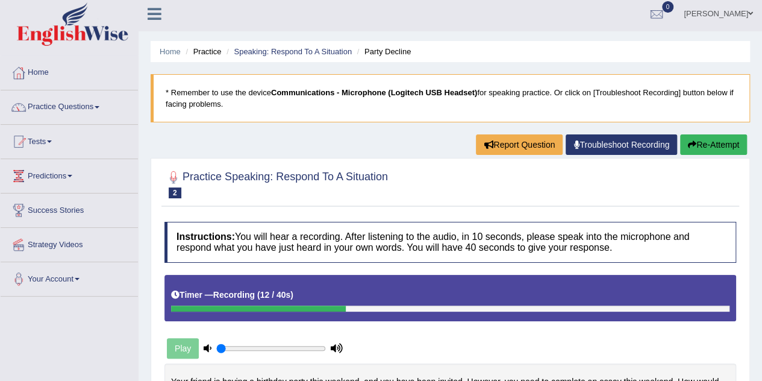
scroll to position [181, 0]
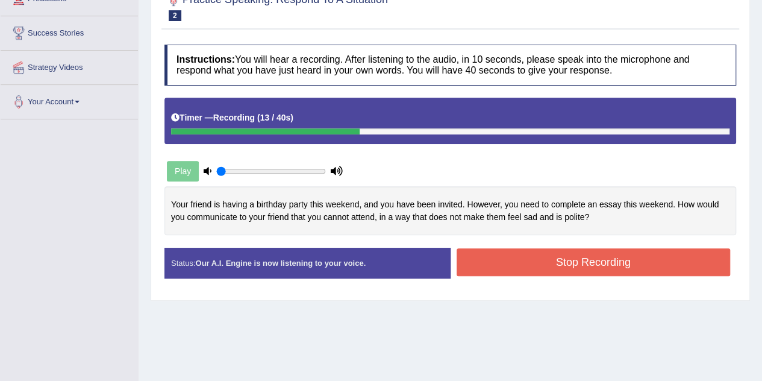
click at [515, 250] on button "Stop Recording" at bounding box center [594, 262] width 274 height 28
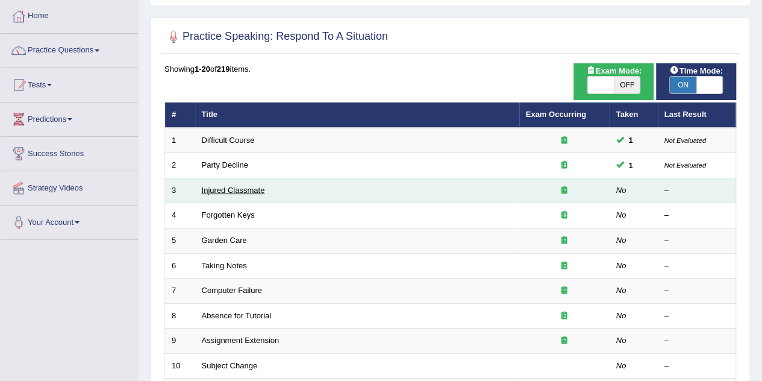
click at [231, 190] on link "Injured Classmate" at bounding box center [233, 190] width 63 height 9
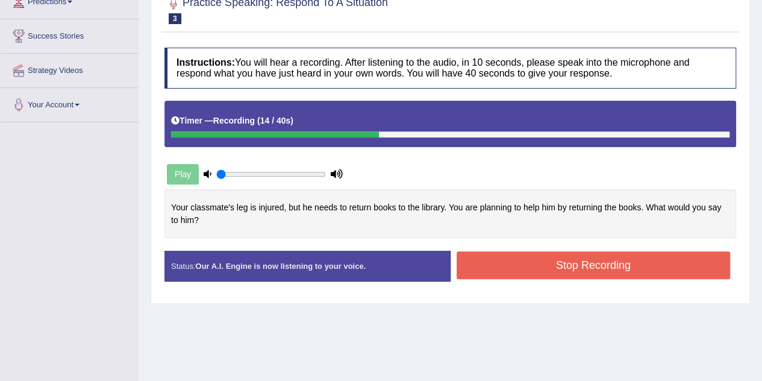
scroll to position [181, 0]
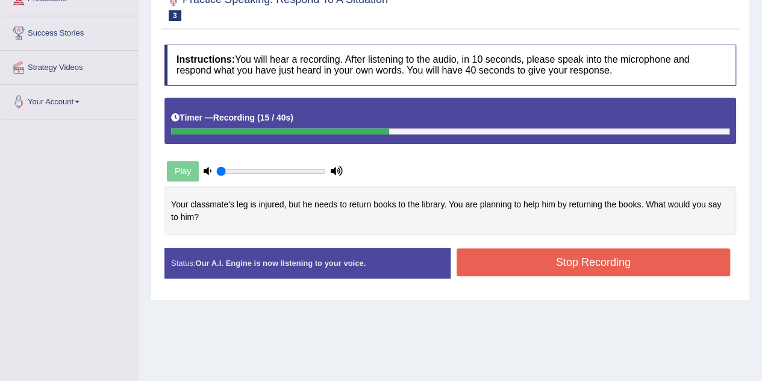
click at [513, 264] on button "Stop Recording" at bounding box center [594, 262] width 274 height 28
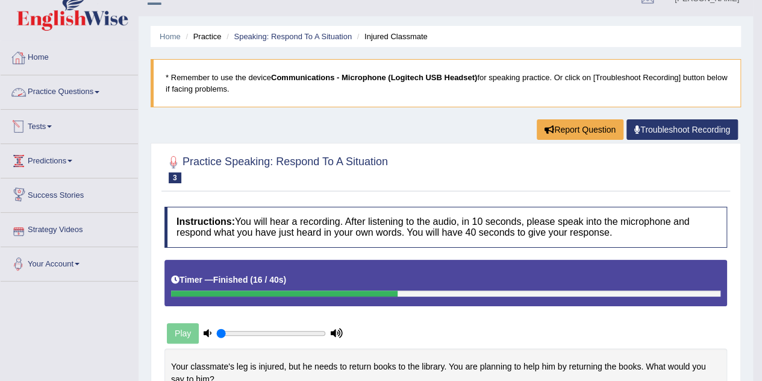
scroll to position [0, 0]
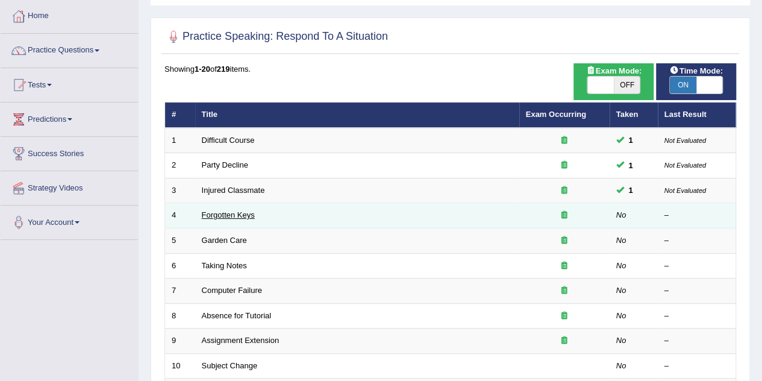
click at [228, 212] on link "Forgotten Keys" at bounding box center [228, 214] width 53 height 9
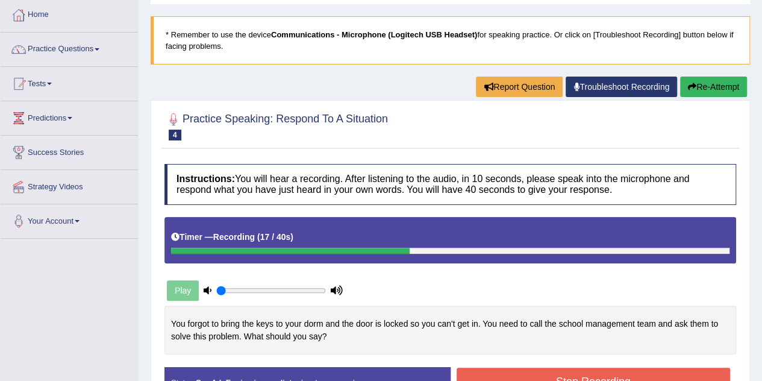
scroll to position [121, 0]
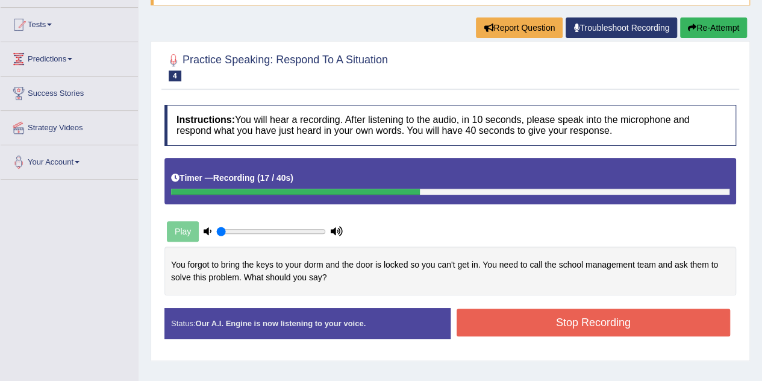
click at [588, 313] on button "Stop Recording" at bounding box center [594, 323] width 274 height 28
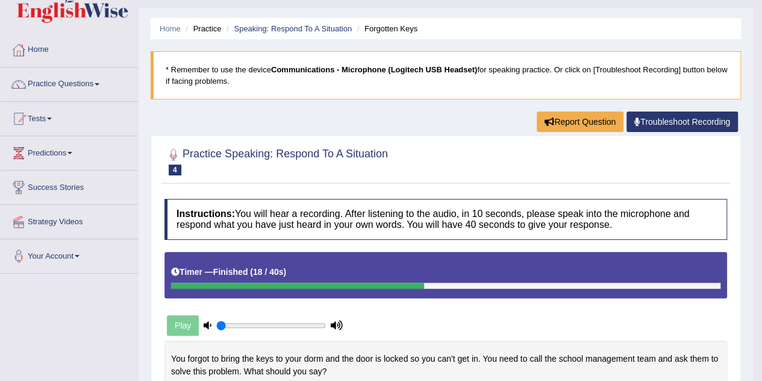
scroll to position [0, 0]
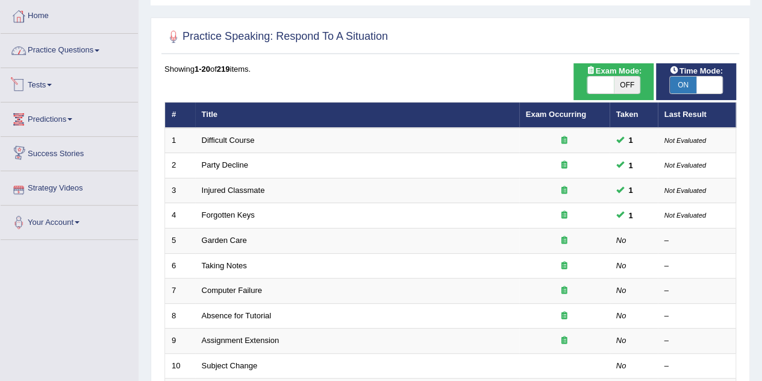
click at [83, 51] on link "Practice Questions" at bounding box center [69, 49] width 137 height 30
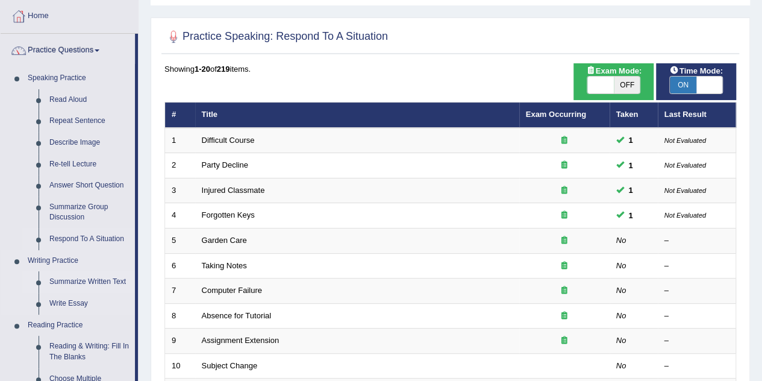
click at [92, 282] on link "Summarize Written Text" at bounding box center [89, 282] width 91 height 22
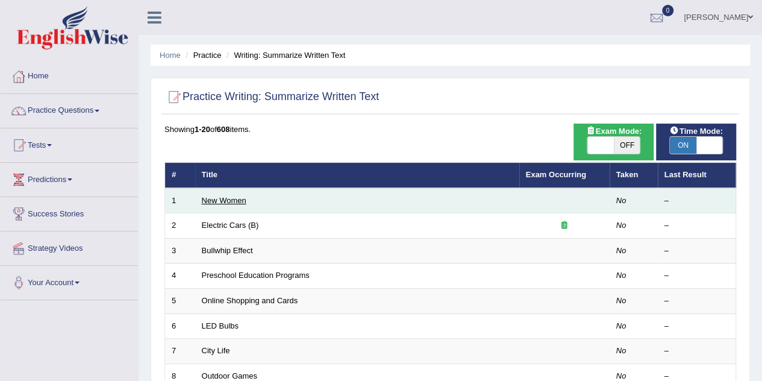
click at [228, 196] on link "New Women" at bounding box center [224, 200] width 45 height 9
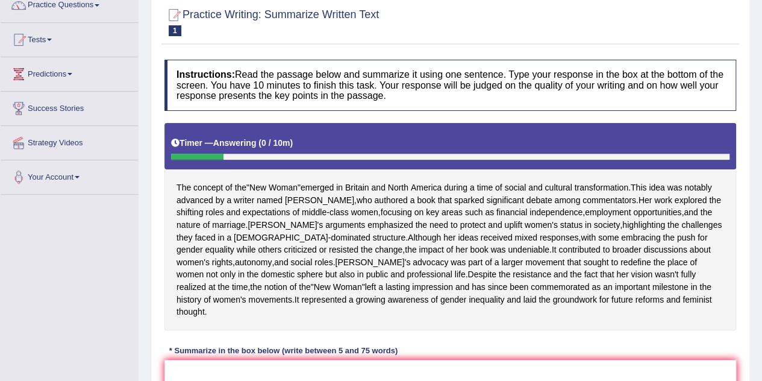
scroll to position [181, 0]
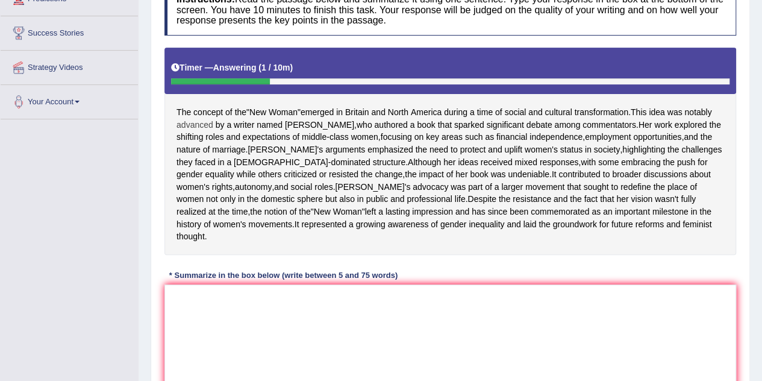
click at [210, 119] on span "advanced" at bounding box center [195, 125] width 37 height 13
click at [180, 110] on span "The" at bounding box center [184, 112] width 14 height 13
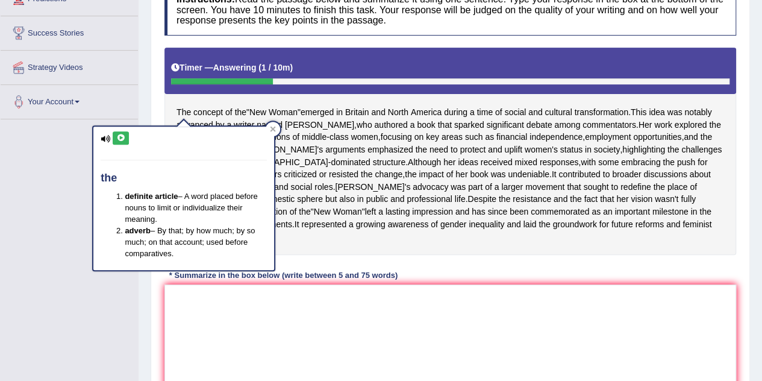
drag, startPoint x: 182, startPoint y: 105, endPoint x: 267, endPoint y: 124, distance: 86.9
click at [267, 124] on body "Toggle navigation Home Practice Questions Speaking Practice Read Aloud Repeat S…" at bounding box center [381, 9] width 762 height 381
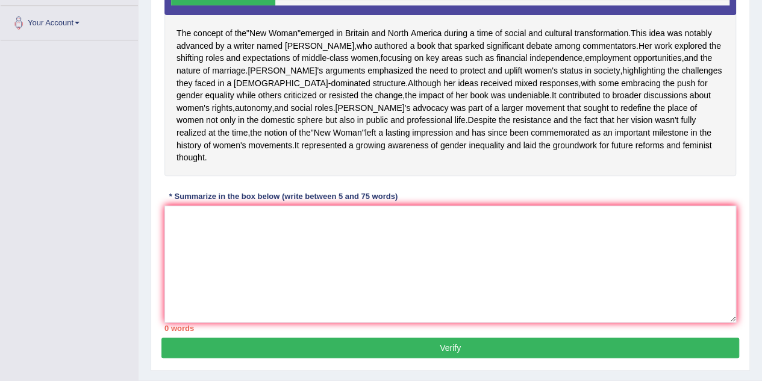
scroll to position [241, 0]
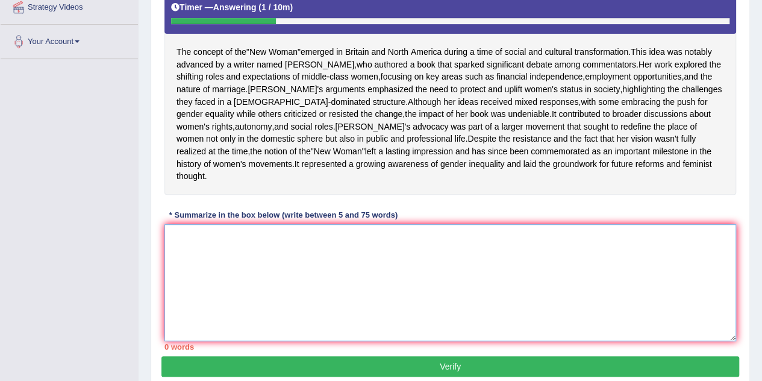
click at [218, 271] on textarea at bounding box center [451, 282] width 572 height 117
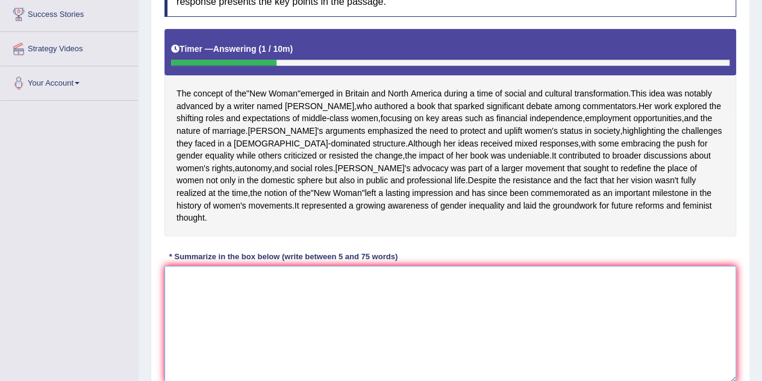
scroll to position [181, 0]
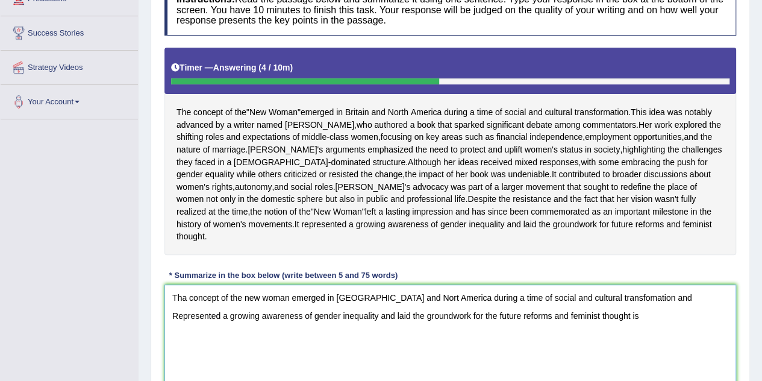
click at [394, 321] on textarea "Tha concept of the new woman emerged in [GEOGRAPHIC_DATA] and Nort America duri…" at bounding box center [451, 342] width 572 height 117
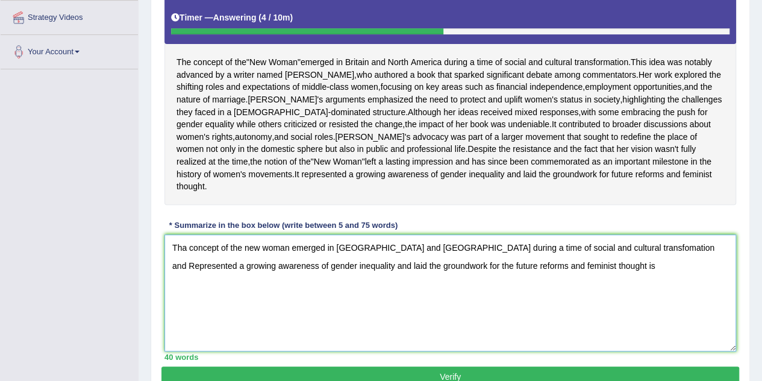
scroll to position [301, 0]
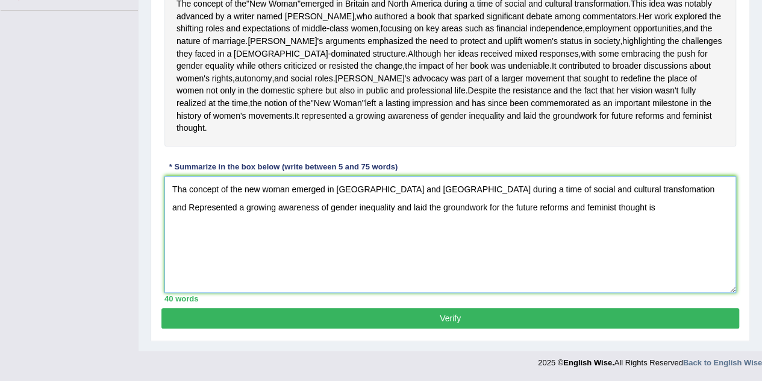
type textarea "Tha concept of the new woman emerged in [GEOGRAPHIC_DATA] and [GEOGRAPHIC_DATA]…"
click at [491, 328] on button "Verify" at bounding box center [451, 318] width 578 height 20
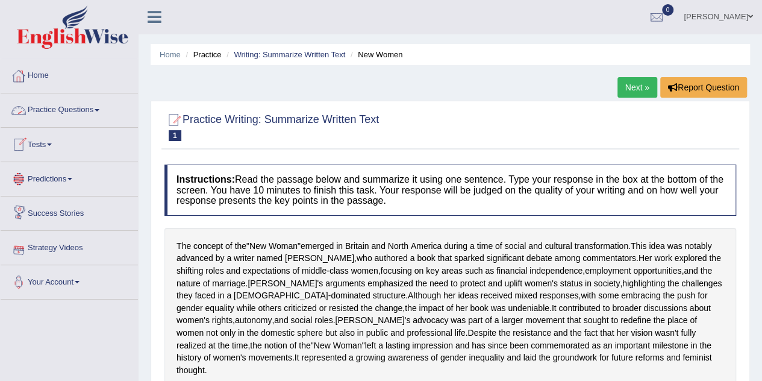
scroll to position [0, 0]
click at [81, 110] on link "Practice Questions" at bounding box center [69, 109] width 137 height 30
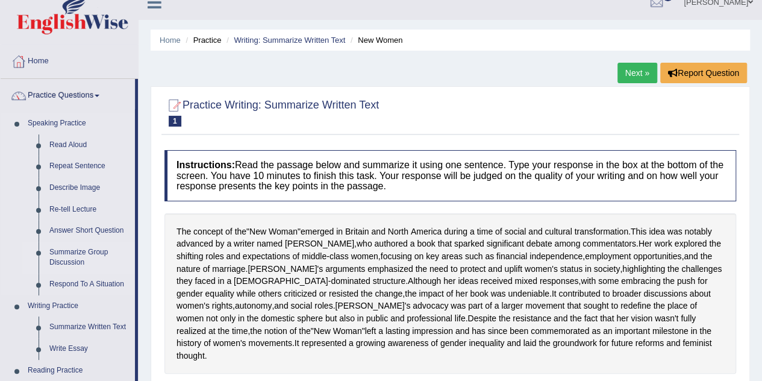
scroll to position [60, 0]
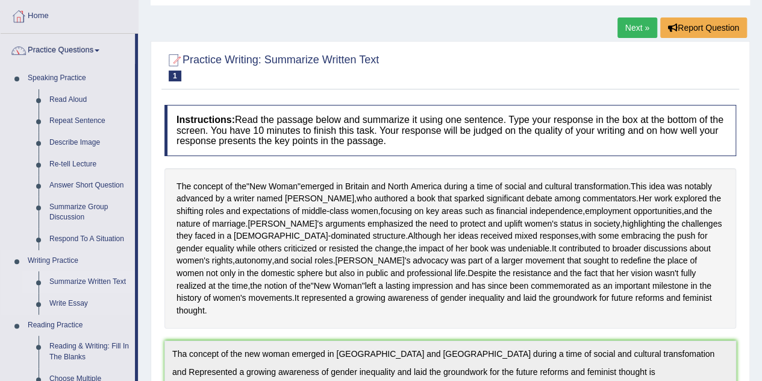
click at [92, 283] on link "Summarize Written Text" at bounding box center [89, 282] width 91 height 22
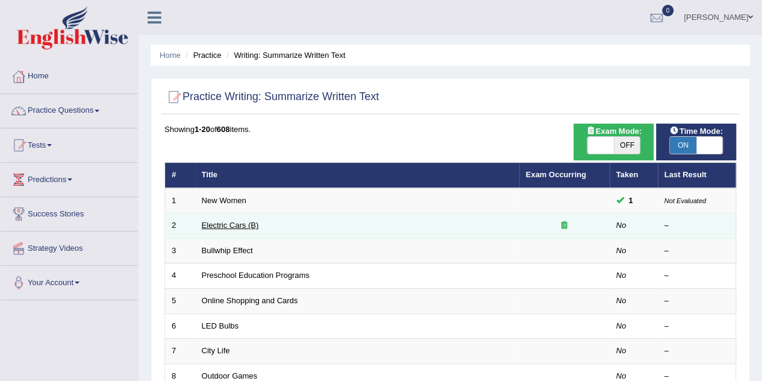
click at [238, 226] on link "Electric Cars (B)" at bounding box center [230, 225] width 57 height 9
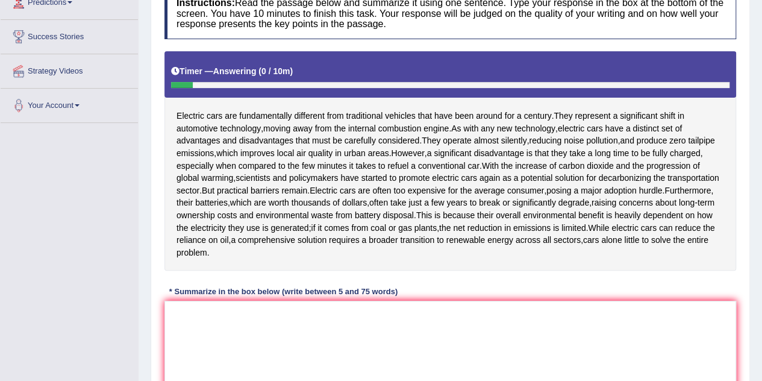
scroll to position [241, 0]
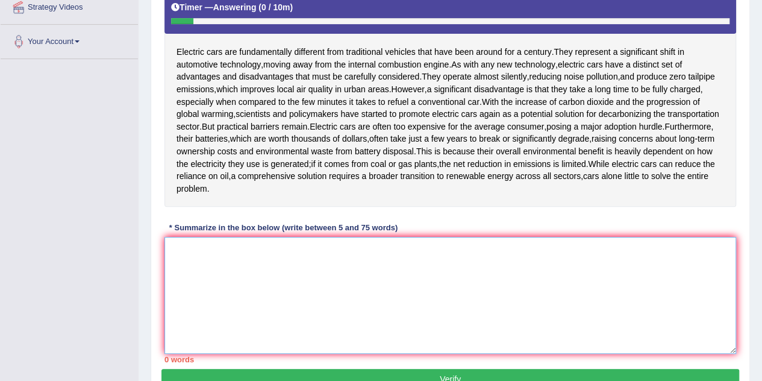
click at [223, 260] on textarea at bounding box center [451, 295] width 572 height 117
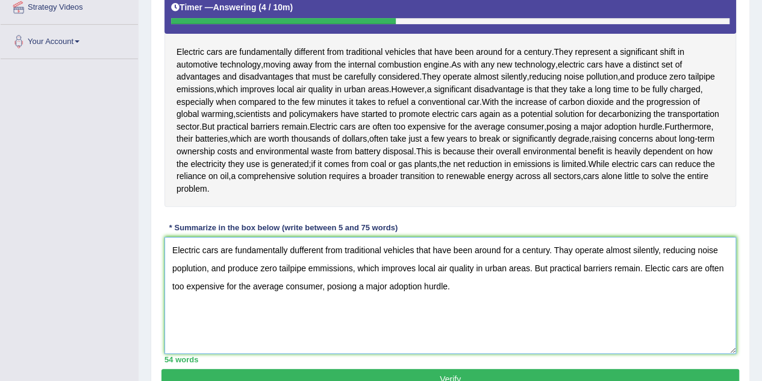
click at [297, 251] on textarea "Electric cars are fundamentally dufferent from traditional vehicles that have b…" at bounding box center [451, 295] width 572 height 117
click at [298, 248] on textarea "Electric cars are fundamentally dufferent from traditional vehicles that have b…" at bounding box center [451, 295] width 572 height 117
click at [183, 269] on textarea "Electric cars are fundamentally different from traditional vehicles that have b…" at bounding box center [451, 295] width 572 height 117
click at [184, 267] on textarea "Electric cars are fundamentally different from traditional vehicles that have b…" at bounding box center [451, 295] width 572 height 117
click at [638, 269] on textarea "Electric cars are fundamentally different from traditional vehicles that have b…" at bounding box center [451, 295] width 572 height 117
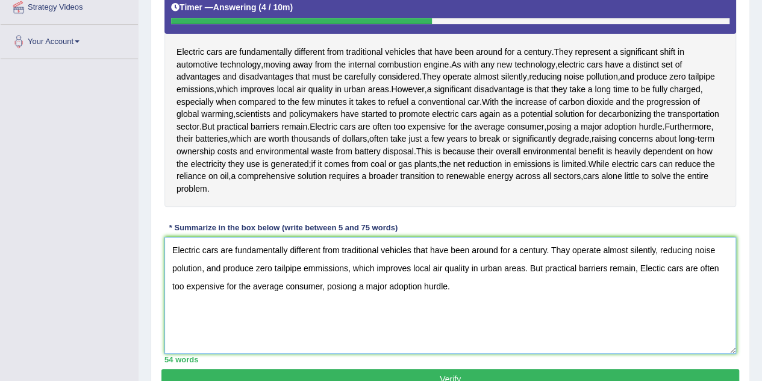
click at [645, 269] on textarea "Electric cars are fundamentally different from traditional vehicles that have b…" at bounding box center [451, 295] width 572 height 117
click at [345, 284] on textarea "Electric cars are fundamentally different from traditional vehicles that have b…" at bounding box center [451, 295] width 572 height 117
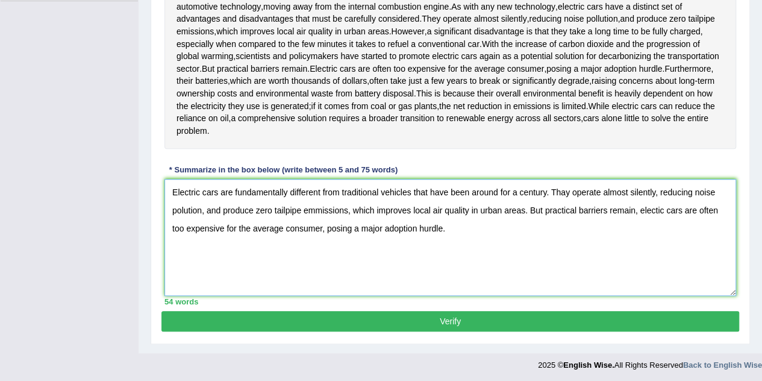
type textarea "Electric cars are fundamentally different from traditional vehicles that have b…"
click at [468, 315] on button "Verify" at bounding box center [451, 321] width 578 height 20
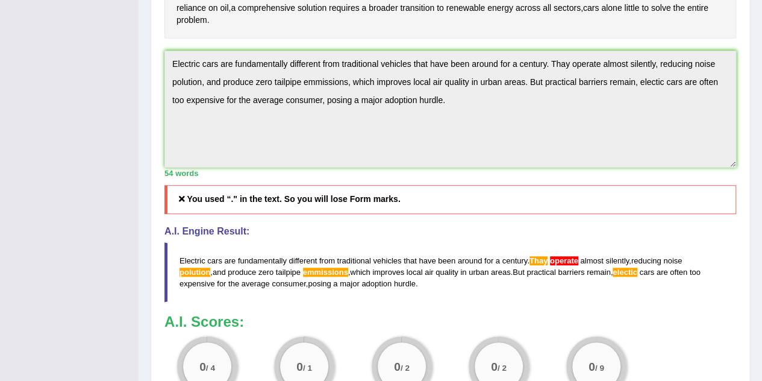
scroll to position [433, 0]
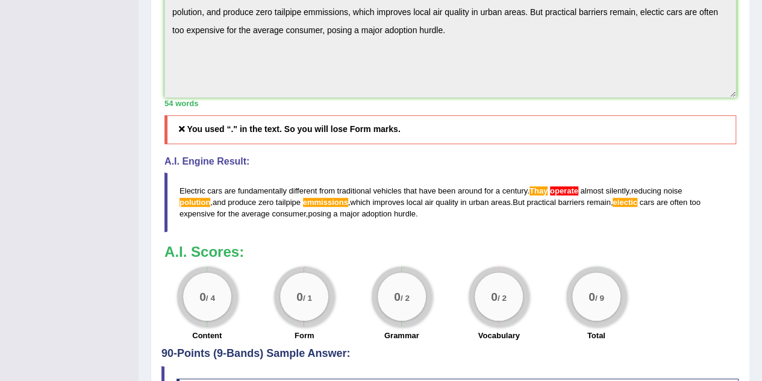
drag, startPoint x: 522, startPoint y: 286, endPoint x: 530, endPoint y: 337, distance: 51.9
click at [530, 337] on div "0 / 2 Vocabulary" at bounding box center [498, 305] width 97 height 78
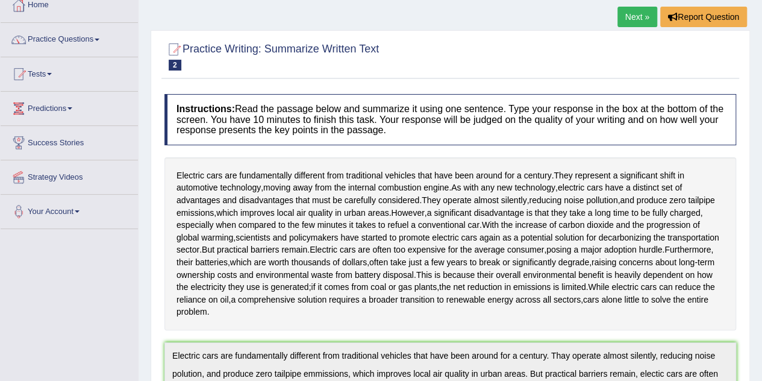
scroll to position [0, 0]
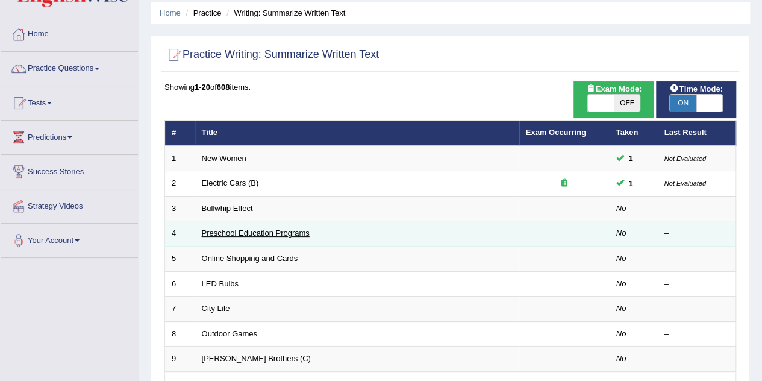
scroll to position [60, 0]
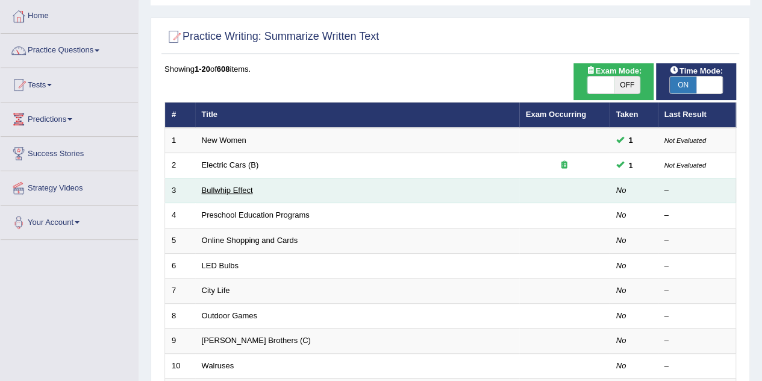
click at [227, 186] on link "Bullwhip Effect" at bounding box center [227, 190] width 51 height 9
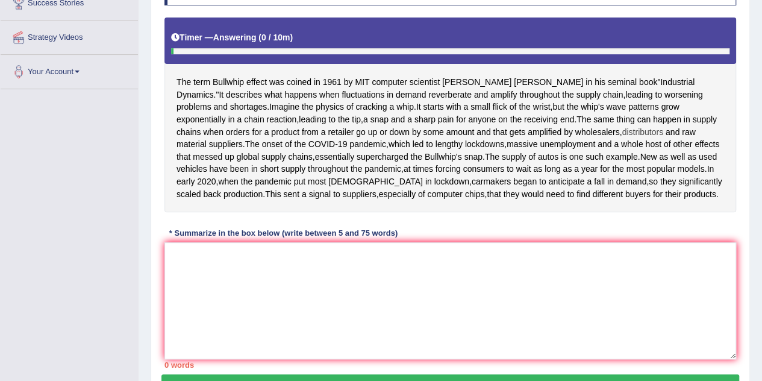
scroll to position [241, 0]
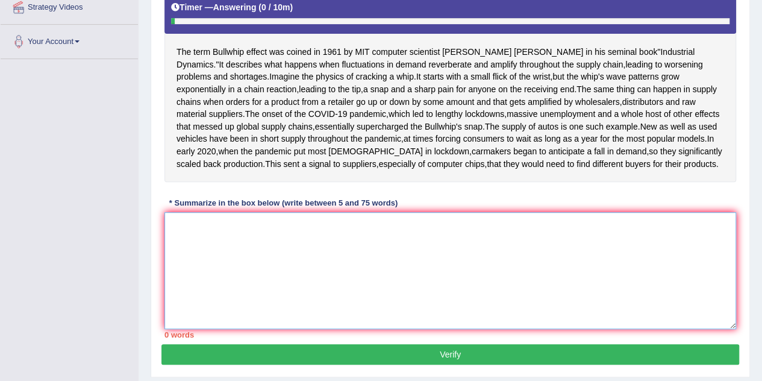
click at [252, 312] on textarea at bounding box center [451, 270] width 572 height 117
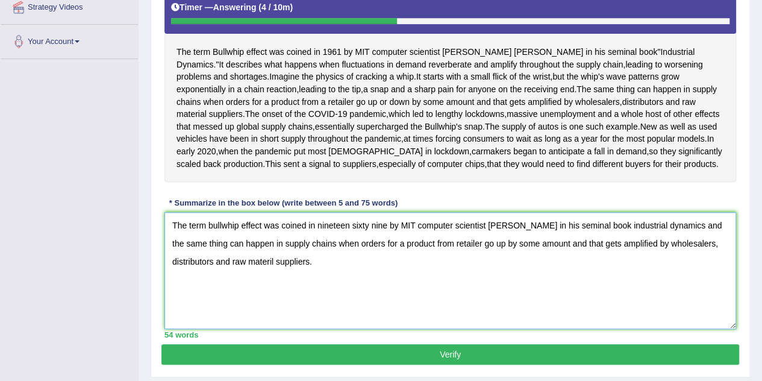
click at [688, 287] on textarea "The term bullwhip effect was coined in nineteen sixty nine by MIT computer scie…" at bounding box center [451, 270] width 572 height 117
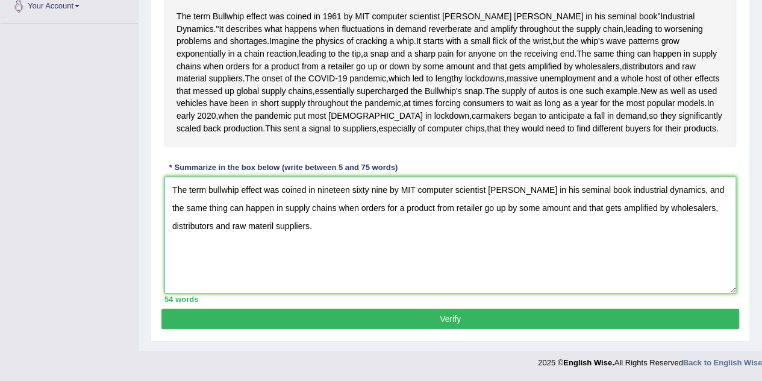
type textarea "The term bullwhip effect was coined in nineteen sixty nine by MIT computer scie…"
click at [441, 329] on button "Verify" at bounding box center [451, 319] width 578 height 20
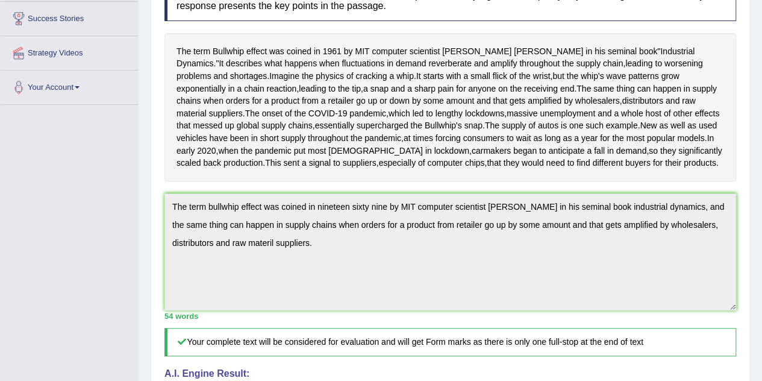
scroll to position [195, 0]
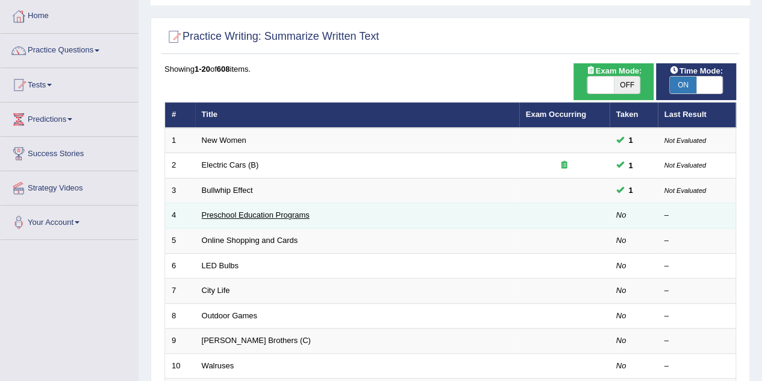
click at [239, 213] on link "Preschool Education Programs" at bounding box center [256, 214] width 108 height 9
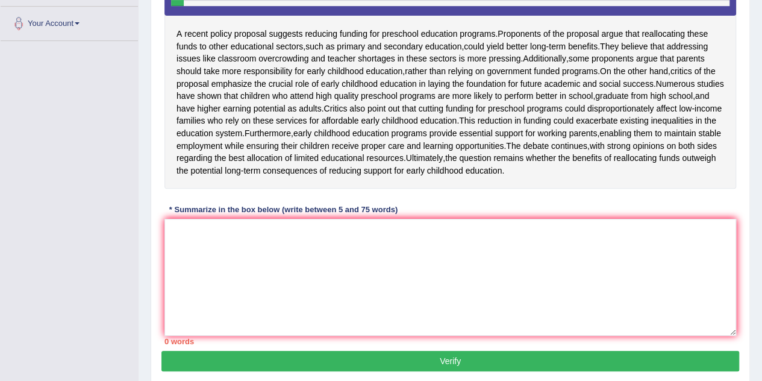
scroll to position [241, 0]
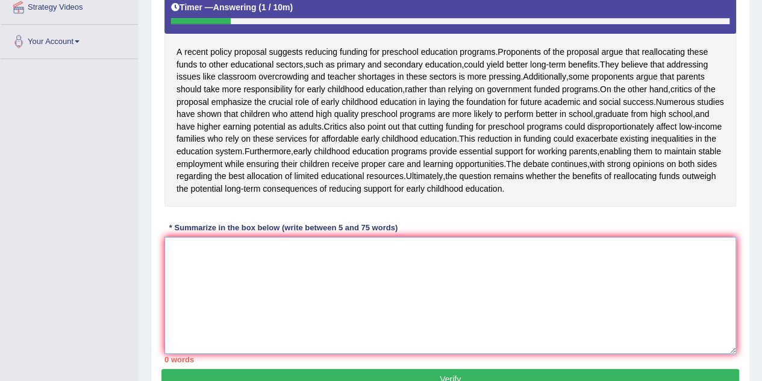
click at [268, 318] on textarea at bounding box center [451, 295] width 572 height 117
type textarea "a"
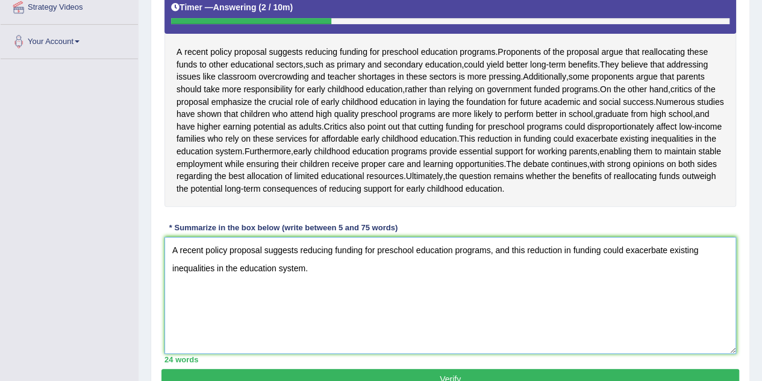
click at [333, 287] on textarea "A recent policy proposal suggests reducing funding for preschool education prog…" at bounding box center [451, 295] width 572 height 117
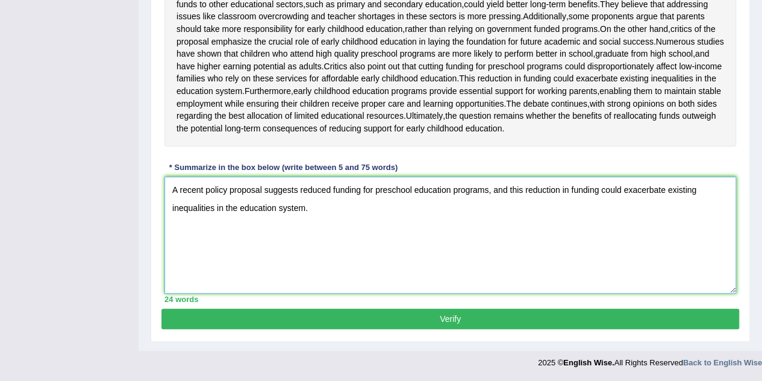
scroll to position [336, 0]
type textarea "A recent policy proposal suggests reduced funding for preschool education progr…"
click at [474, 323] on button "Verify" at bounding box center [451, 319] width 578 height 20
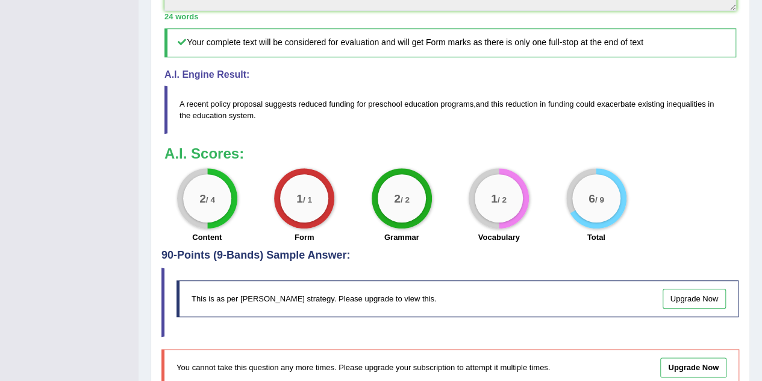
scroll to position [435, 0]
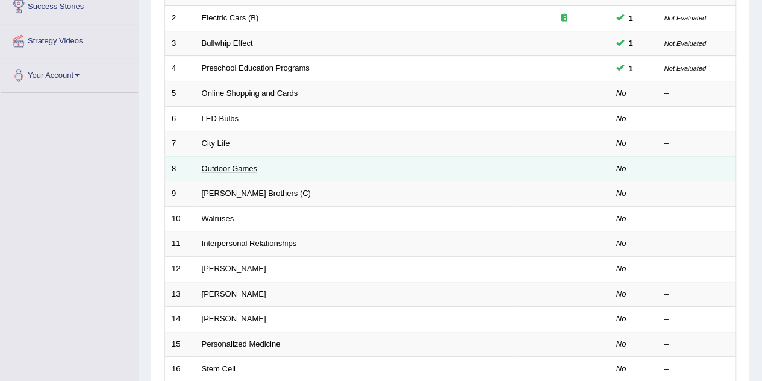
scroll to position [241, 0]
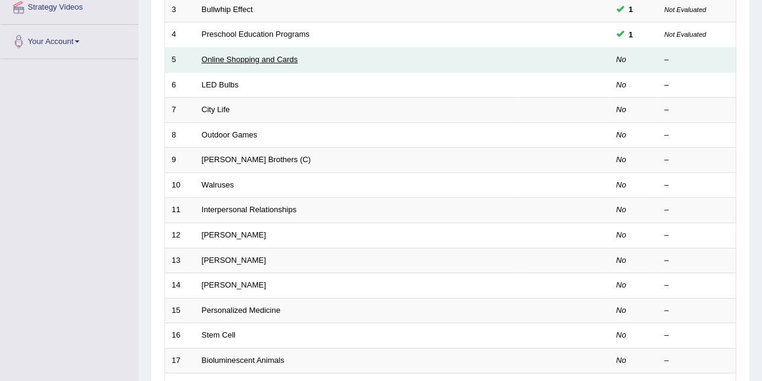
click at [262, 61] on link "Online Shopping and Cards" at bounding box center [250, 59] width 96 height 9
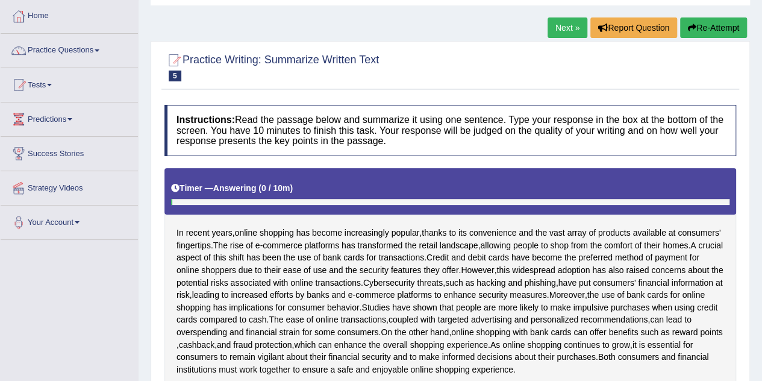
scroll to position [181, 0]
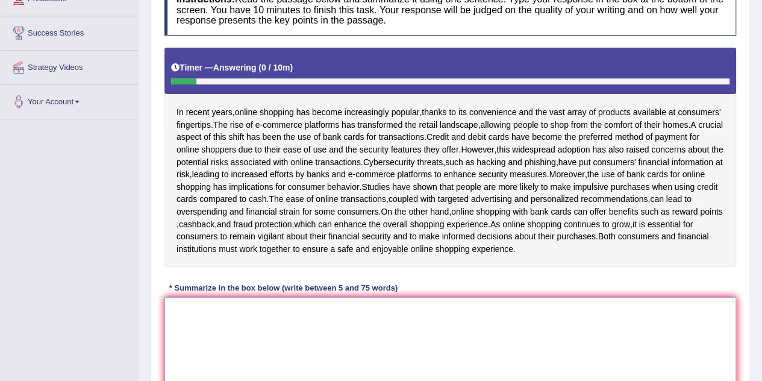
click at [209, 318] on textarea at bounding box center [451, 355] width 572 height 117
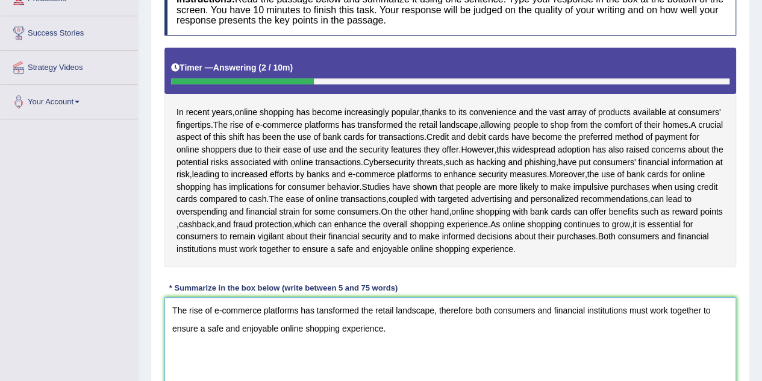
click at [440, 322] on textarea "The rise of e-commerce platforms has tansformed the retail landscape, therefore…" at bounding box center [451, 355] width 572 height 117
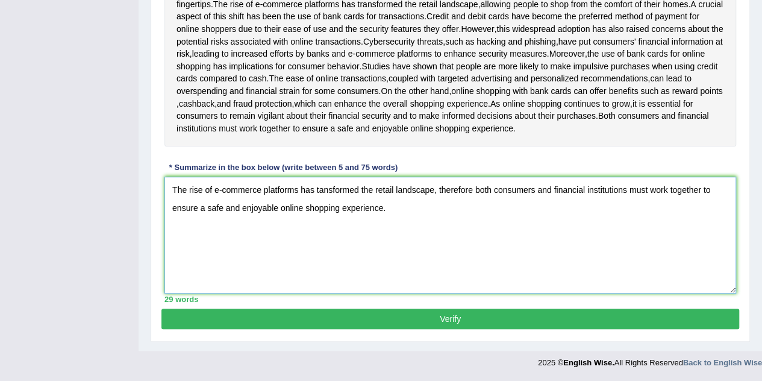
type textarea "The rise of e-commerce platforms has tansformed the retail landscape, therefore…"
click at [348, 329] on button "Verify" at bounding box center [451, 319] width 578 height 20
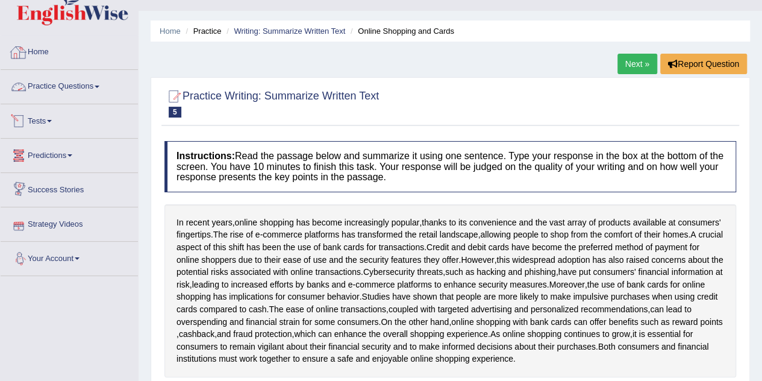
scroll to position [0, 0]
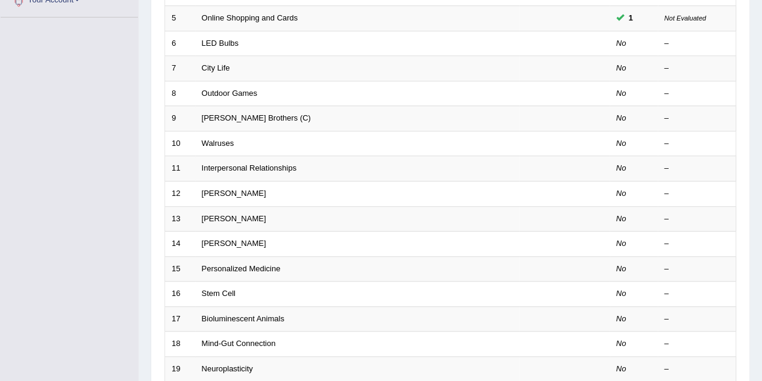
scroll to position [241, 0]
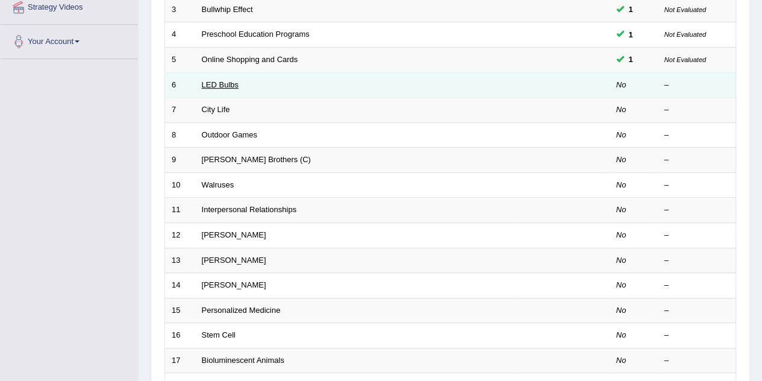
click at [229, 86] on link "LED Bulbs" at bounding box center [220, 84] width 37 height 9
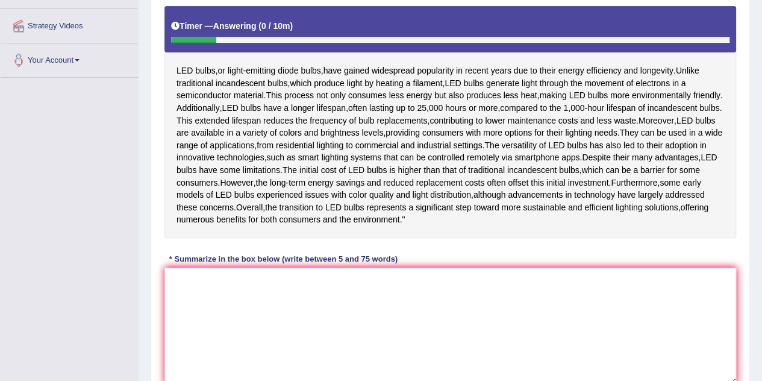
scroll to position [241, 0]
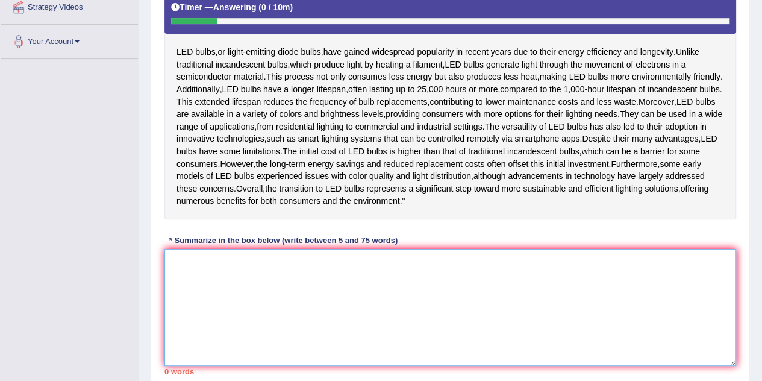
click at [246, 318] on textarea at bounding box center [451, 307] width 572 height 117
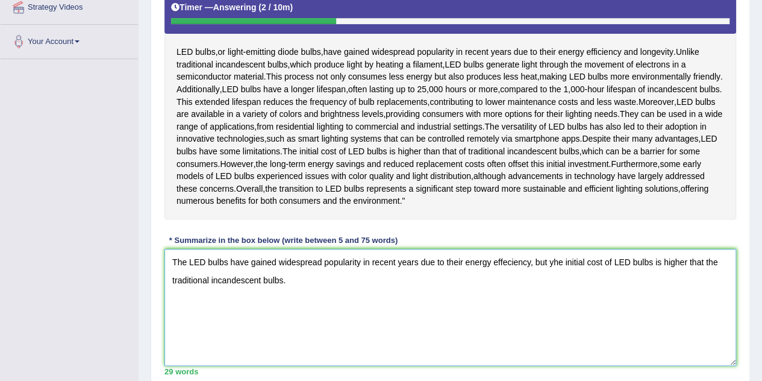
click at [554, 301] on textarea "The LED bulbs have gained widespread popularity in recent years due to their en…" at bounding box center [451, 307] width 572 height 117
click at [701, 300] on textarea "The LED bulbs have gained widespread popularity in recent years due to their en…" at bounding box center [451, 307] width 572 height 117
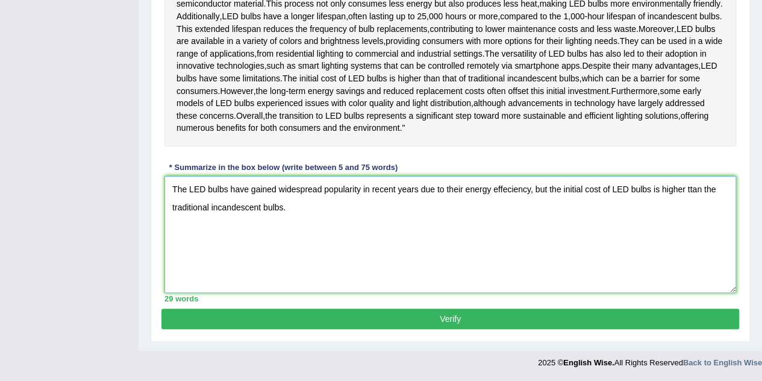
type textarea "The LED bulbs have gained widespread popularity in recent years due to their en…"
click at [330, 324] on button "Verify" at bounding box center [451, 319] width 578 height 20
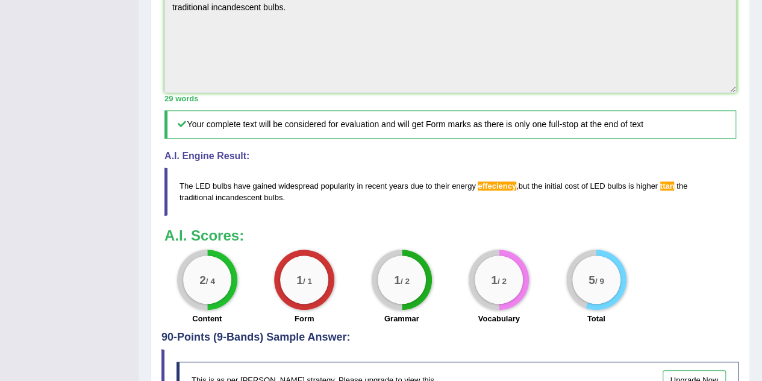
scroll to position [447, 0]
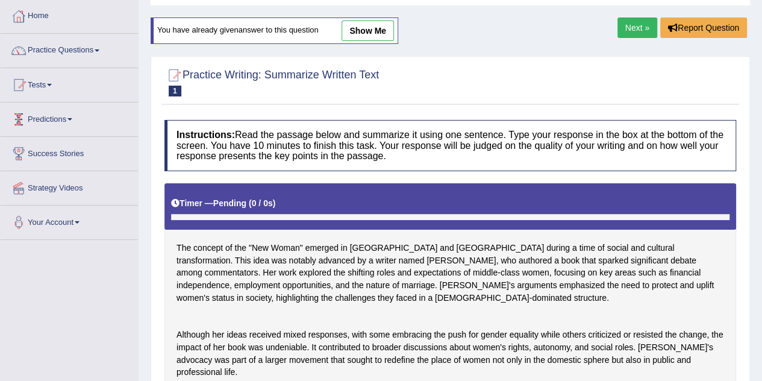
scroll to position [60, 0]
click at [92, 57] on link "Practice Questions" at bounding box center [69, 49] width 137 height 30
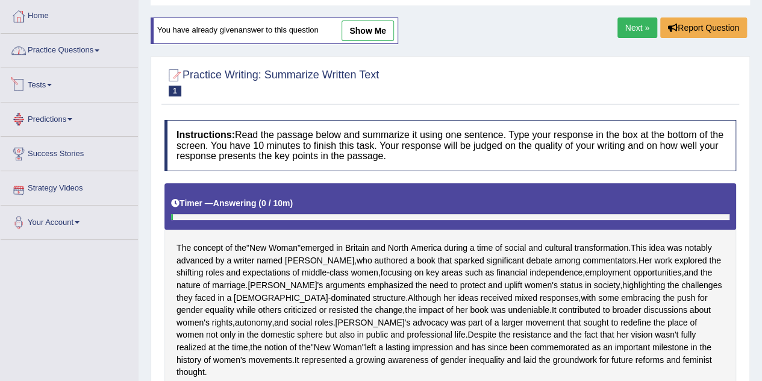
click at [95, 50] on link "Practice Questions" at bounding box center [69, 49] width 137 height 30
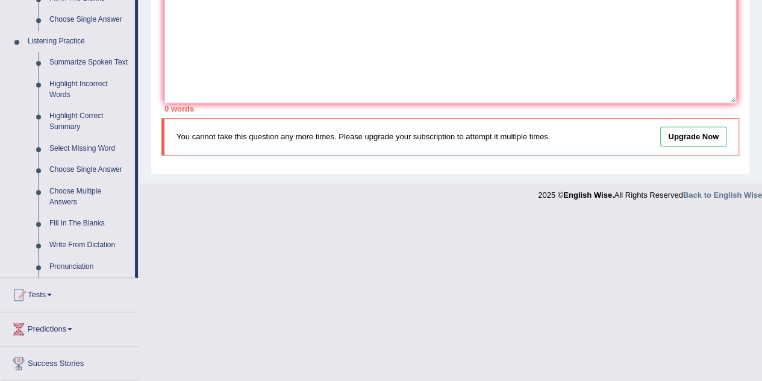
scroll to position [441, 0]
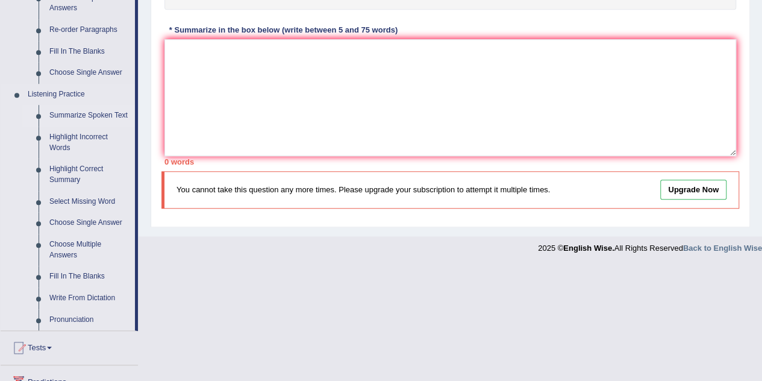
click at [93, 117] on link "Summarize Spoken Text" at bounding box center [89, 116] width 91 height 22
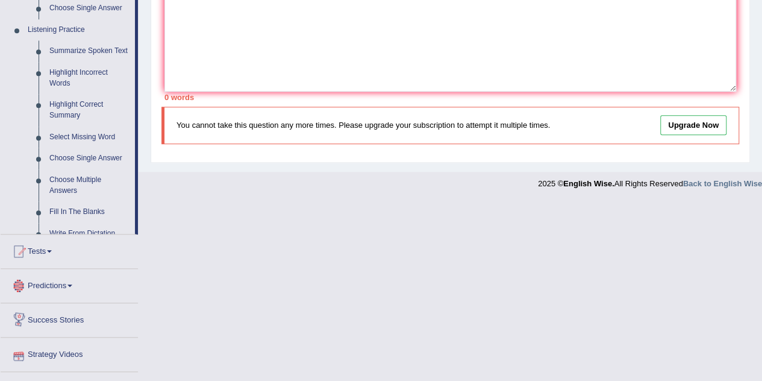
scroll to position [562, 0]
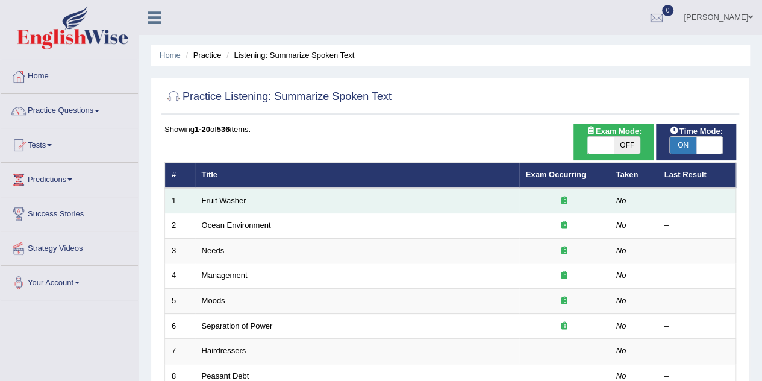
click at [254, 198] on td "Fruit Washer" at bounding box center [357, 200] width 324 height 25
click at [237, 201] on link "Fruit Washer" at bounding box center [224, 200] width 45 height 9
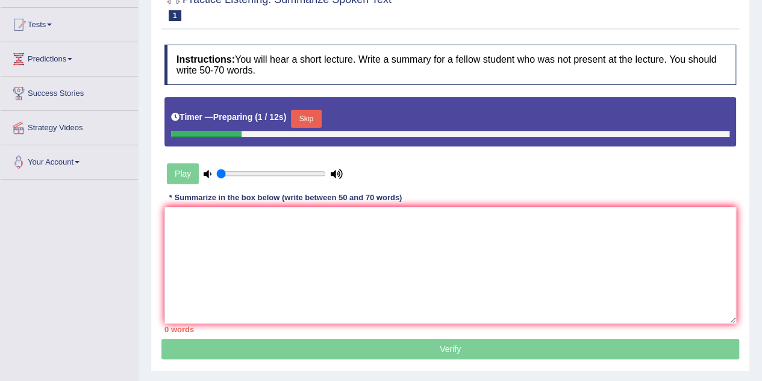
scroll to position [60, 0]
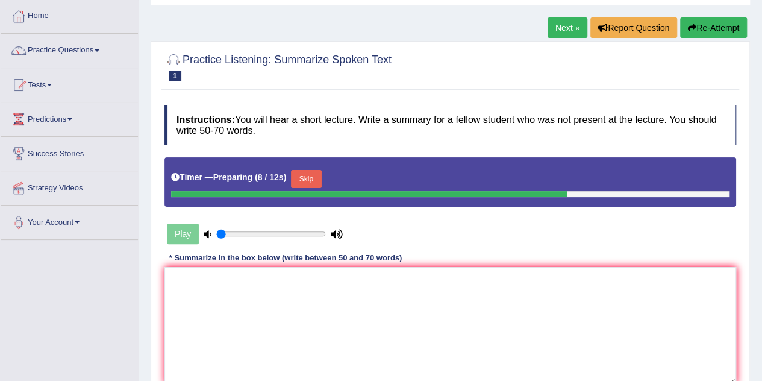
click at [317, 178] on button "Skip" at bounding box center [306, 179] width 30 height 18
